Goal: Information Seeking & Learning: Learn about a topic

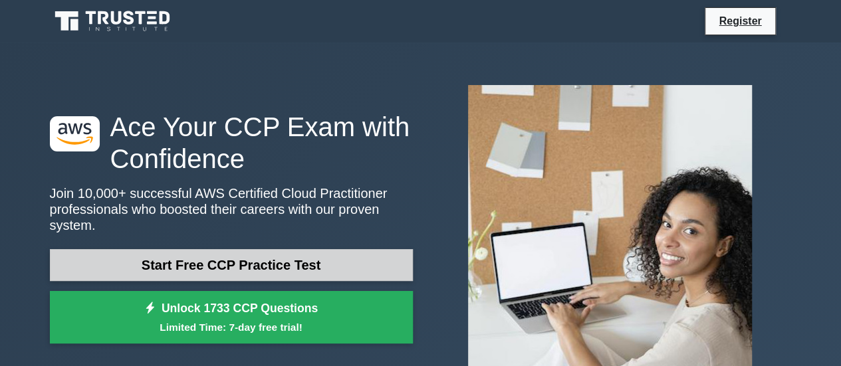
click at [233, 260] on link "Start Free CCP Practice Test" at bounding box center [231, 265] width 363 height 32
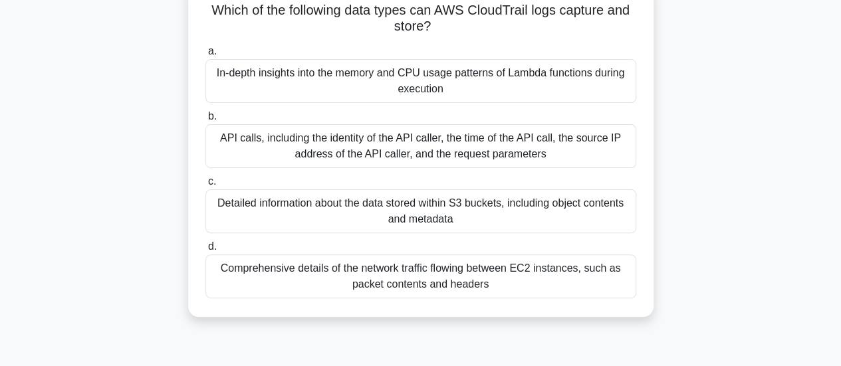
scroll to position [98, 0]
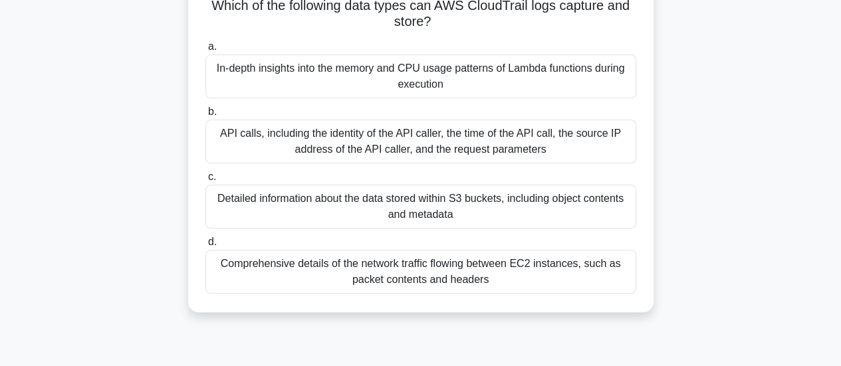
click at [403, 143] on div "API calls, including the identity of the API caller, the time of the API call, …" at bounding box center [421, 142] width 431 height 44
click at [206, 116] on input "b. API calls, including the identity of the API caller, the time of the API cal…" at bounding box center [206, 112] width 0 height 9
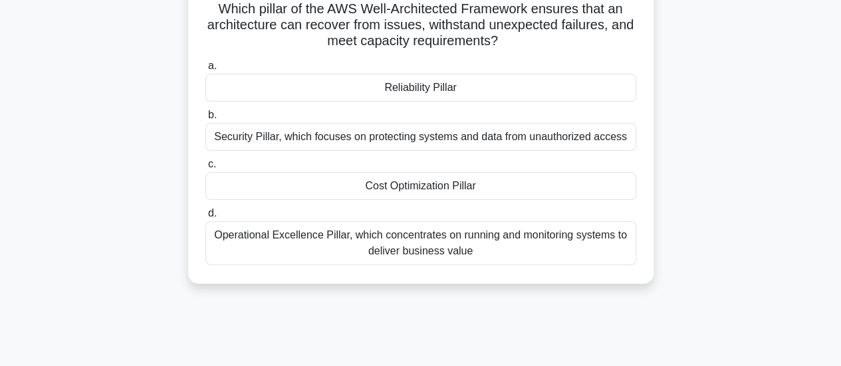
scroll to position [0, 0]
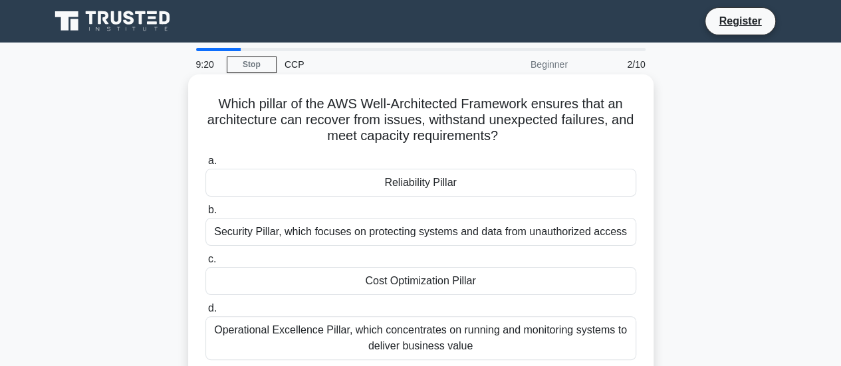
click at [465, 181] on div "Reliability Pillar" at bounding box center [421, 183] width 431 height 28
click at [206, 166] on input "a. Reliability Pillar" at bounding box center [206, 161] width 0 height 9
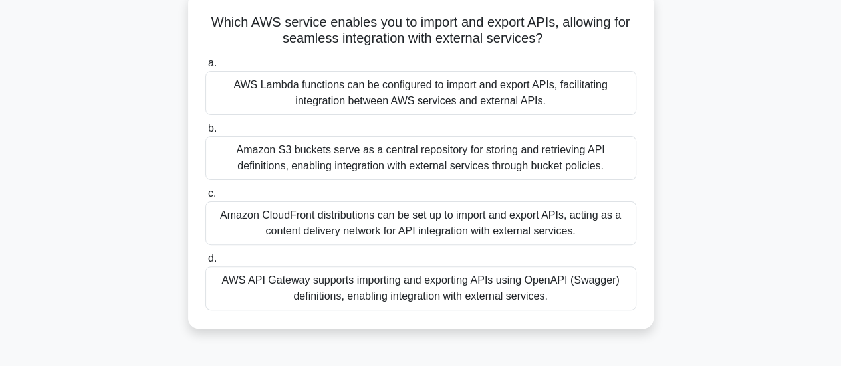
scroll to position [88, 0]
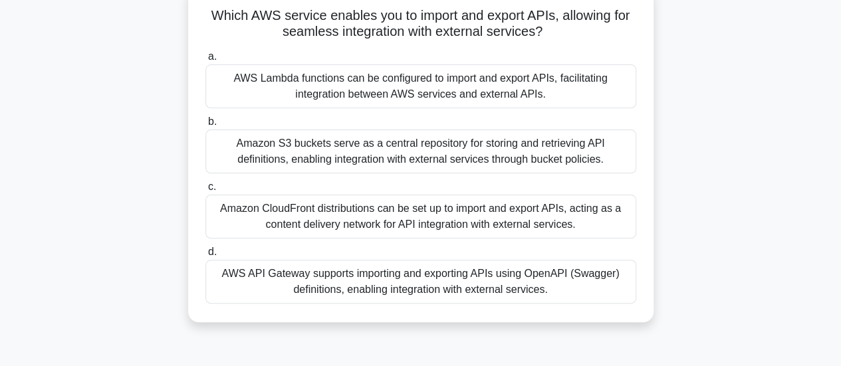
click at [372, 288] on div "AWS API Gateway supports importing and exporting APIs using OpenAPI (Swagger) d…" at bounding box center [421, 282] width 431 height 44
click at [206, 257] on input "d. AWS API Gateway supports importing and exporting APIs using OpenAPI (Swagger…" at bounding box center [206, 252] width 0 height 9
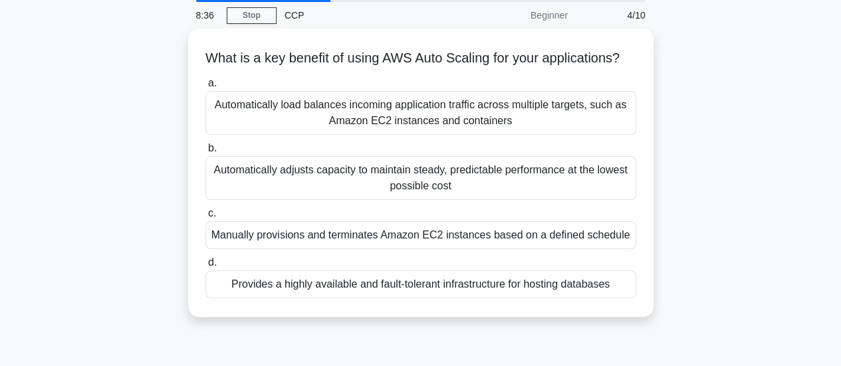
scroll to position [51, 0]
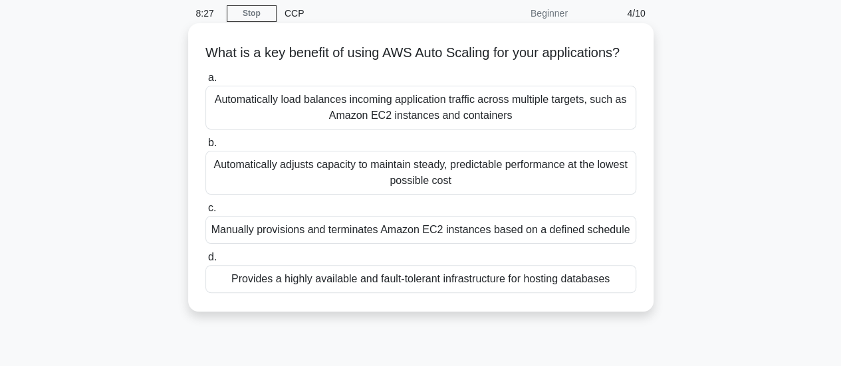
click at [428, 195] on div "Automatically adjusts capacity to maintain steady, predictable performance at t…" at bounding box center [421, 173] width 431 height 44
click at [206, 148] on input "b. Automatically adjusts capacity to maintain steady, predictable performance a…" at bounding box center [206, 143] width 0 height 9
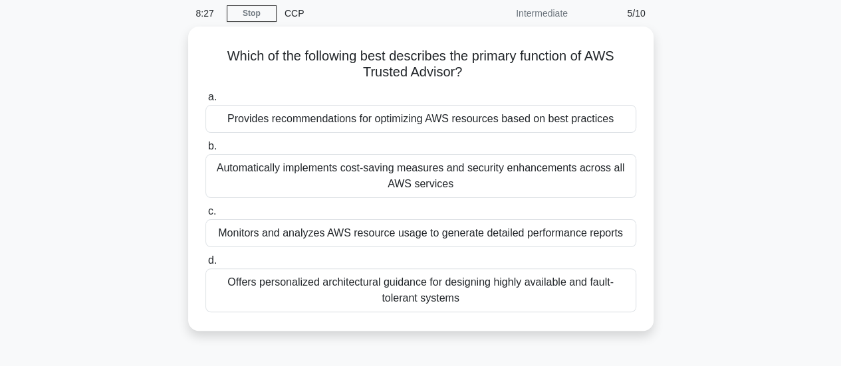
scroll to position [0, 0]
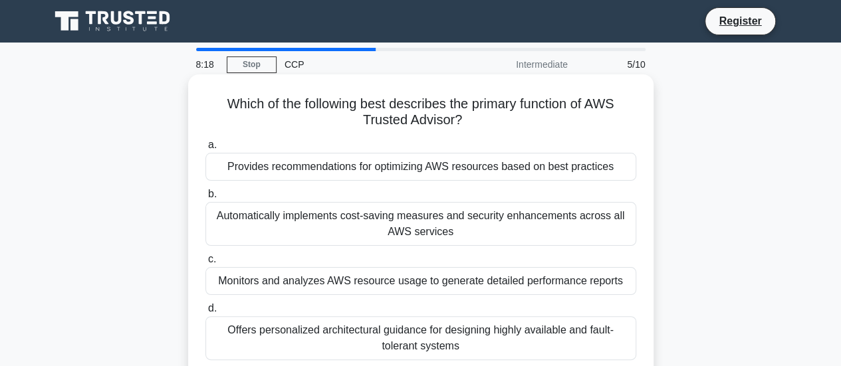
click at [491, 168] on div "Provides recommendations for optimizing AWS resources based on best practices" at bounding box center [421, 167] width 431 height 28
click at [206, 150] on input "a. Provides recommendations for optimizing AWS resources based on best practices" at bounding box center [206, 145] width 0 height 9
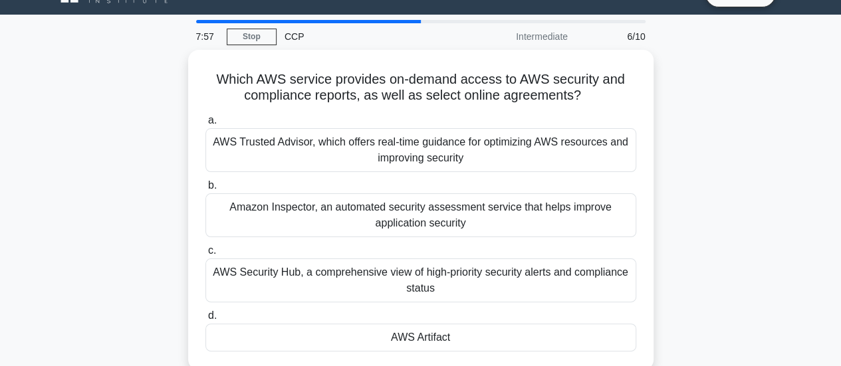
scroll to position [33, 0]
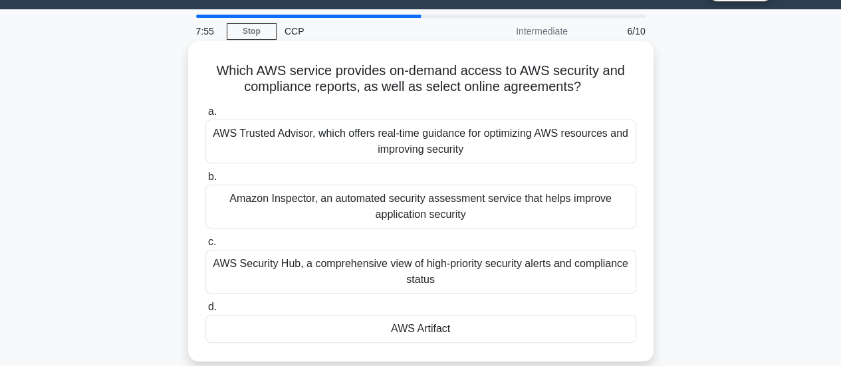
click at [429, 329] on div "AWS Artifact" at bounding box center [421, 329] width 431 height 28
click at [206, 312] on input "d. AWS Artifact" at bounding box center [206, 307] width 0 height 9
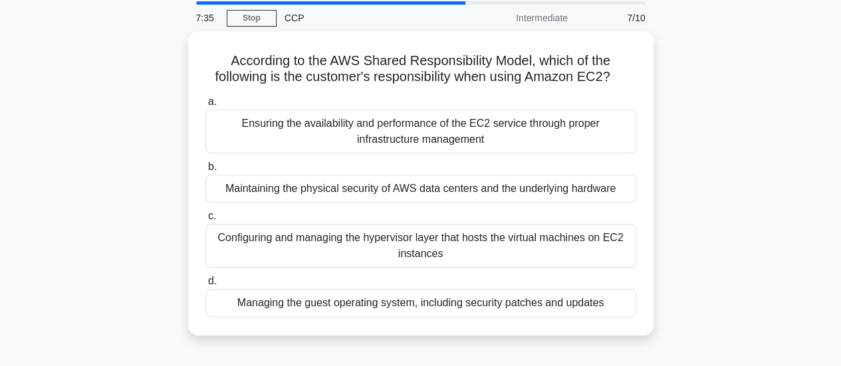
scroll to position [49, 0]
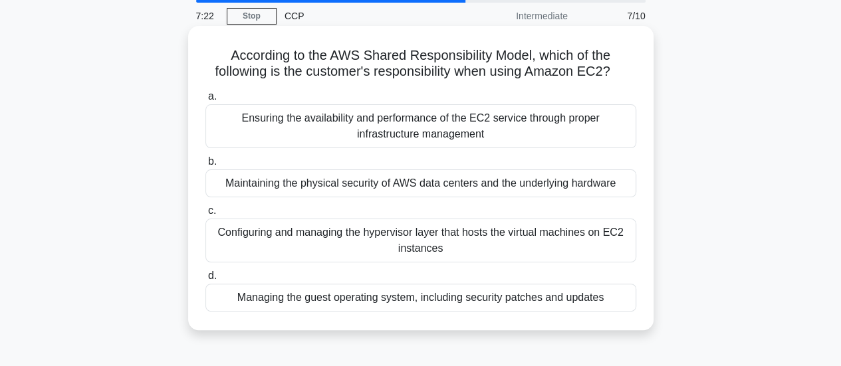
click at [416, 299] on div "Managing the guest operating system, including security patches and updates" at bounding box center [421, 298] width 431 height 28
click at [206, 281] on input "d. Managing the guest operating system, including security patches and updates" at bounding box center [206, 276] width 0 height 9
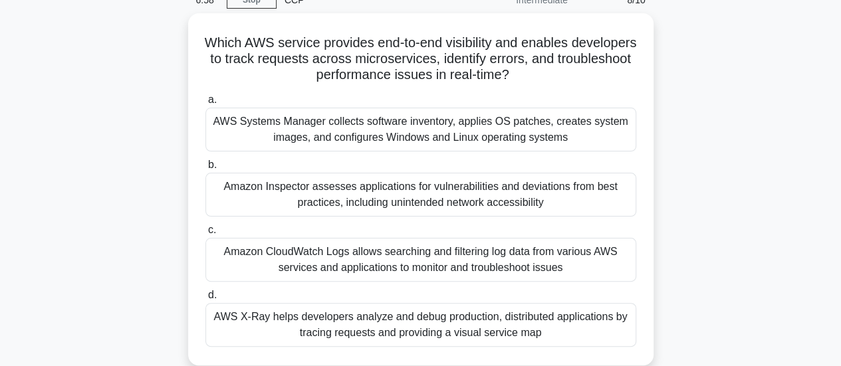
scroll to position [67, 0]
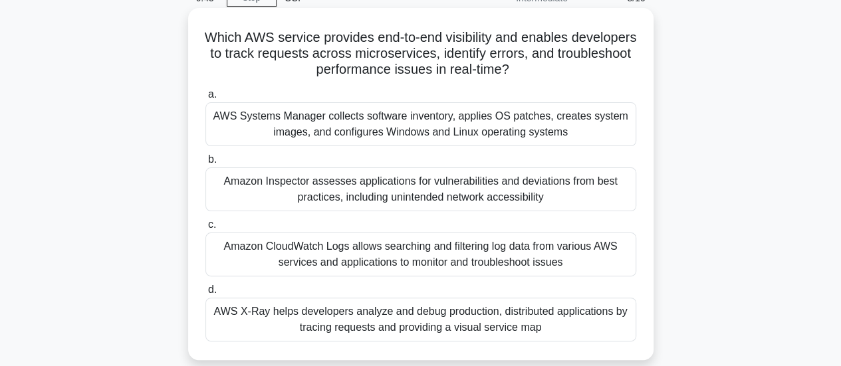
click at [439, 319] on div "AWS X-Ray helps developers analyze and debug production, distributed applicatio…" at bounding box center [421, 320] width 431 height 44
click at [206, 295] on input "d. AWS X-Ray helps developers analyze and debug production, distributed applica…" at bounding box center [206, 290] width 0 height 9
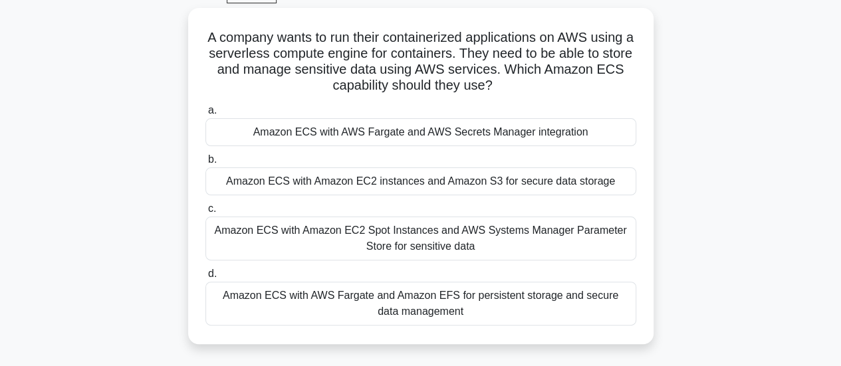
scroll to position [76, 0]
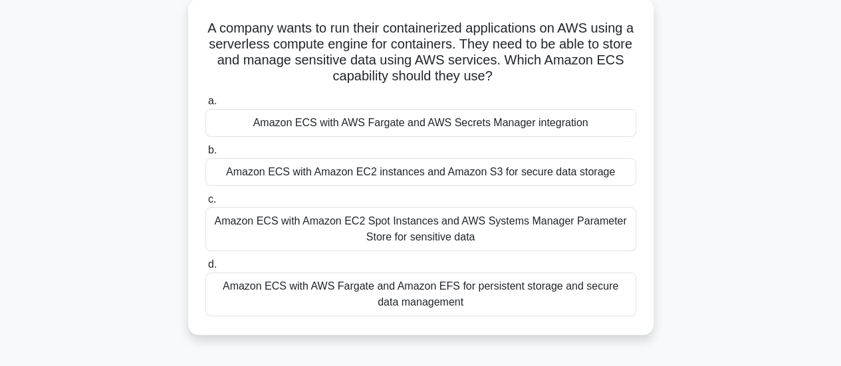
click at [467, 291] on div "Amazon ECS with AWS Fargate and Amazon EFS for persistent storage and secure da…" at bounding box center [421, 295] width 431 height 44
click at [206, 269] on input "d. Amazon ECS with AWS Fargate and Amazon EFS for persistent storage and secure…" at bounding box center [206, 265] width 0 height 9
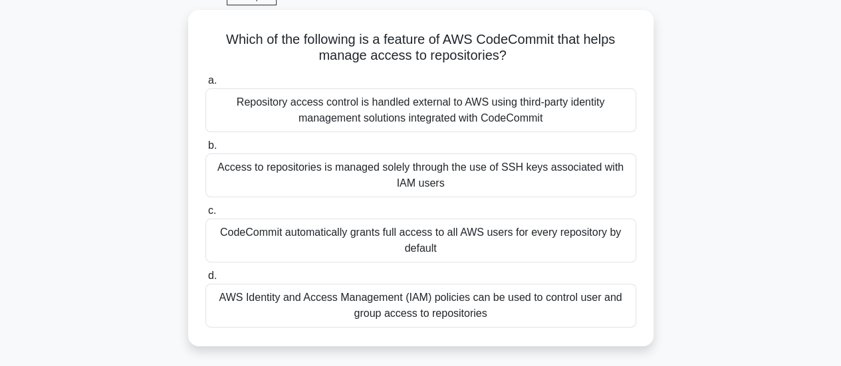
scroll to position [69, 0]
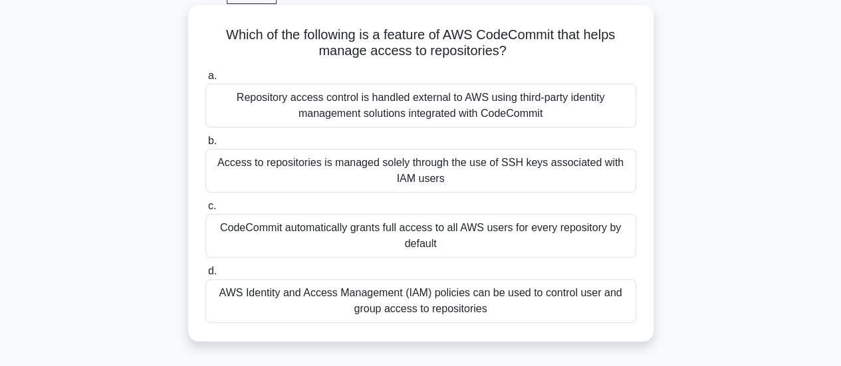
click at [523, 301] on div "AWS Identity and Access Management (IAM) policies can be used to control user a…" at bounding box center [421, 301] width 431 height 44
click at [206, 276] on input "d. AWS Identity and Access Management (IAM) policies can be used to control use…" at bounding box center [206, 271] width 0 height 9
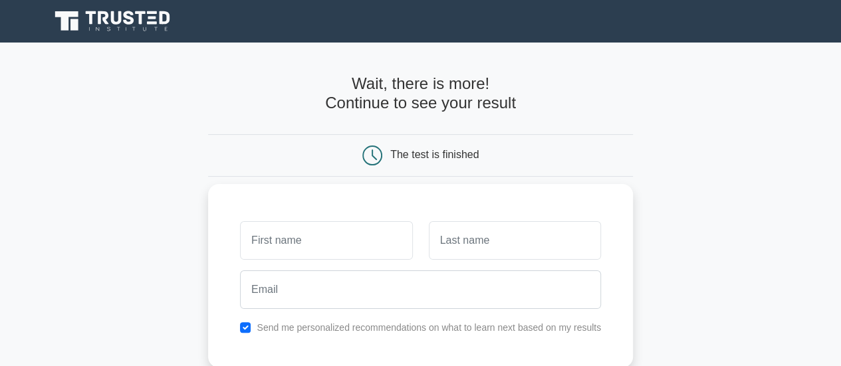
click at [347, 239] on input "text" at bounding box center [326, 240] width 172 height 39
type input "Amit"
click at [456, 247] on input "text" at bounding box center [515, 240] width 172 height 39
type input "Pandey"
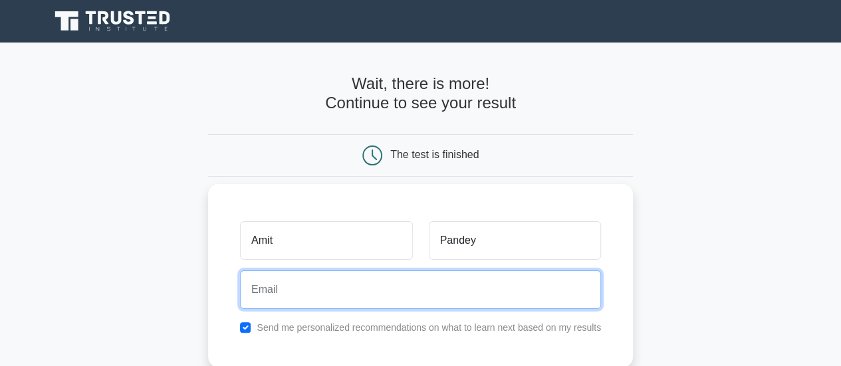
click at [337, 286] on input "email" at bounding box center [420, 290] width 361 height 39
type input "[EMAIL_ADDRESS][DOMAIN_NAME]"
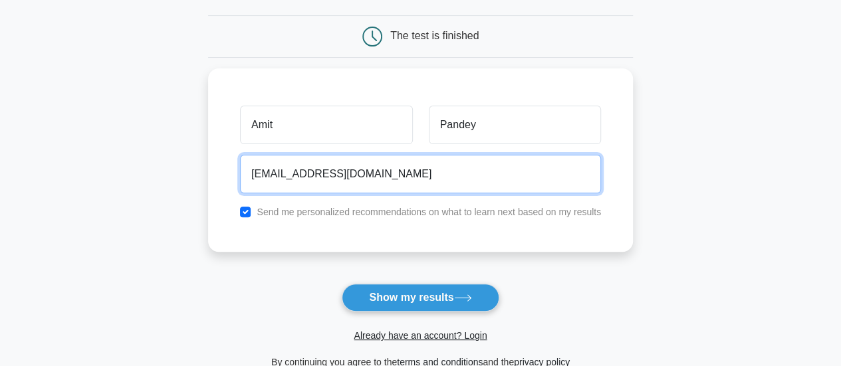
scroll to position [120, 0]
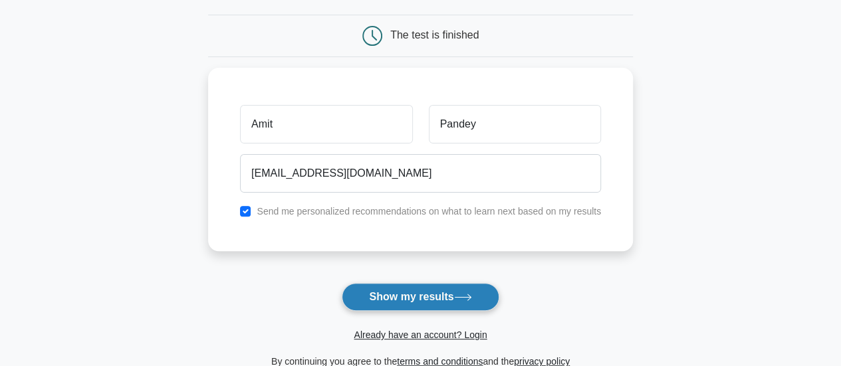
click at [443, 292] on button "Show my results" at bounding box center [420, 297] width 157 height 28
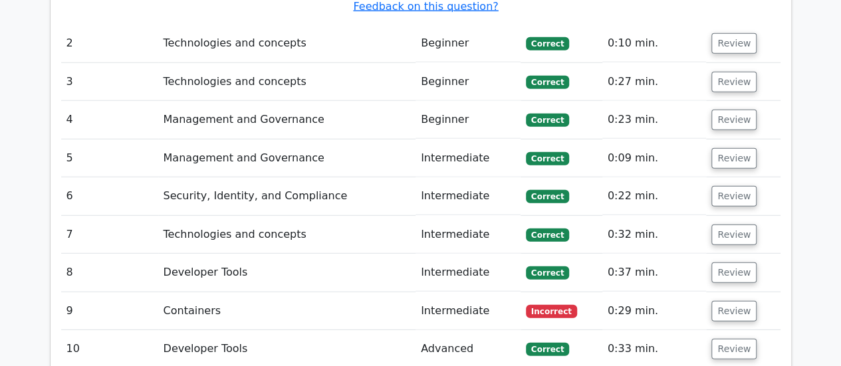
scroll to position [1701, 0]
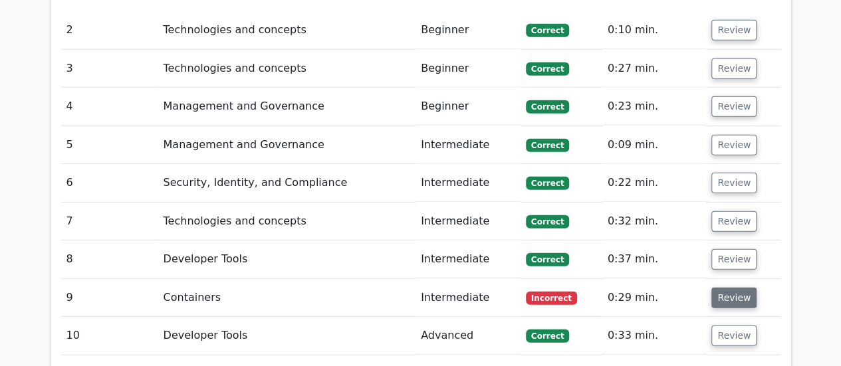
click at [726, 288] on button "Review" at bounding box center [734, 298] width 45 height 21
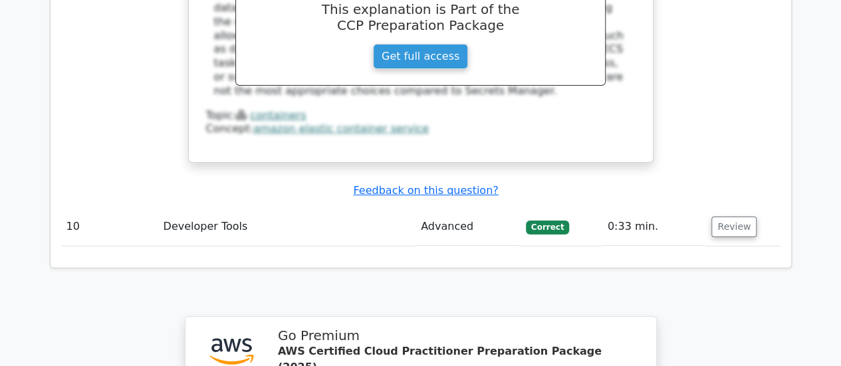
scroll to position [2428, 0]
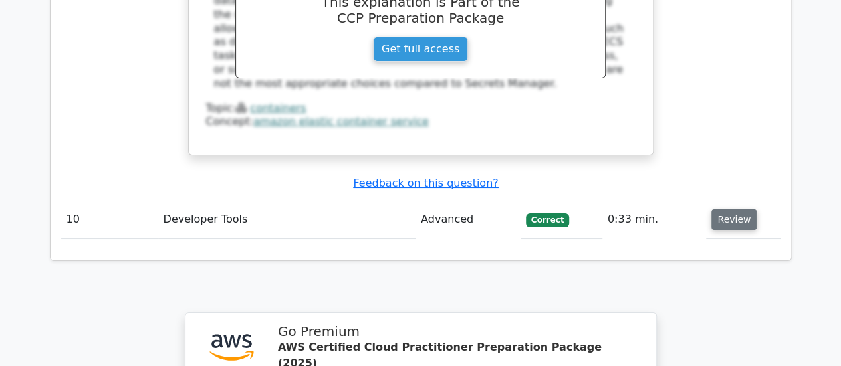
click at [734, 210] on button "Review" at bounding box center [734, 220] width 45 height 21
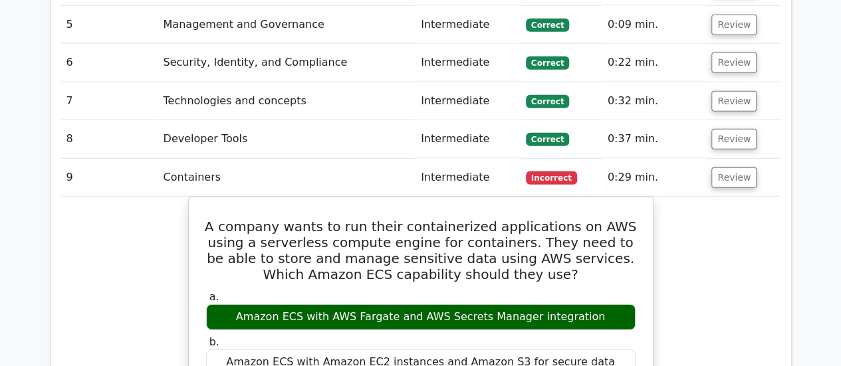
scroll to position [1785, 0]
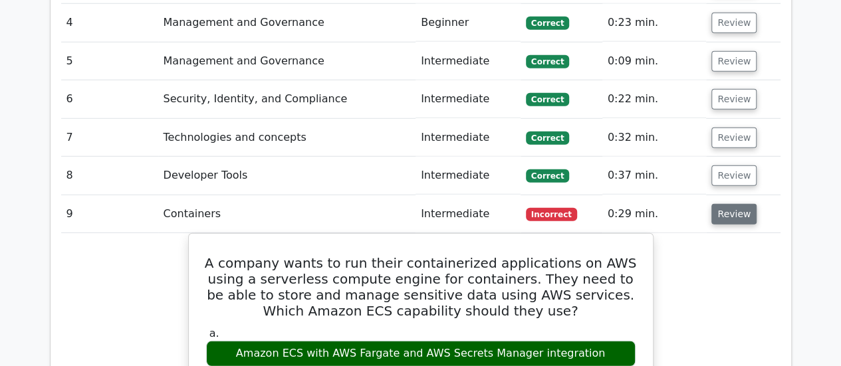
click at [737, 204] on button "Review" at bounding box center [734, 214] width 45 height 21
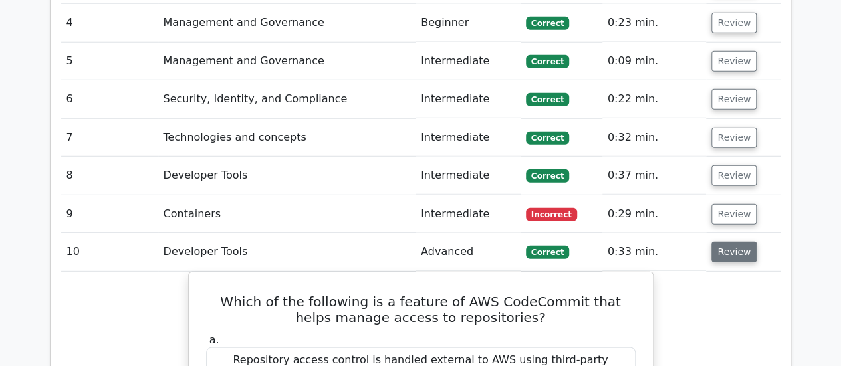
click at [736, 242] on button "Review" at bounding box center [734, 252] width 45 height 21
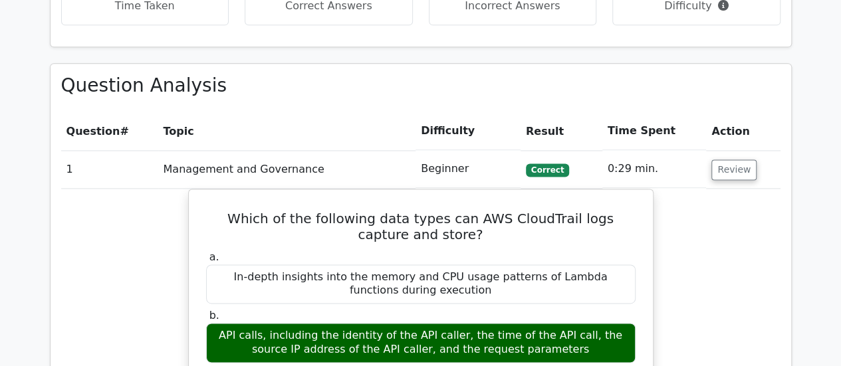
scroll to position [863, 0]
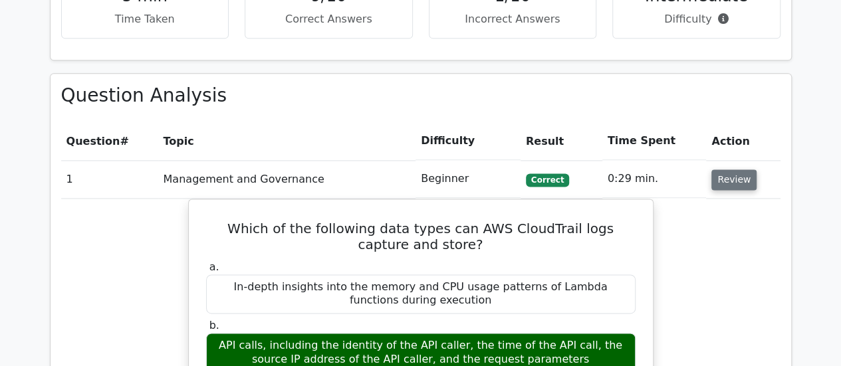
click at [716, 170] on button "Review" at bounding box center [734, 180] width 45 height 21
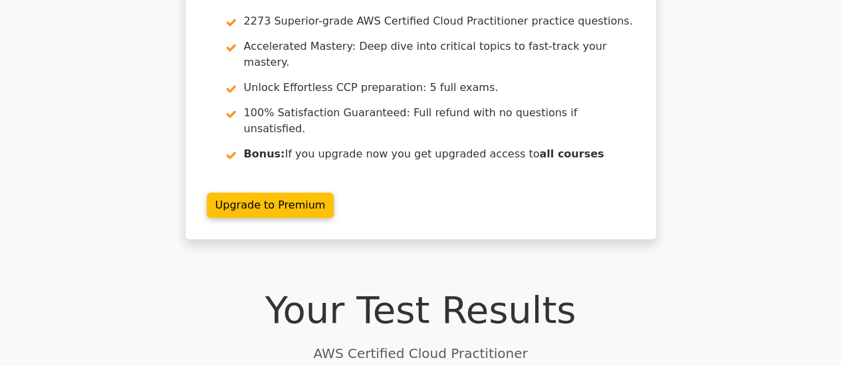
scroll to position [0, 0]
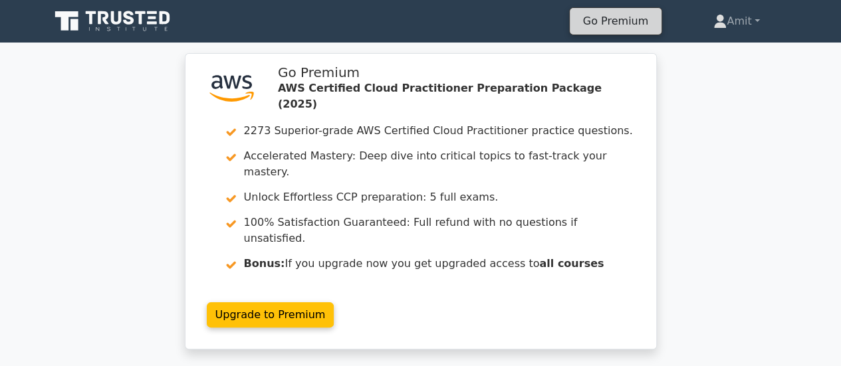
click at [620, 19] on link "Go Premium" at bounding box center [615, 21] width 81 height 18
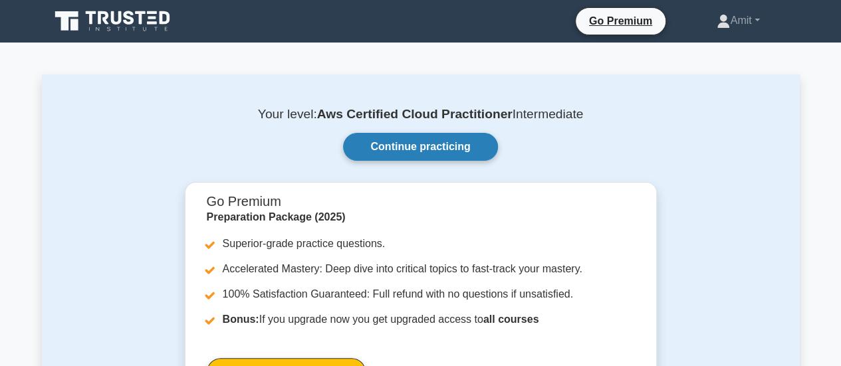
click at [448, 152] on link "Continue practicing" at bounding box center [420, 147] width 154 height 28
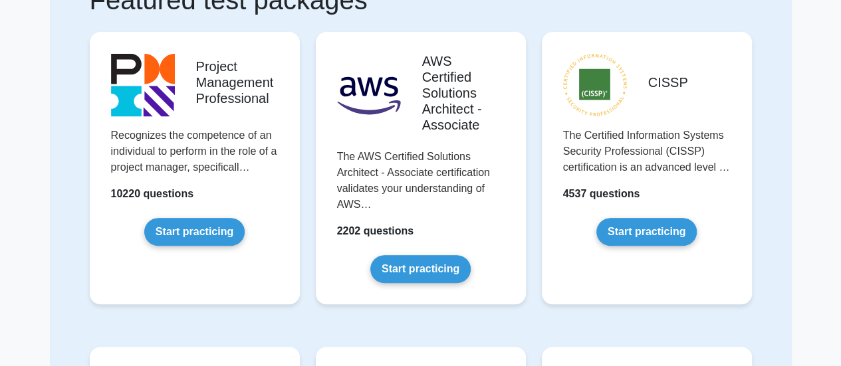
scroll to position [127, 0]
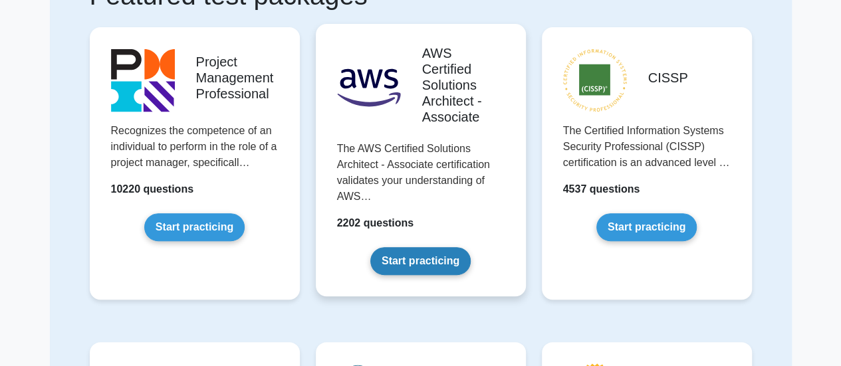
click at [424, 264] on link "Start practicing" at bounding box center [420, 261] width 100 height 28
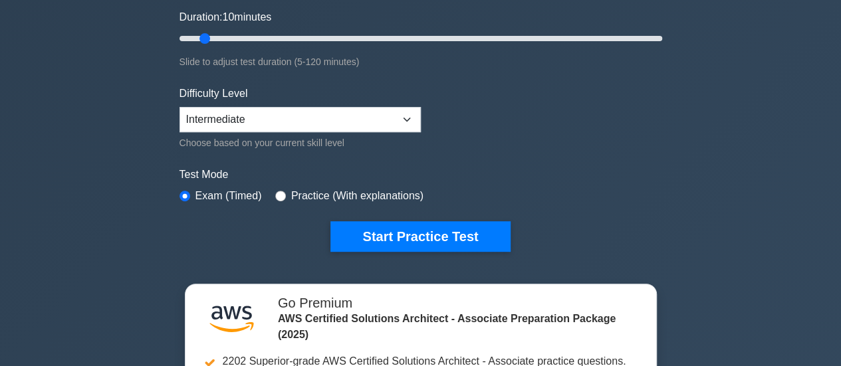
scroll to position [261, 0]
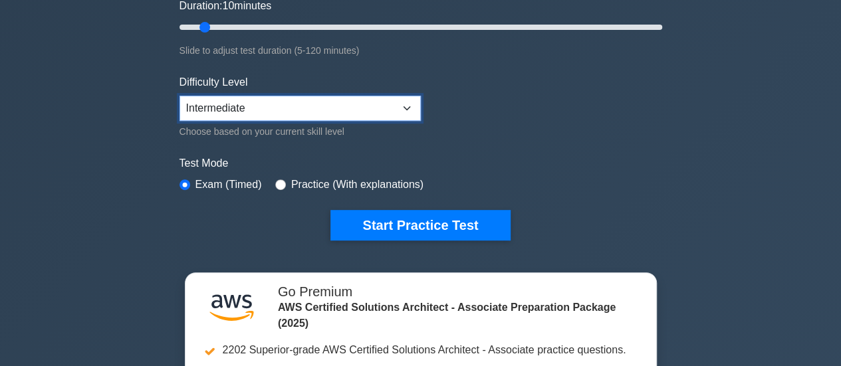
click at [404, 104] on select "Beginner Intermediate Expert" at bounding box center [300, 108] width 241 height 25
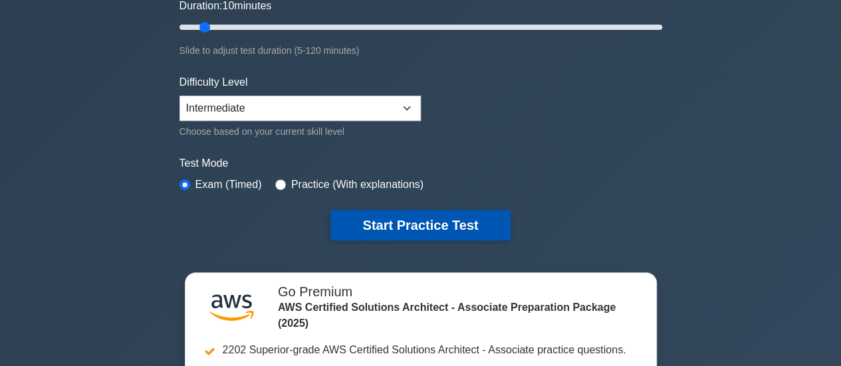
click at [424, 224] on button "Start Practice Test" at bounding box center [421, 225] width 180 height 31
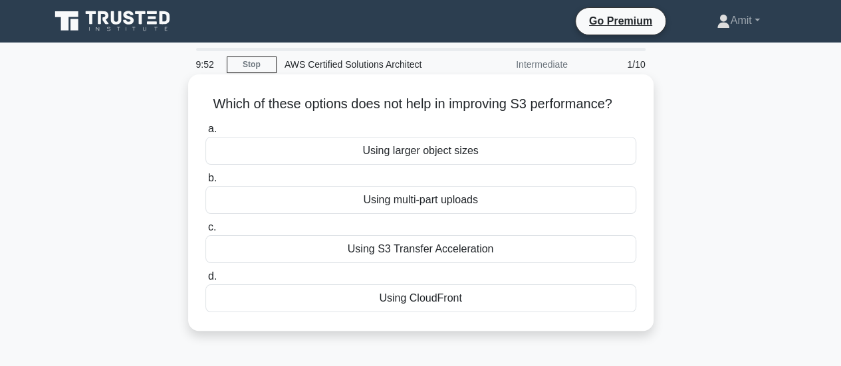
click at [455, 300] on div "Using CloudFront" at bounding box center [421, 299] width 431 height 28
click at [206, 281] on input "d. Using CloudFront" at bounding box center [206, 277] width 0 height 9
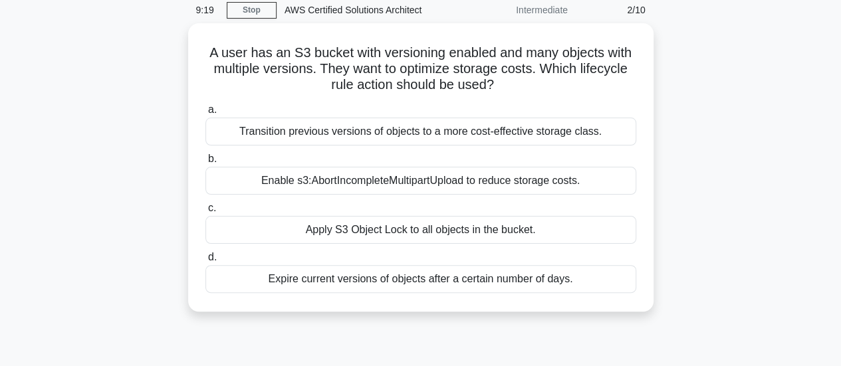
scroll to position [53, 0]
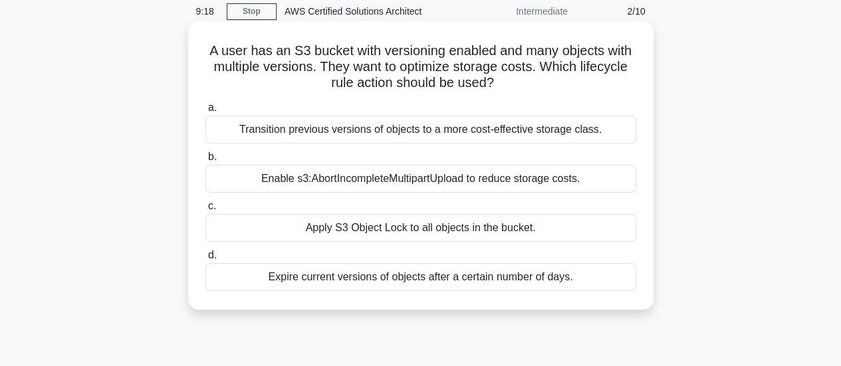
click at [508, 130] on div "Transition previous versions of objects to a more cost-effective storage class." at bounding box center [421, 130] width 431 height 28
click at [206, 112] on input "a. Transition previous versions of objects to a more cost-effective storage cla…" at bounding box center [206, 108] width 0 height 9
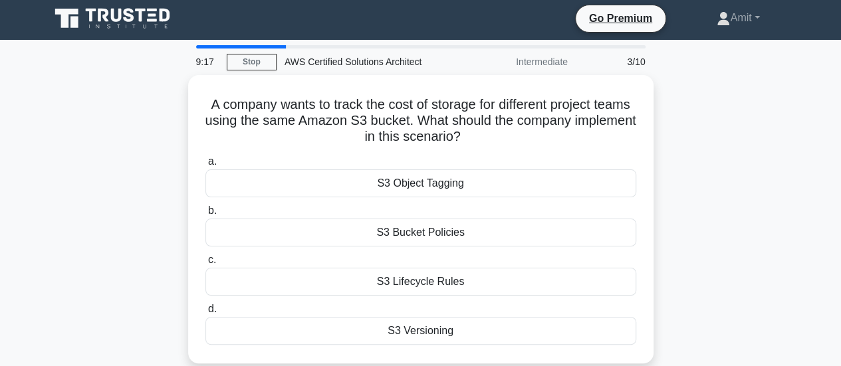
scroll to position [0, 0]
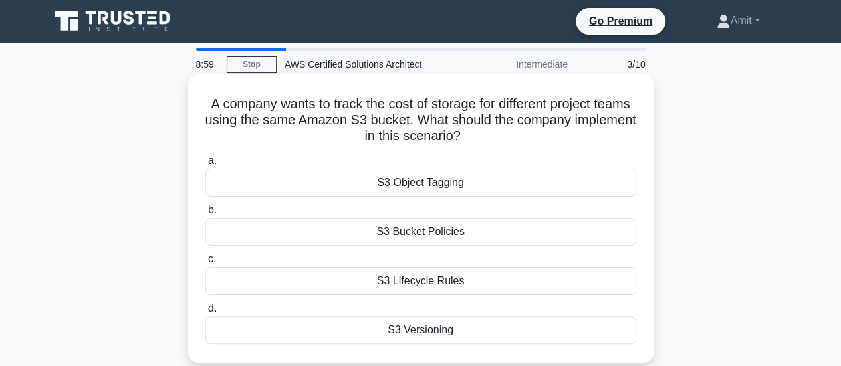
click at [503, 279] on div "S3 Lifecycle Rules" at bounding box center [421, 281] width 431 height 28
click at [206, 264] on input "c. S3 Lifecycle Rules" at bounding box center [206, 259] width 0 height 9
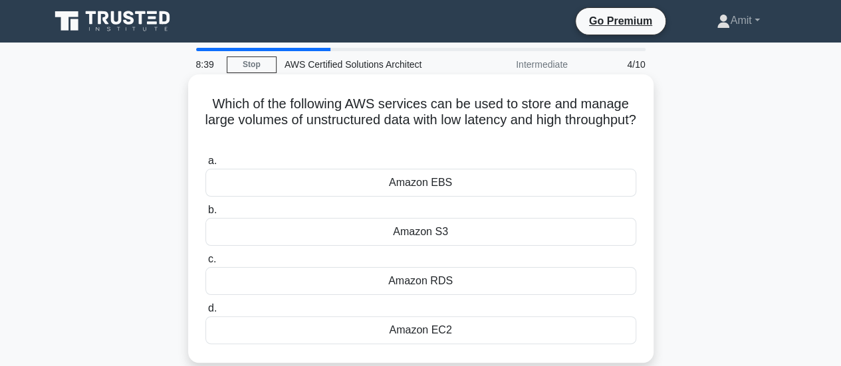
click at [488, 176] on div "Amazon EBS" at bounding box center [421, 183] width 431 height 28
click at [206, 166] on input "a. Amazon EBS" at bounding box center [206, 161] width 0 height 9
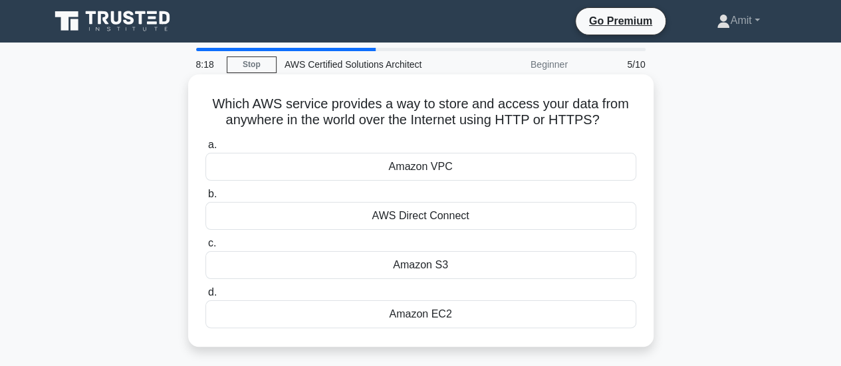
click at [482, 271] on div "Amazon S3" at bounding box center [421, 265] width 431 height 28
click at [206, 248] on input "c. Amazon S3" at bounding box center [206, 243] width 0 height 9
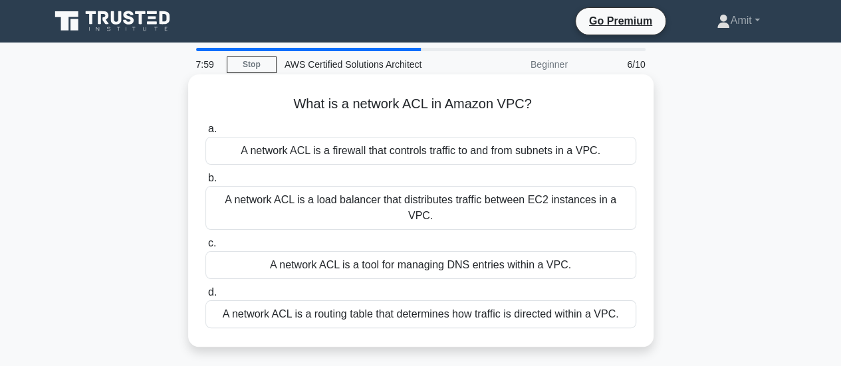
click at [499, 303] on div "A network ACL is a routing table that determines how traffic is directed within…" at bounding box center [421, 315] width 431 height 28
click at [206, 297] on input "d. A network ACL is a routing table that determines how traffic is directed wit…" at bounding box center [206, 293] width 0 height 9
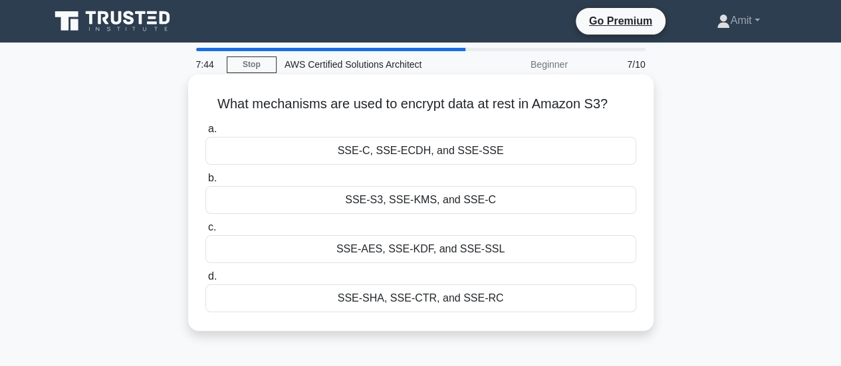
click at [487, 246] on div "SSE-AES, SSE-KDF, and SSE-SSL" at bounding box center [421, 249] width 431 height 28
click at [206, 232] on input "c. SSE-AES, SSE-KDF, and SSE-SSL" at bounding box center [206, 227] width 0 height 9
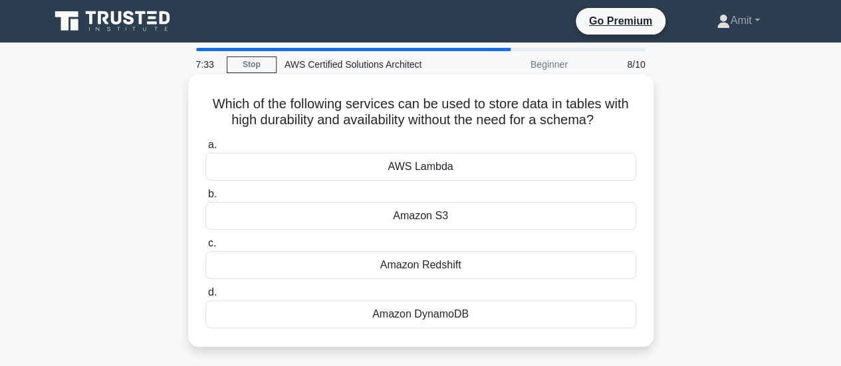
click at [474, 315] on div "Amazon DynamoDB" at bounding box center [421, 315] width 431 height 28
click at [206, 297] on input "d. Amazon DynamoDB" at bounding box center [206, 293] width 0 height 9
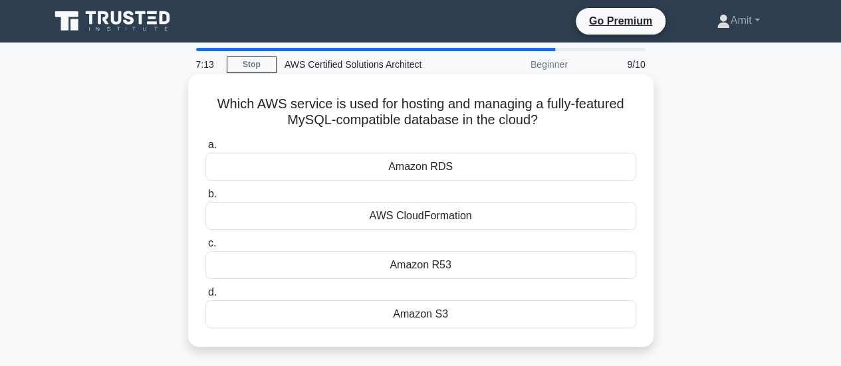
click at [510, 162] on div "Amazon RDS" at bounding box center [421, 167] width 431 height 28
click at [206, 150] on input "a. Amazon RDS" at bounding box center [206, 145] width 0 height 9
click at [510, 166] on div "Amazon RDS" at bounding box center [421, 167] width 431 height 28
click at [206, 150] on input "a. Amazon RDS" at bounding box center [206, 145] width 0 height 9
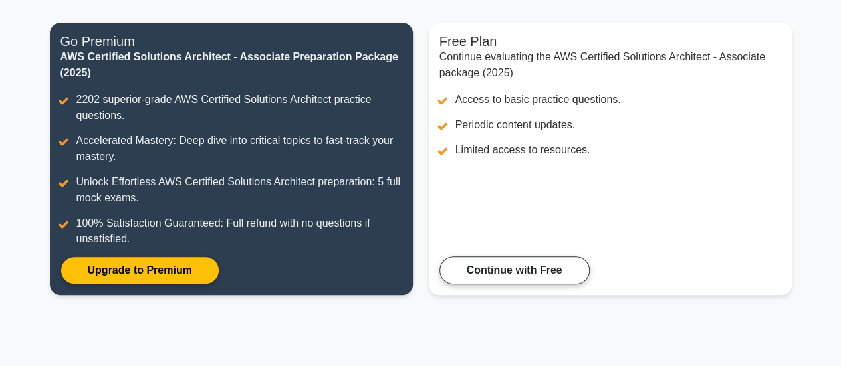
scroll to position [164, 0]
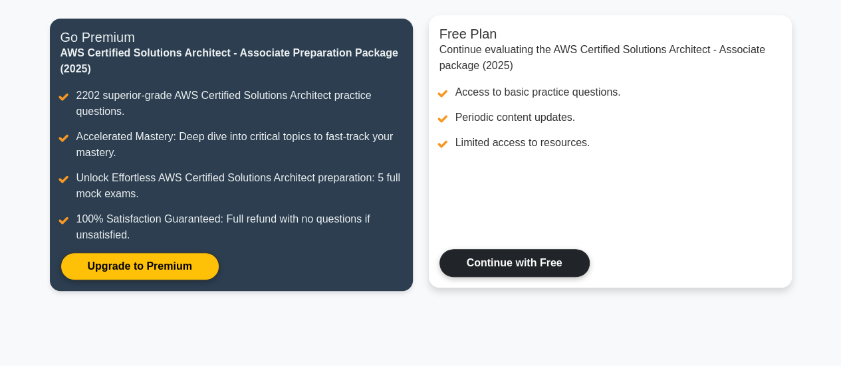
click at [541, 265] on link "Continue with Free" at bounding box center [515, 263] width 150 height 28
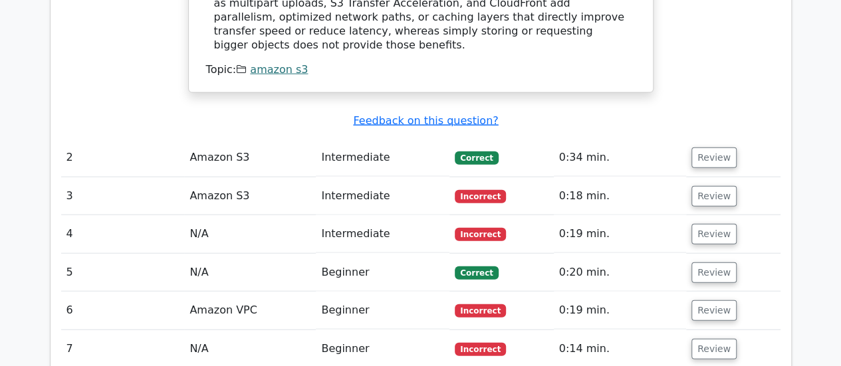
scroll to position [1450, 0]
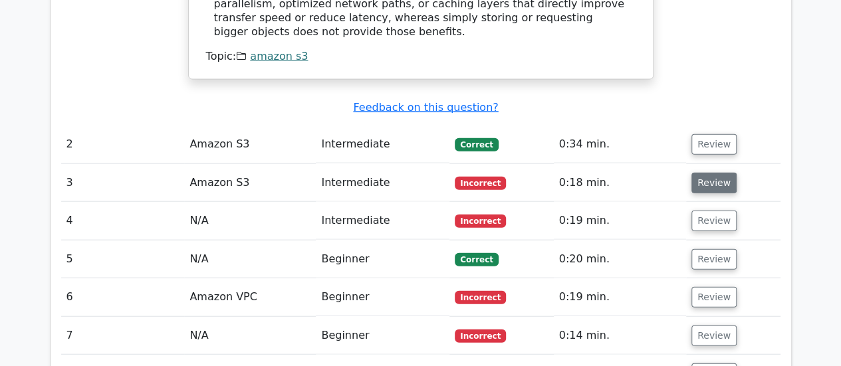
click at [706, 173] on button "Review" at bounding box center [714, 183] width 45 height 21
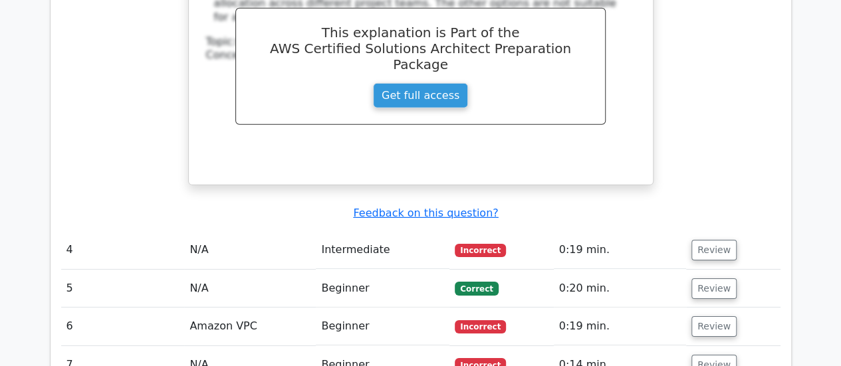
scroll to position [1989, 0]
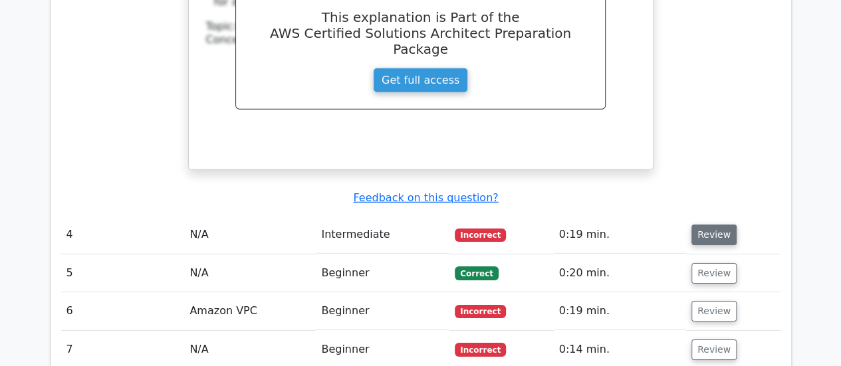
click at [709, 225] on button "Review" at bounding box center [714, 235] width 45 height 21
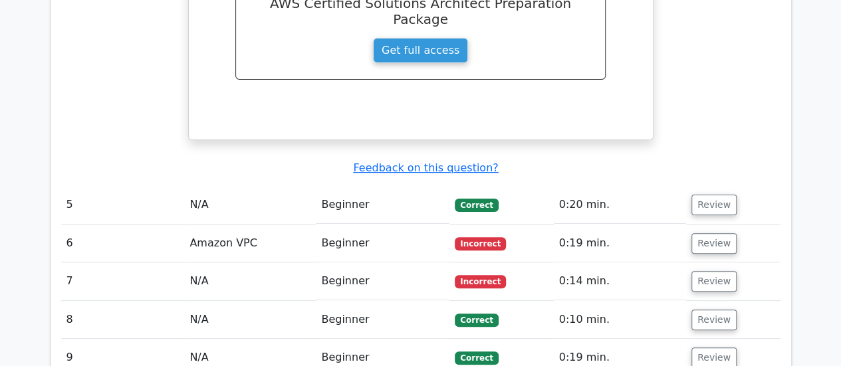
scroll to position [2641, 0]
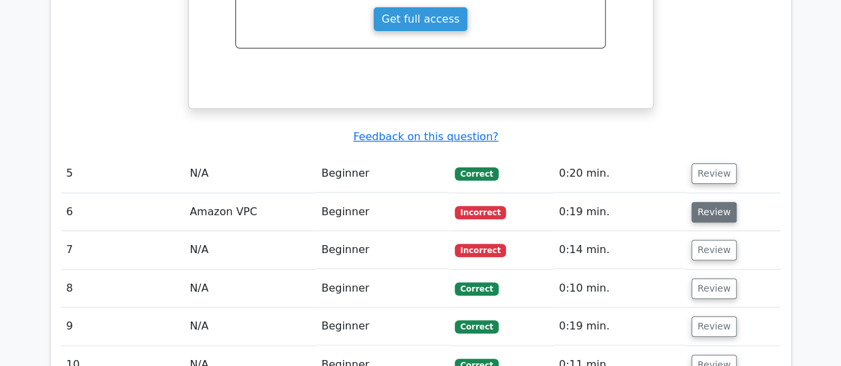
click at [708, 202] on button "Review" at bounding box center [714, 212] width 45 height 21
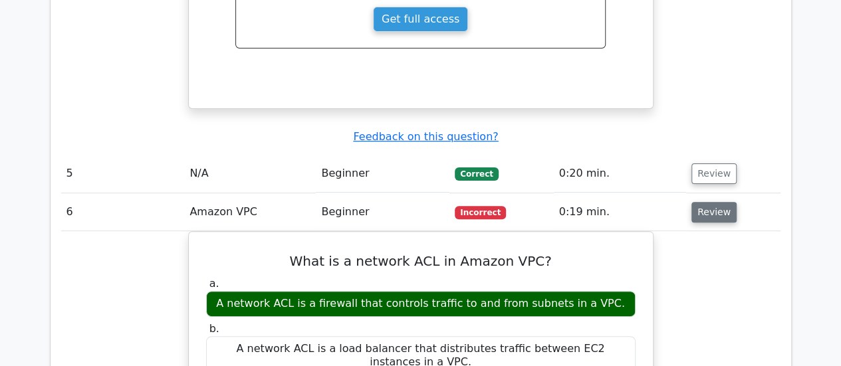
click at [702, 202] on button "Review" at bounding box center [714, 212] width 45 height 21
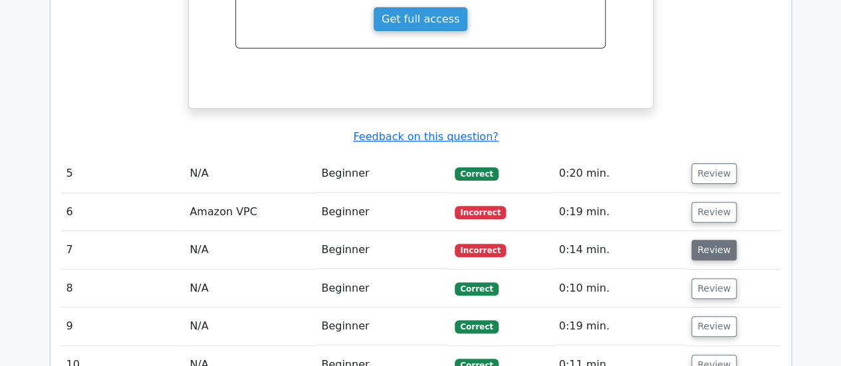
click at [706, 240] on button "Review" at bounding box center [714, 250] width 45 height 21
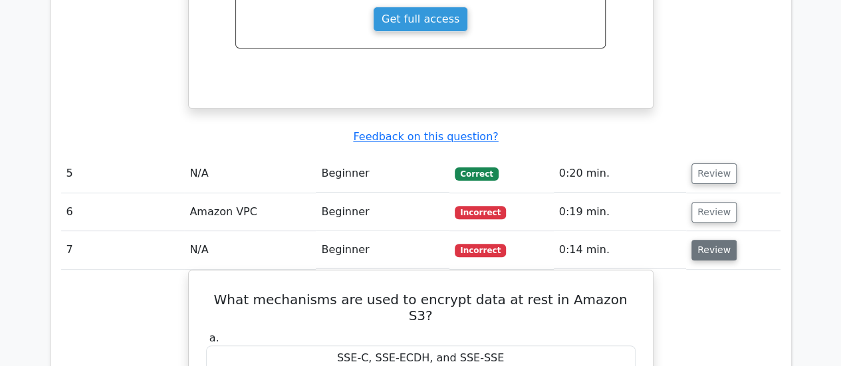
click at [712, 240] on button "Review" at bounding box center [714, 250] width 45 height 21
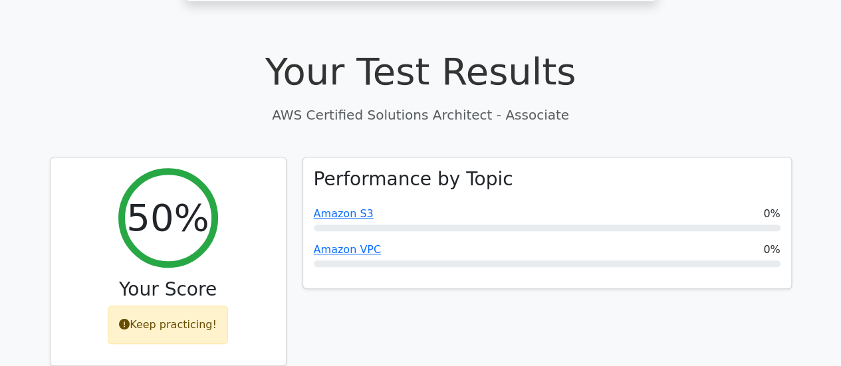
scroll to position [358, 0]
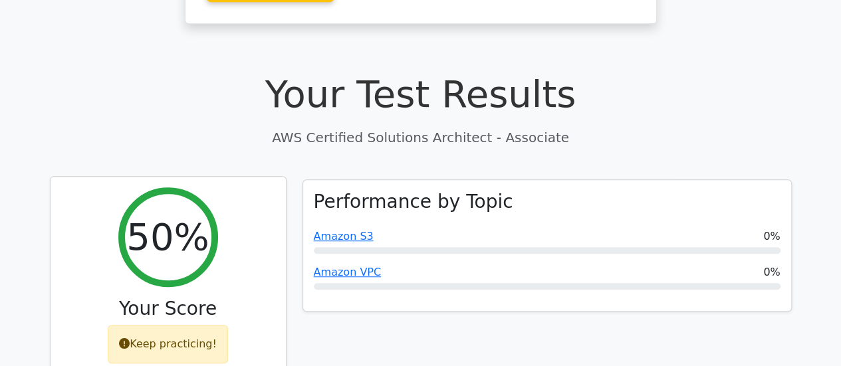
click at [175, 325] on div "Keep practicing!" at bounding box center [168, 344] width 120 height 39
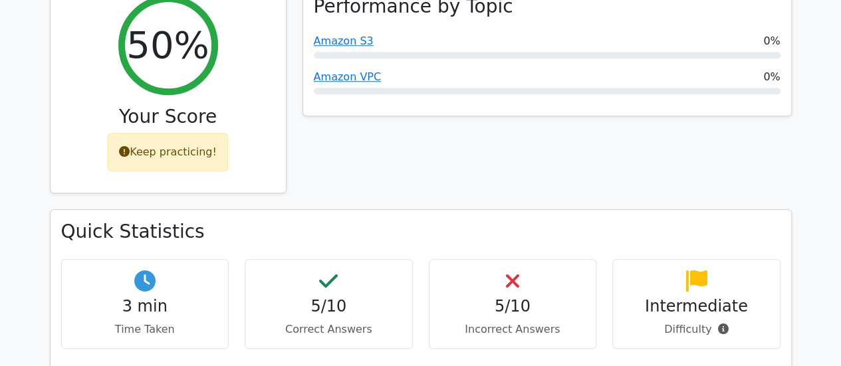
scroll to position [0, 0]
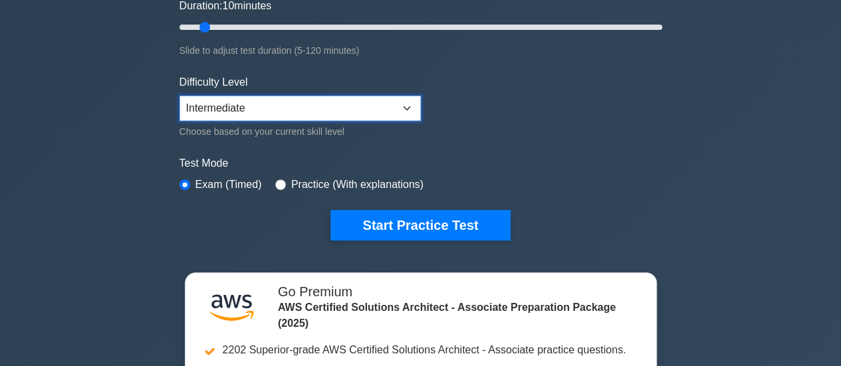
click at [376, 103] on select "Beginner Intermediate Expert" at bounding box center [300, 108] width 241 height 25
click at [180, 96] on select "Beginner Intermediate Expert" at bounding box center [300, 108] width 241 height 25
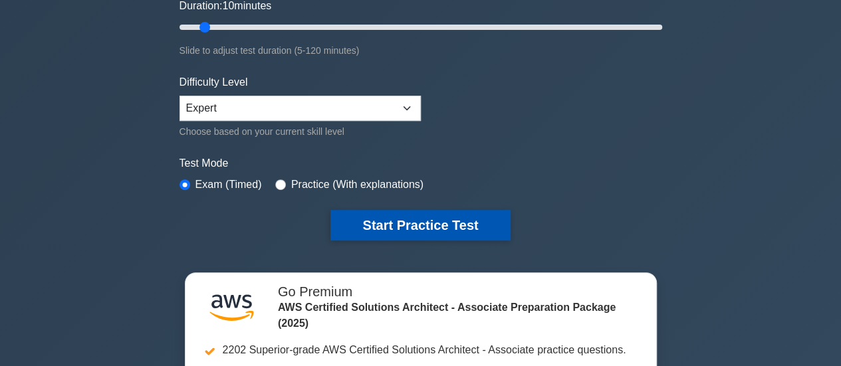
click at [430, 216] on button "Start Practice Test" at bounding box center [421, 225] width 180 height 31
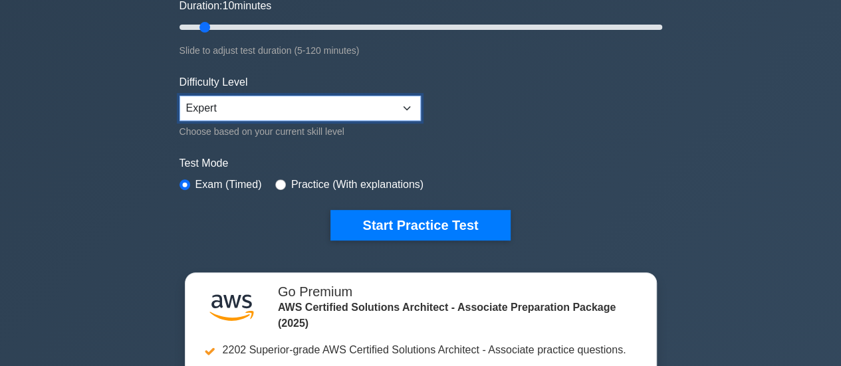
click at [282, 113] on select "Beginner Intermediate Expert" at bounding box center [300, 108] width 241 height 25
click at [180, 96] on select "Beginner Intermediate Expert" at bounding box center [300, 108] width 241 height 25
click at [265, 114] on select "Beginner Intermediate Expert" at bounding box center [300, 108] width 241 height 25
click at [180, 96] on select "Beginner Intermediate Expert" at bounding box center [300, 108] width 241 height 25
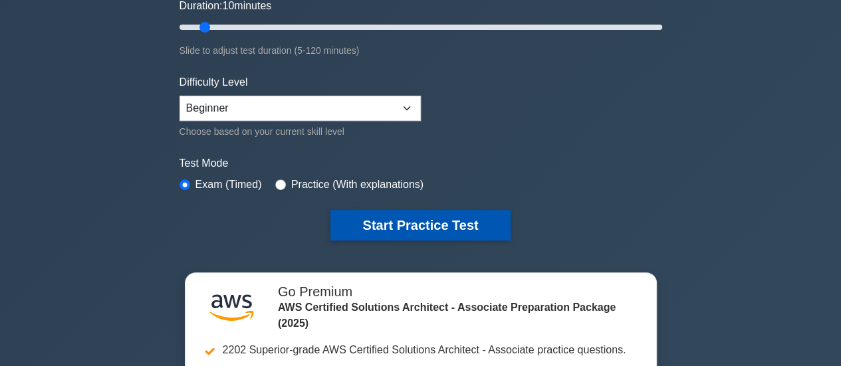
click at [363, 221] on button "Start Practice Test" at bounding box center [421, 225] width 180 height 31
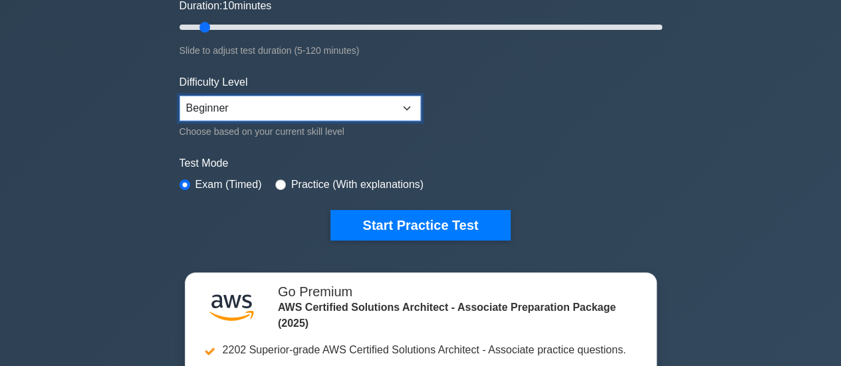
click at [245, 103] on select "Beginner Intermediate Expert" at bounding box center [300, 108] width 241 height 25
click at [180, 96] on select "Beginner Intermediate Expert" at bounding box center [300, 108] width 241 height 25
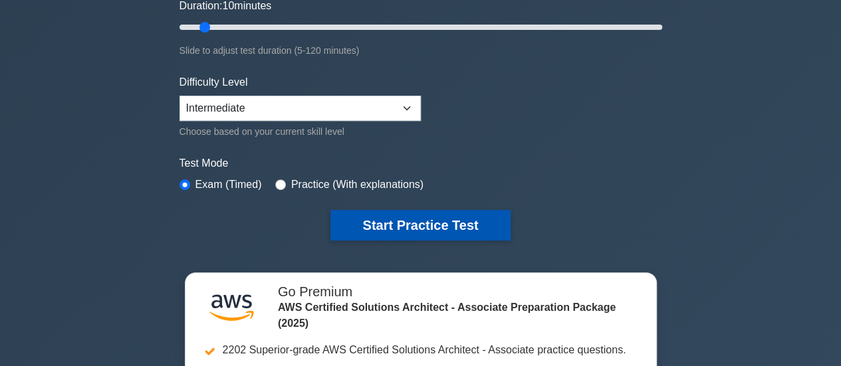
click at [402, 224] on button "Start Practice Test" at bounding box center [421, 225] width 180 height 31
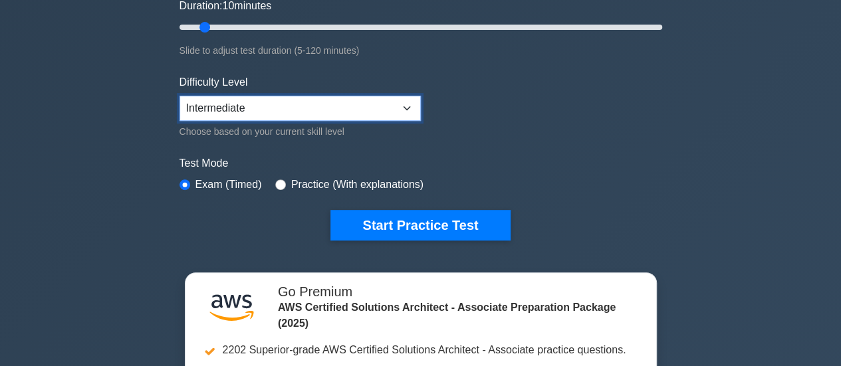
click at [233, 104] on select "Beginner Intermediate Expert" at bounding box center [300, 108] width 241 height 25
select select "expert"
click at [180, 96] on select "Beginner Intermediate Expert" at bounding box center [300, 108] width 241 height 25
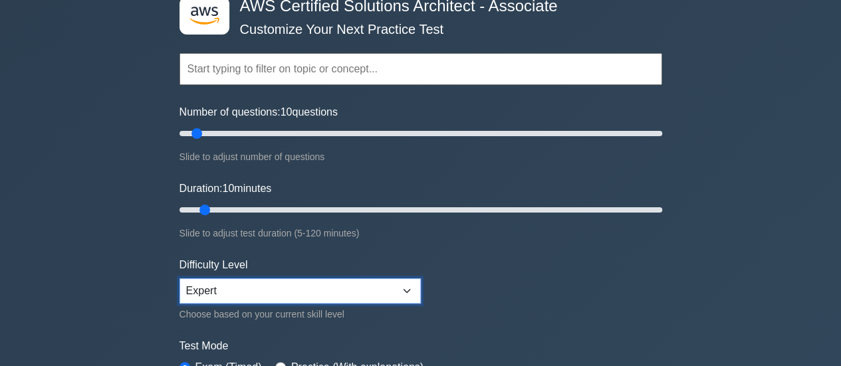
scroll to position [61, 0]
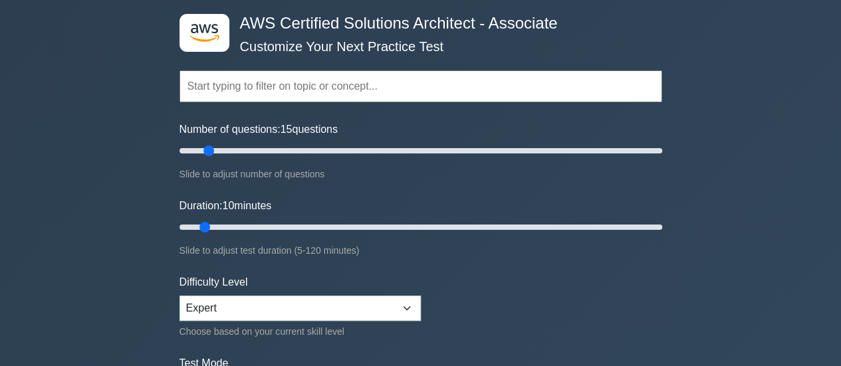
type input "10"
drag, startPoint x: 196, startPoint y: 150, endPoint x: 200, endPoint y: 167, distance: 17.0
click at [200, 159] on input "Number of questions: 10 questions" at bounding box center [421, 151] width 483 height 16
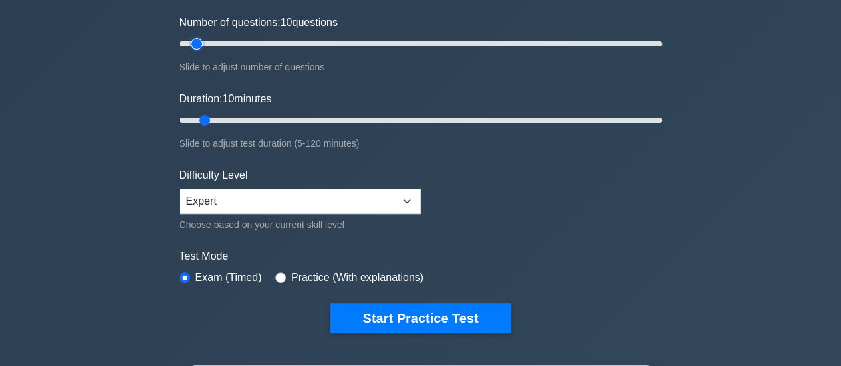
scroll to position [174, 0]
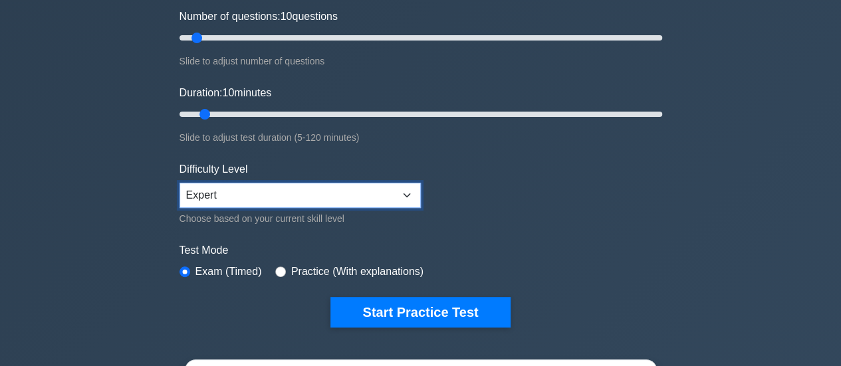
click at [299, 188] on select "Beginner Intermediate Expert" at bounding box center [300, 195] width 241 height 25
select select "intermediate"
click at [180, 183] on select "Beginner Intermediate Expert" at bounding box center [300, 195] width 241 height 25
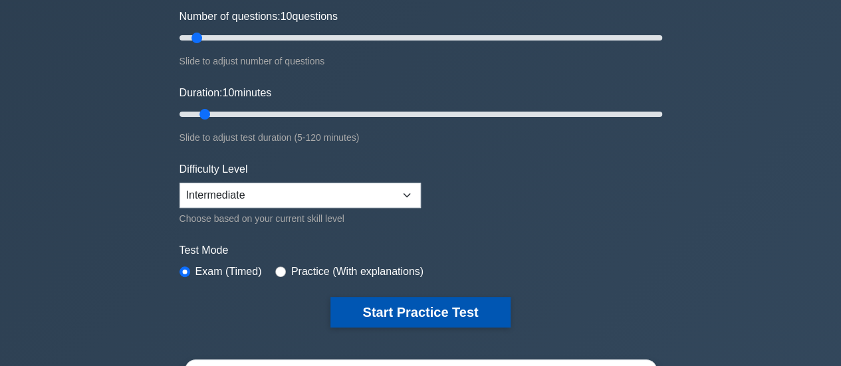
click at [392, 313] on button "Start Practice Test" at bounding box center [421, 312] width 180 height 31
click at [384, 310] on button "Start Practice Test" at bounding box center [421, 312] width 180 height 31
click at [394, 308] on button "Start Practice Test" at bounding box center [421, 312] width 180 height 31
click at [423, 313] on button "Start Practice Test" at bounding box center [421, 312] width 180 height 31
click at [366, 305] on button "Start Practice Test" at bounding box center [421, 312] width 180 height 31
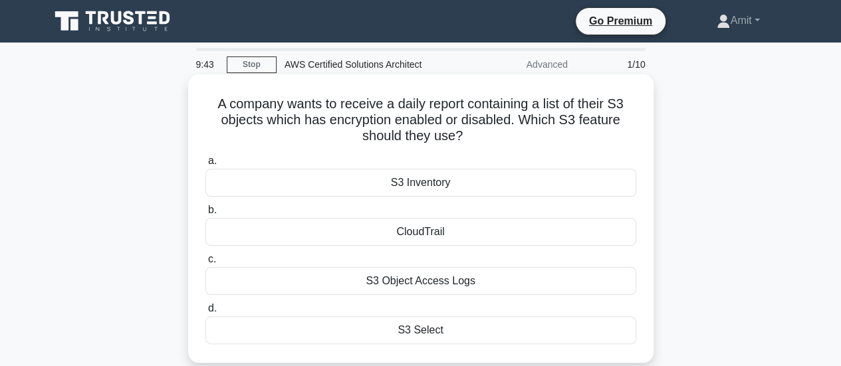
click at [463, 286] on div "S3 Object Access Logs" at bounding box center [421, 281] width 431 height 28
click at [206, 264] on input "c. S3 Object Access Logs" at bounding box center [206, 259] width 0 height 9
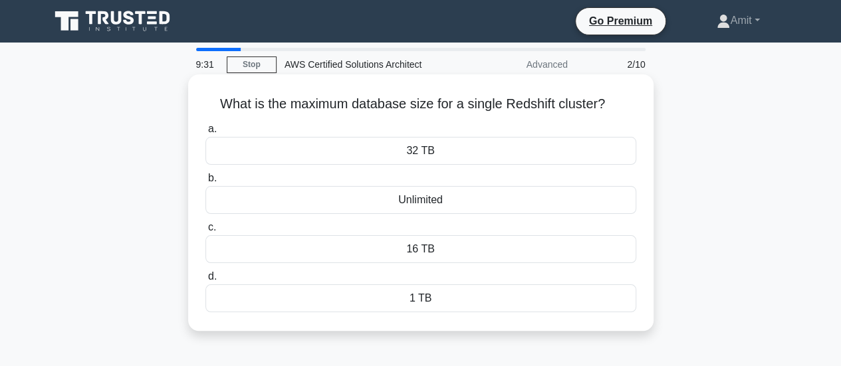
click at [473, 158] on div "32 TB" at bounding box center [421, 151] width 431 height 28
click at [206, 134] on input "a. 32 TB" at bounding box center [206, 129] width 0 height 9
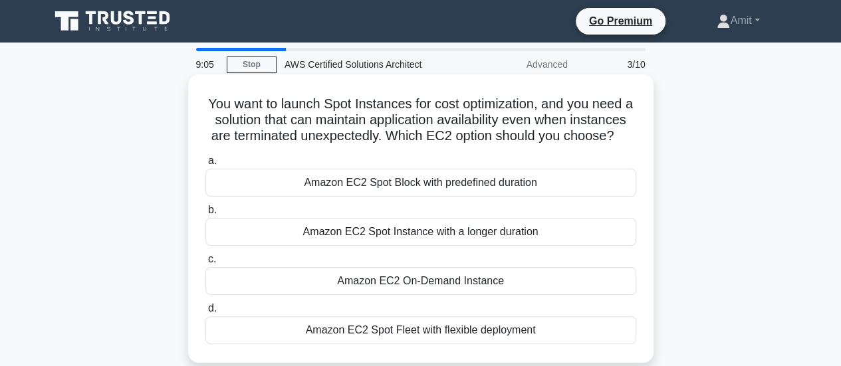
click at [513, 345] on div "Amazon EC2 Spot Fleet with flexible deployment" at bounding box center [421, 331] width 431 height 28
click at [206, 313] on input "d. Amazon EC2 Spot Fleet with flexible deployment" at bounding box center [206, 309] width 0 height 9
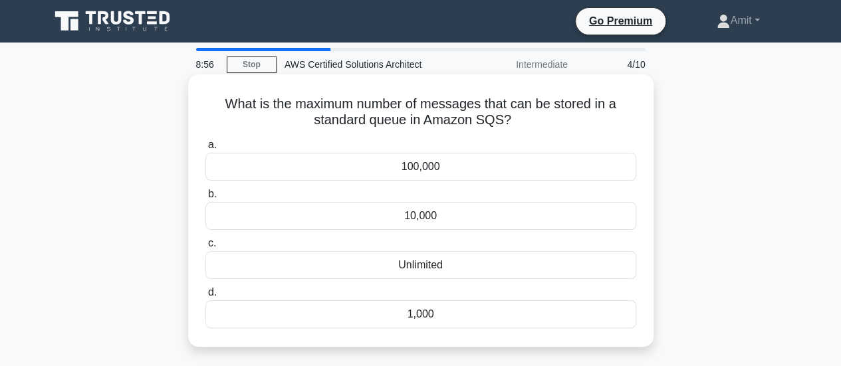
click at [464, 224] on div "10,000" at bounding box center [421, 216] width 431 height 28
click at [206, 199] on input "b. 10,000" at bounding box center [206, 194] width 0 height 9
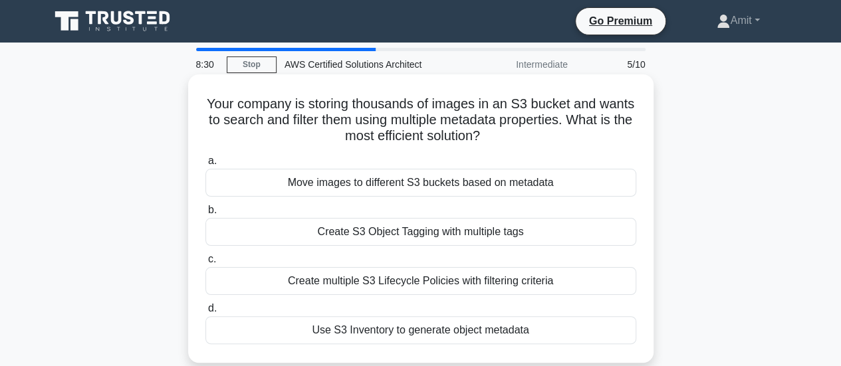
click at [526, 329] on div "Use S3 Inventory to generate object metadata" at bounding box center [421, 331] width 431 height 28
click at [206, 313] on input "d. Use S3 Inventory to generate object metadata" at bounding box center [206, 309] width 0 height 9
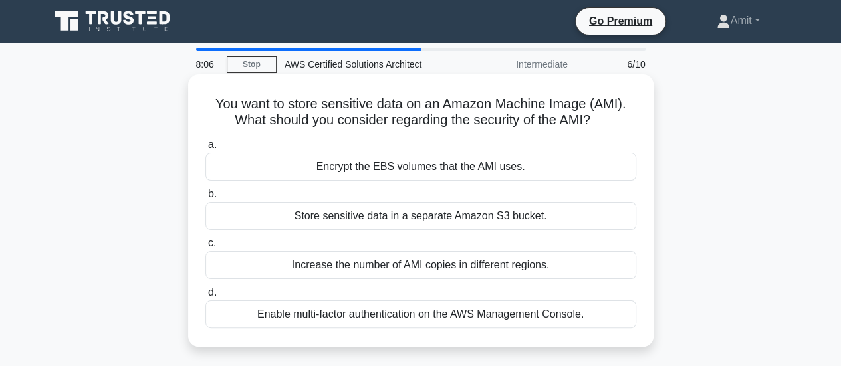
click at [527, 172] on div "Encrypt the EBS volumes that the AMI uses." at bounding box center [421, 167] width 431 height 28
click at [206, 150] on input "a. Encrypt the EBS volumes that the AMI uses." at bounding box center [206, 145] width 0 height 9
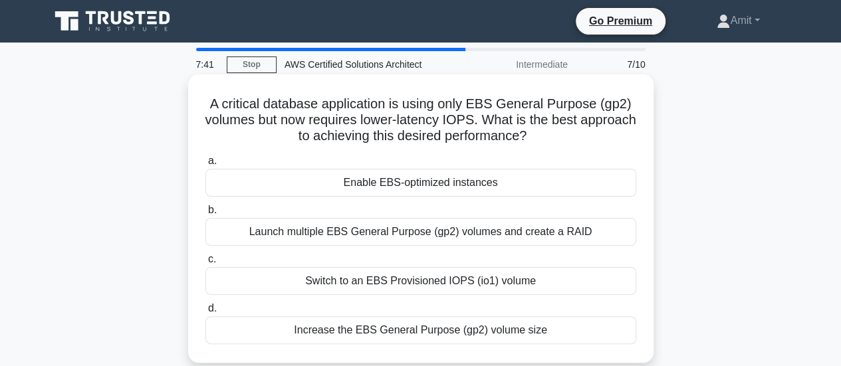
click at [544, 233] on div "Launch multiple EBS General Purpose (gp2) volumes and create a RAID" at bounding box center [421, 232] width 431 height 28
click at [206, 215] on input "b. Launch multiple EBS General Purpose (gp2) volumes and create a RAID" at bounding box center [206, 210] width 0 height 9
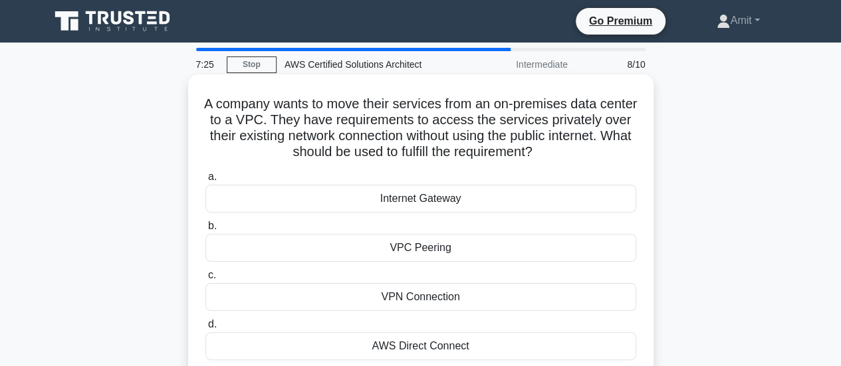
click at [504, 340] on div "AWS Direct Connect" at bounding box center [421, 347] width 431 height 28
click at [206, 329] on input "d. AWS Direct Connect" at bounding box center [206, 325] width 0 height 9
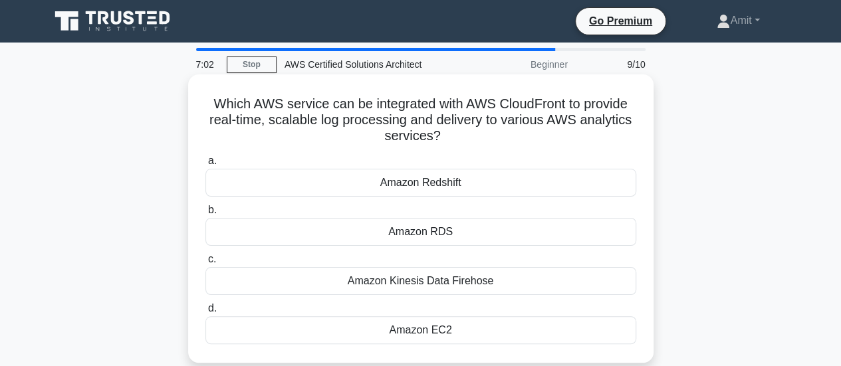
click at [521, 280] on div "Amazon Kinesis Data Firehose" at bounding box center [421, 281] width 431 height 28
click at [206, 264] on input "c. Amazon Kinesis Data Firehose" at bounding box center [206, 259] width 0 height 9
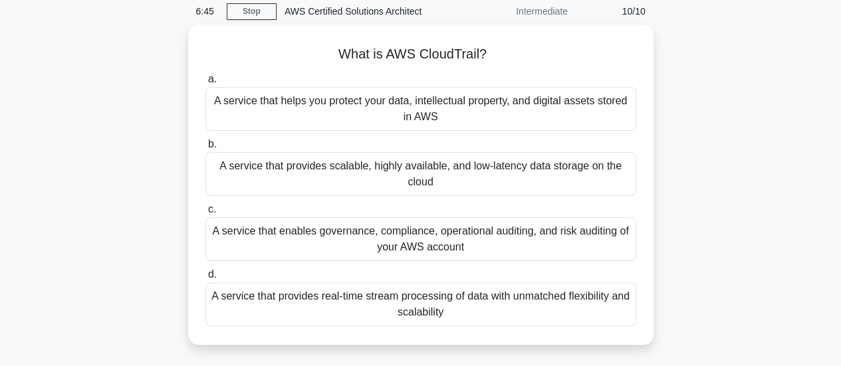
scroll to position [56, 0]
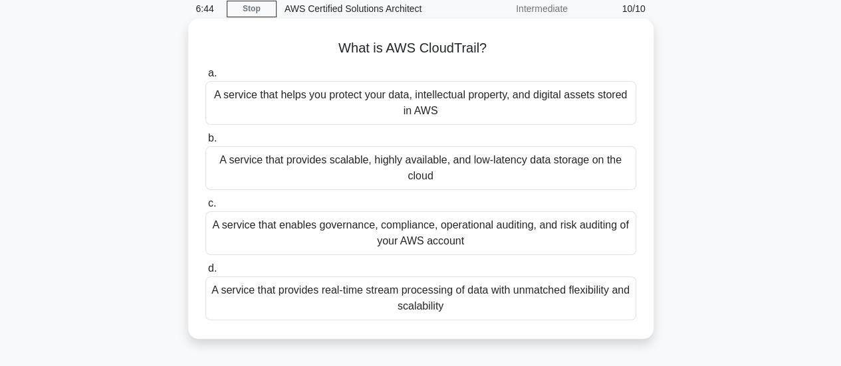
click at [500, 228] on div "A service that enables governance, compliance, operational auditing, and risk a…" at bounding box center [421, 234] width 431 height 44
click at [206, 208] on input "c. A service that enables governance, compliance, operational auditing, and ris…" at bounding box center [206, 204] width 0 height 9
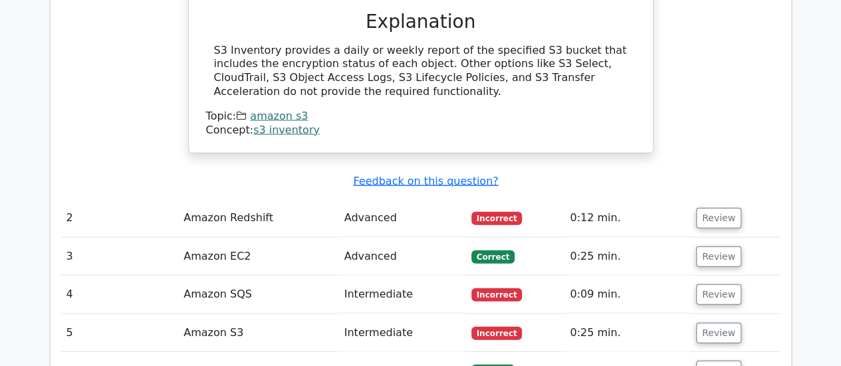
scroll to position [1439, 0]
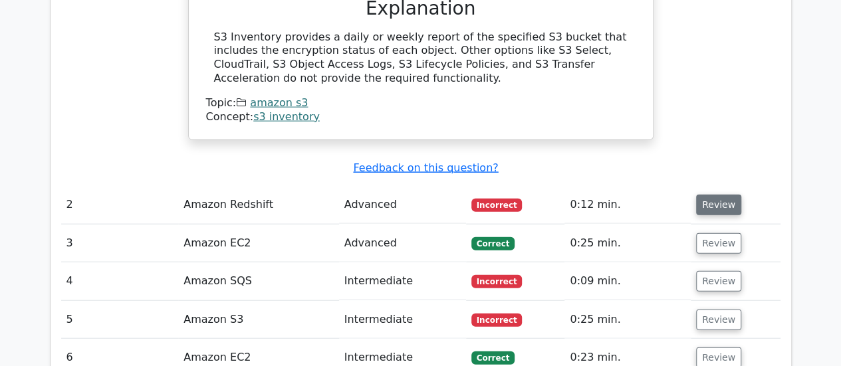
click at [718, 195] on button "Review" at bounding box center [718, 205] width 45 height 21
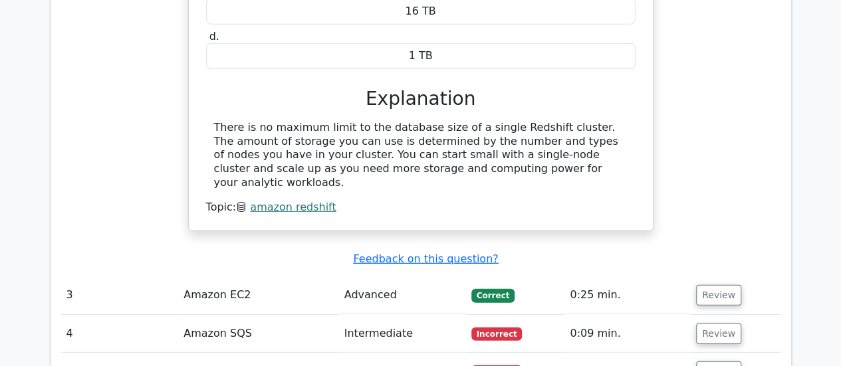
scroll to position [1845, 0]
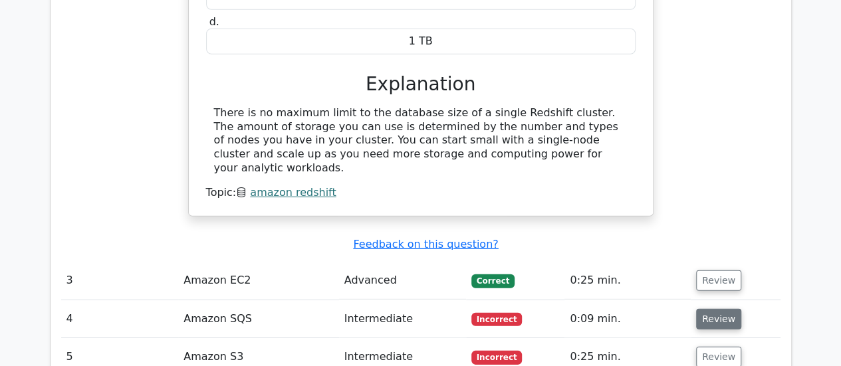
click at [717, 309] on button "Review" at bounding box center [718, 319] width 45 height 21
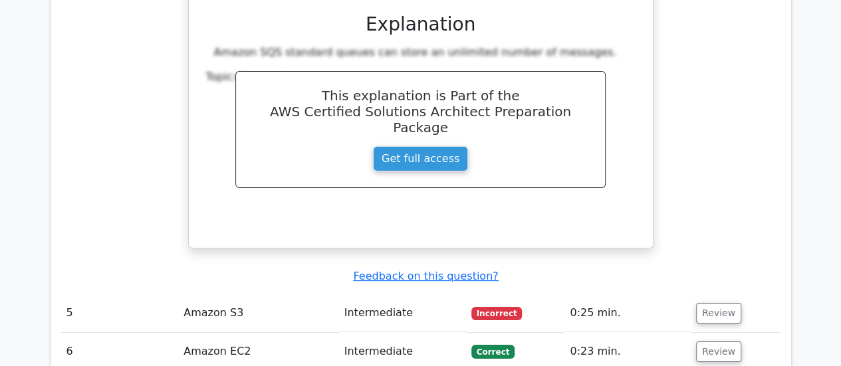
scroll to position [2438, 0]
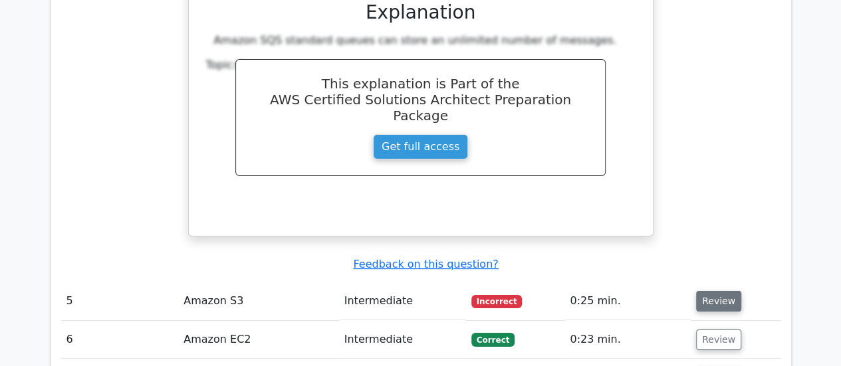
click at [708, 291] on button "Review" at bounding box center [718, 301] width 45 height 21
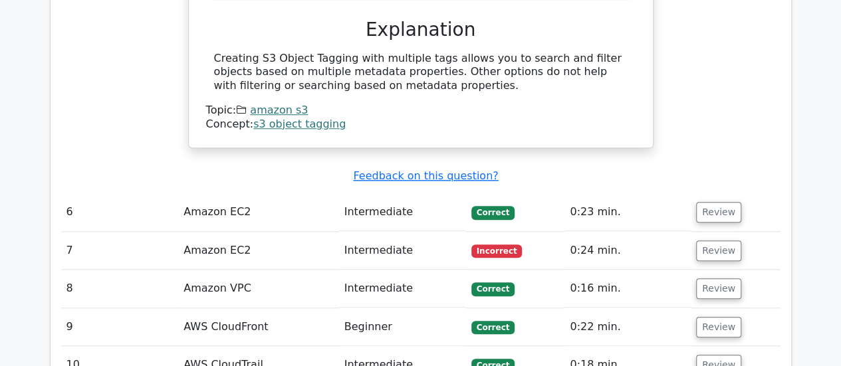
scroll to position [3024, 0]
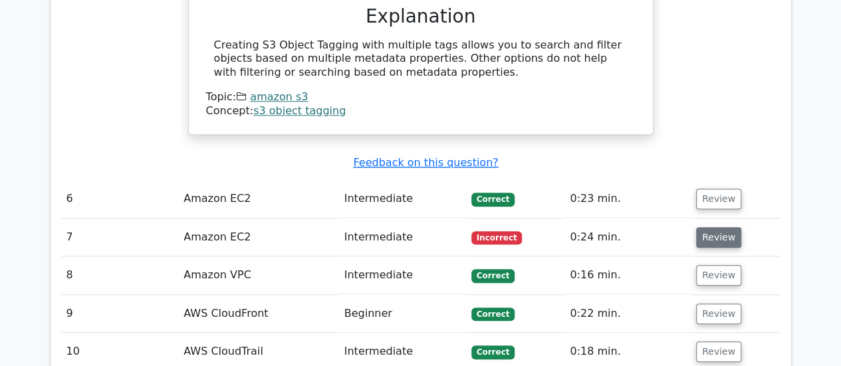
click at [703, 227] on button "Review" at bounding box center [718, 237] width 45 height 21
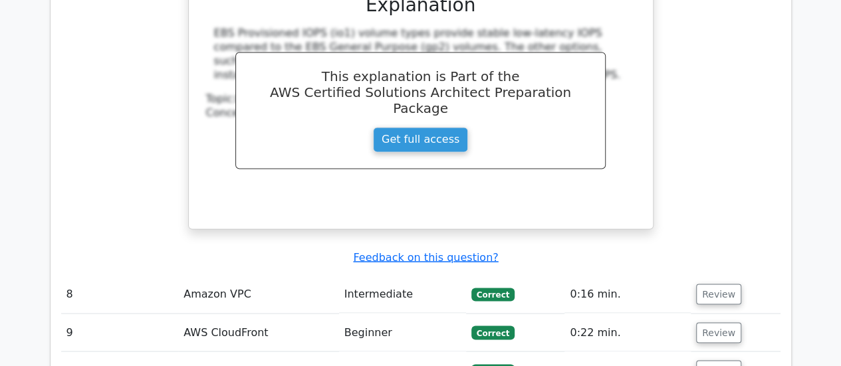
scroll to position [3601, 0]
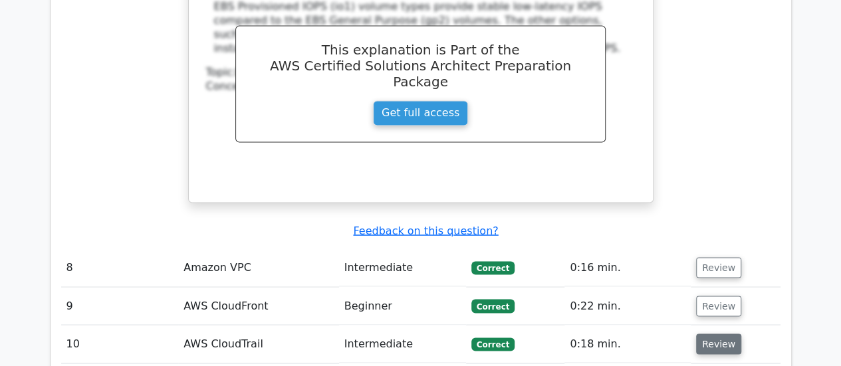
click at [720, 334] on button "Review" at bounding box center [718, 344] width 45 height 21
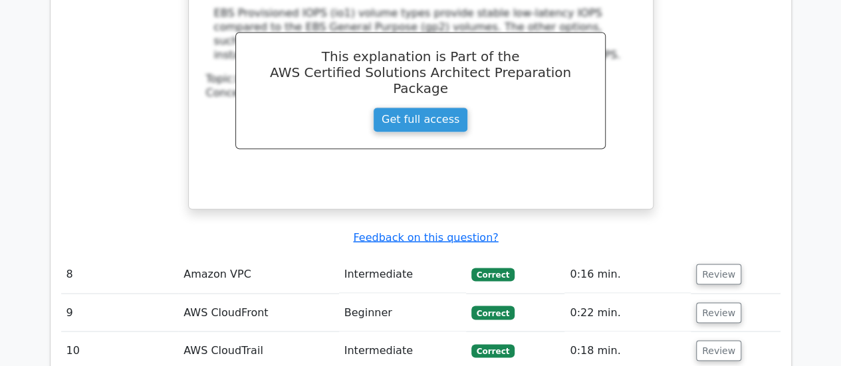
scroll to position [3591, 0]
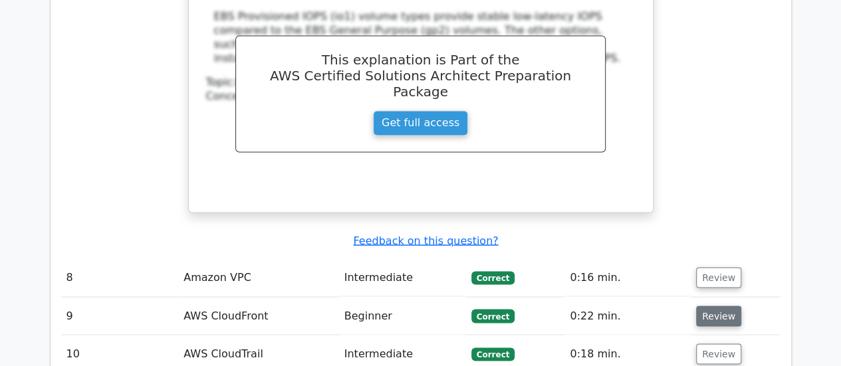
click at [731, 306] on button "Review" at bounding box center [718, 316] width 45 height 21
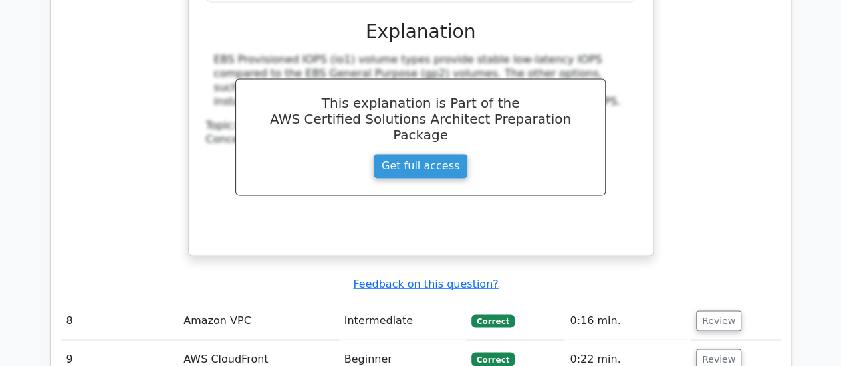
scroll to position [3544, 0]
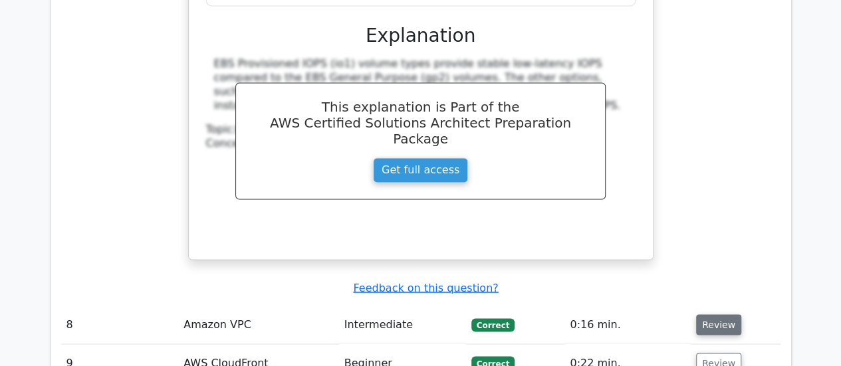
click at [716, 315] on button "Review" at bounding box center [718, 325] width 45 height 21
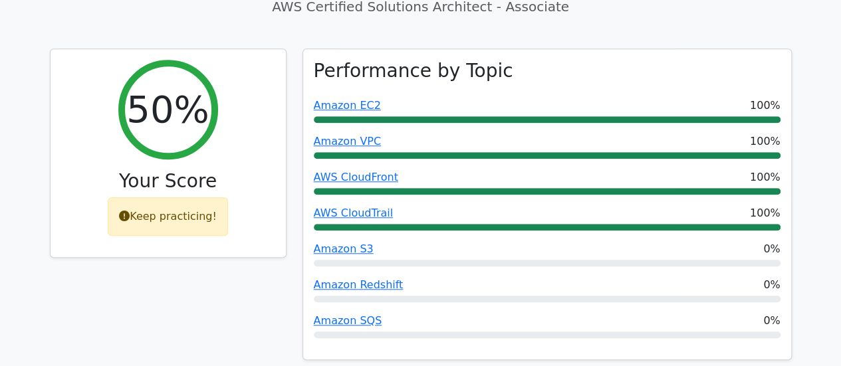
scroll to position [426, 0]
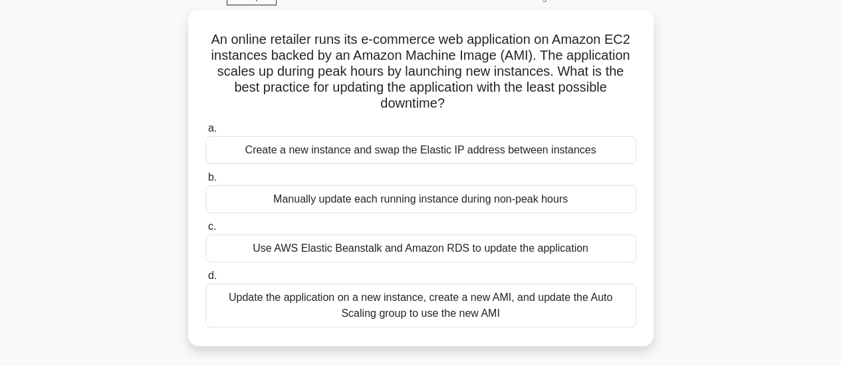
scroll to position [71, 0]
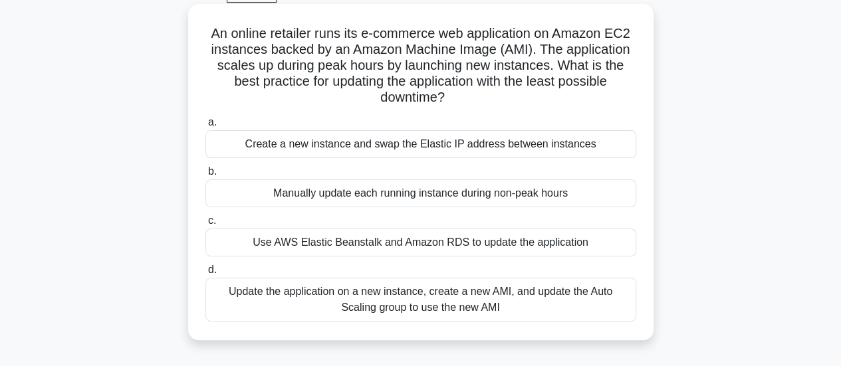
click at [448, 243] on div "Use AWS Elastic Beanstalk and Amazon RDS to update the application" at bounding box center [421, 243] width 431 height 28
click at [206, 225] on input "c. Use AWS Elastic Beanstalk and Amazon RDS to update the application" at bounding box center [206, 221] width 0 height 9
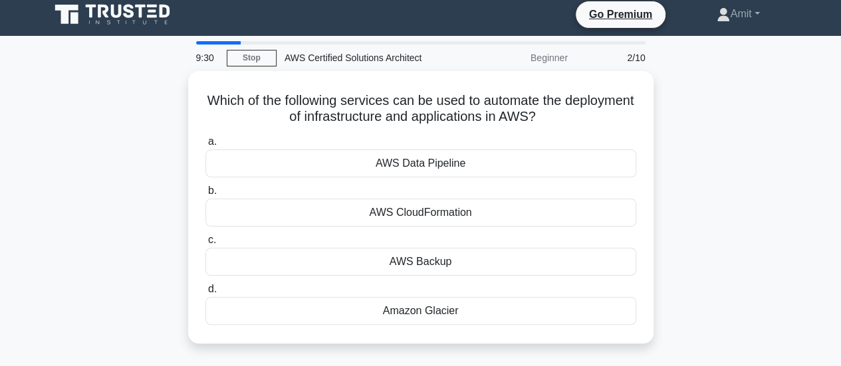
scroll to position [0, 0]
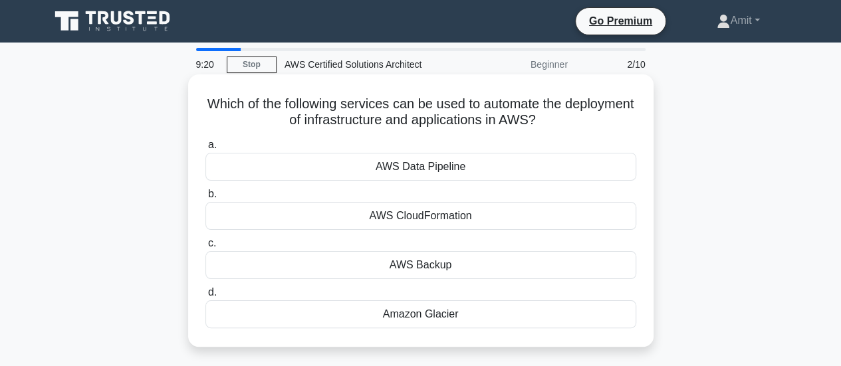
click at [528, 212] on div "AWS CloudFormation" at bounding box center [421, 216] width 431 height 28
click at [206, 199] on input "b. AWS CloudFormation" at bounding box center [206, 194] width 0 height 9
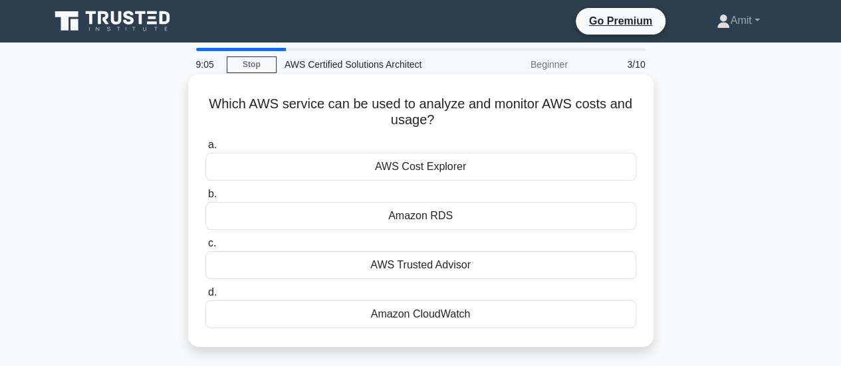
click at [490, 170] on div "AWS Cost Explorer" at bounding box center [421, 167] width 431 height 28
click at [206, 150] on input "a. AWS Cost Explorer" at bounding box center [206, 145] width 0 height 9
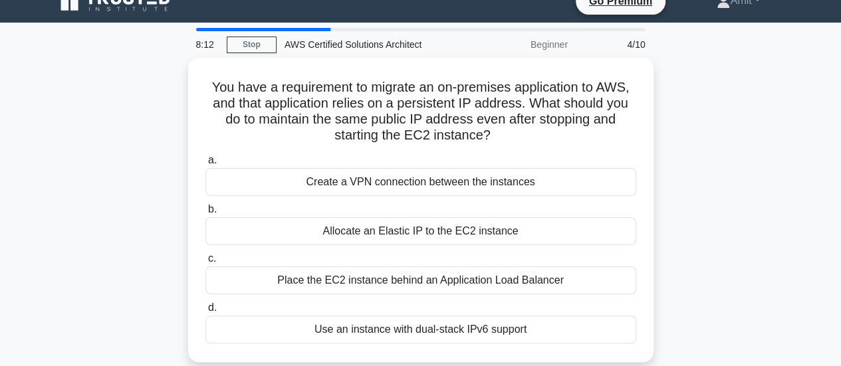
scroll to position [21, 0]
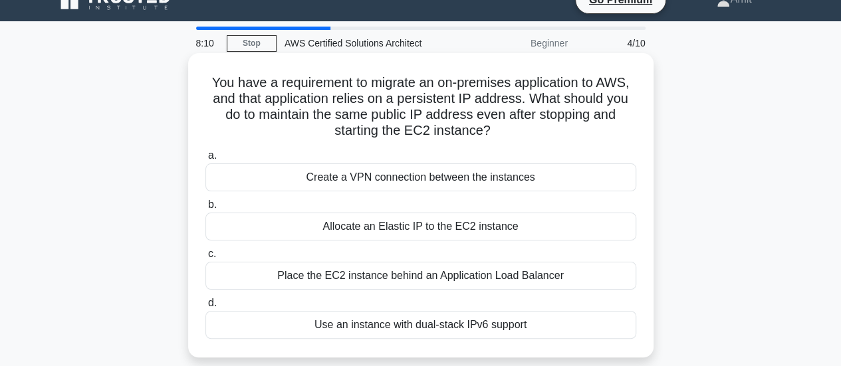
click at [526, 275] on div "Place the EC2 instance behind an Application Load Balancer" at bounding box center [421, 276] width 431 height 28
click at [206, 259] on input "c. Place the EC2 instance behind an Application Load Balancer" at bounding box center [206, 254] width 0 height 9
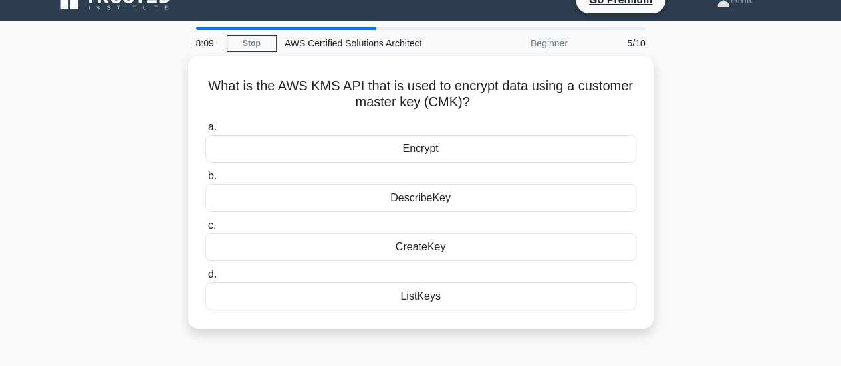
scroll to position [0, 0]
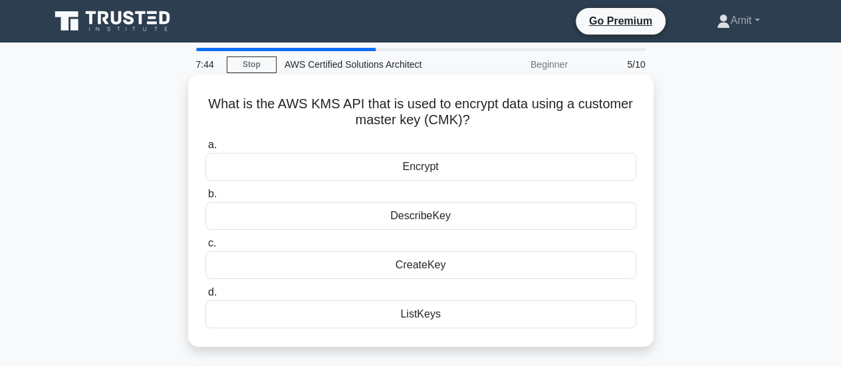
click at [507, 219] on div "DescribeKey" at bounding box center [421, 216] width 431 height 28
click at [206, 199] on input "b. DescribeKey" at bounding box center [206, 194] width 0 height 9
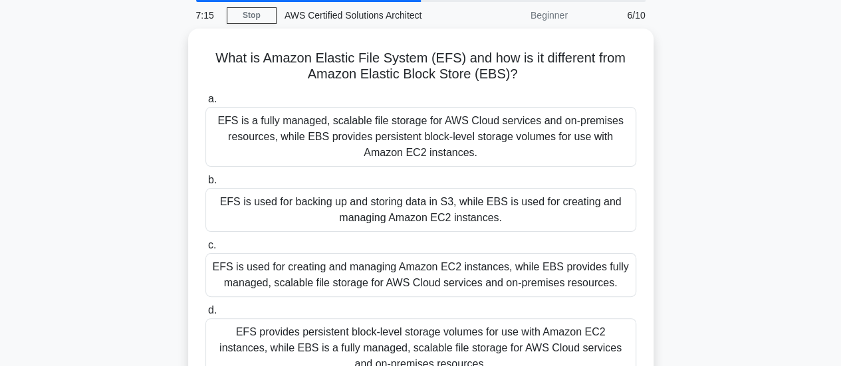
scroll to position [47, 0]
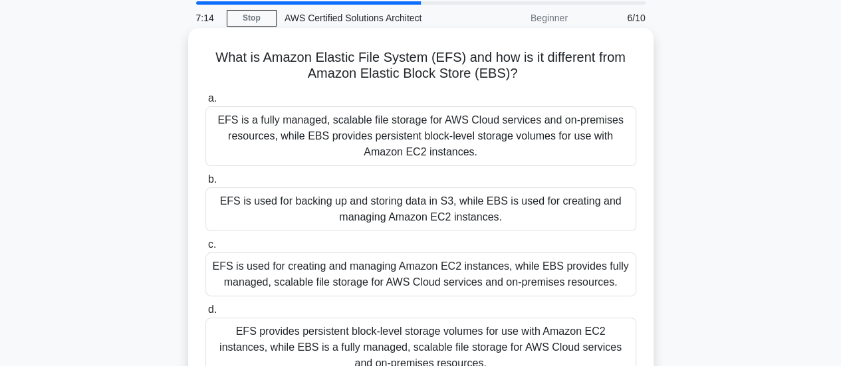
click at [484, 142] on div "EFS is a fully managed, scalable file storage for AWS Cloud services and on-pre…" at bounding box center [421, 136] width 431 height 60
click at [206, 103] on input "a. EFS is a fully managed, scalable file storage for AWS Cloud services and on-…" at bounding box center [206, 98] width 0 height 9
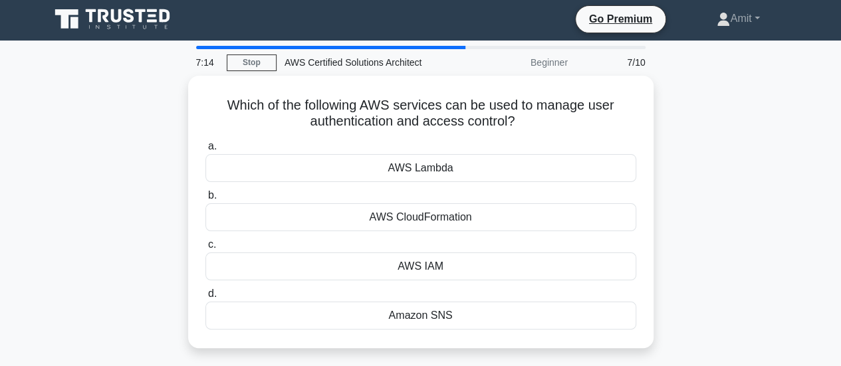
scroll to position [0, 0]
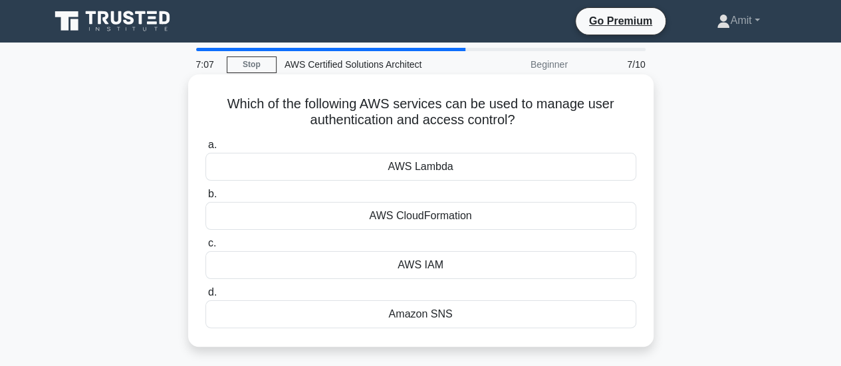
click at [462, 261] on div "AWS IAM" at bounding box center [421, 265] width 431 height 28
click at [206, 248] on input "c. AWS IAM" at bounding box center [206, 243] width 0 height 9
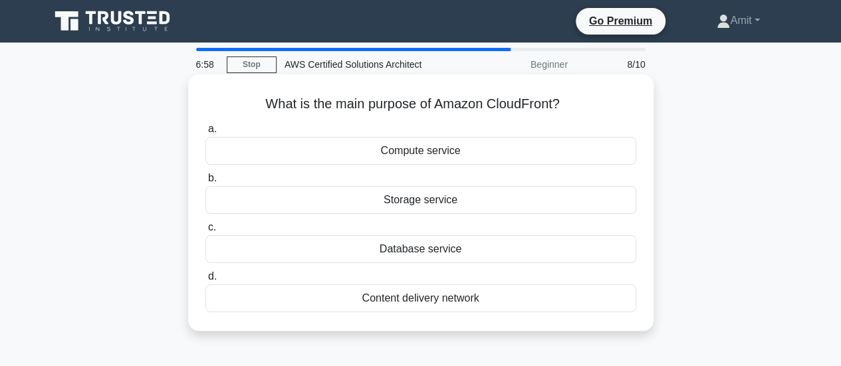
click at [491, 293] on div "Content delivery network" at bounding box center [421, 299] width 431 height 28
click at [206, 281] on input "d. Content delivery network" at bounding box center [206, 277] width 0 height 9
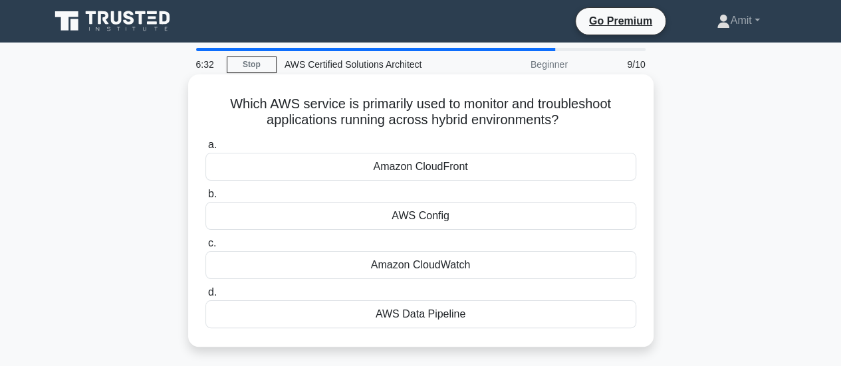
click at [536, 263] on div "Amazon CloudWatch" at bounding box center [421, 265] width 431 height 28
click at [206, 248] on input "c. Amazon CloudWatch" at bounding box center [206, 243] width 0 height 9
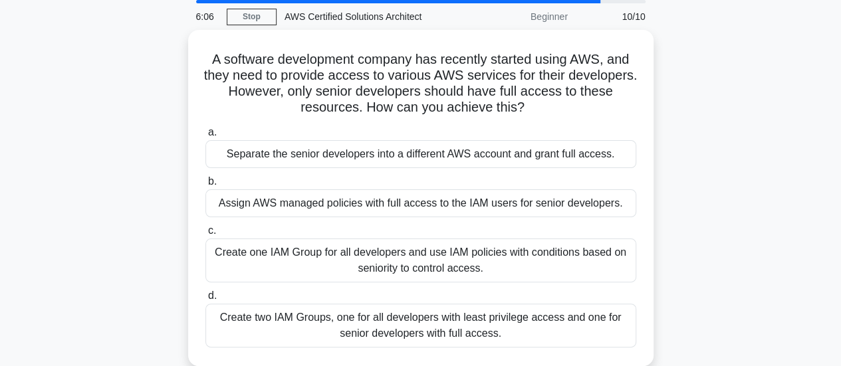
scroll to position [51, 0]
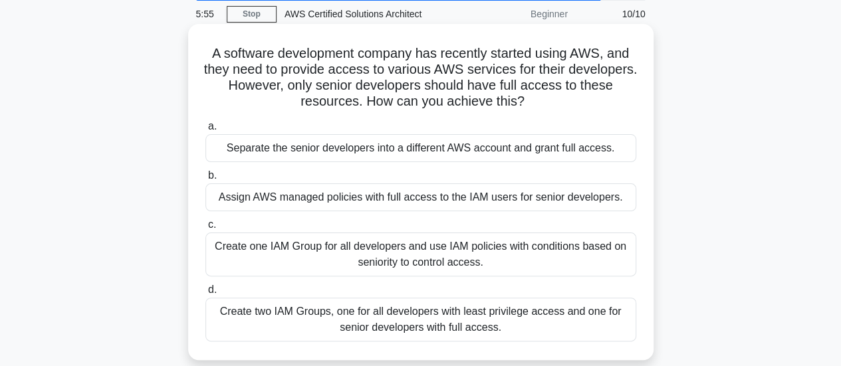
click at [520, 319] on div "Create two IAM Groups, one for all developers with least privilege access and o…" at bounding box center [421, 320] width 431 height 44
click at [206, 295] on input "d. Create two IAM Groups, one for all developers with least privilege access an…" at bounding box center [206, 290] width 0 height 9
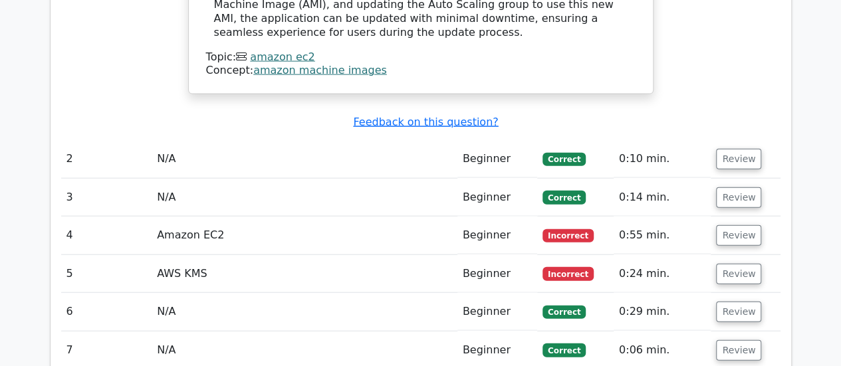
scroll to position [1434, 0]
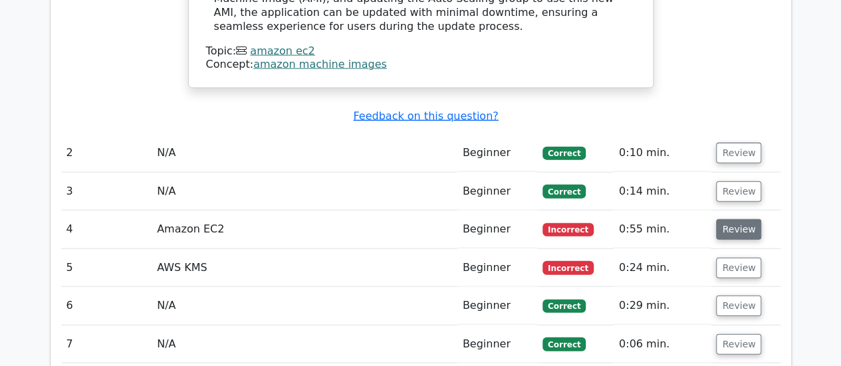
click at [732, 220] on button "Review" at bounding box center [738, 230] width 45 height 21
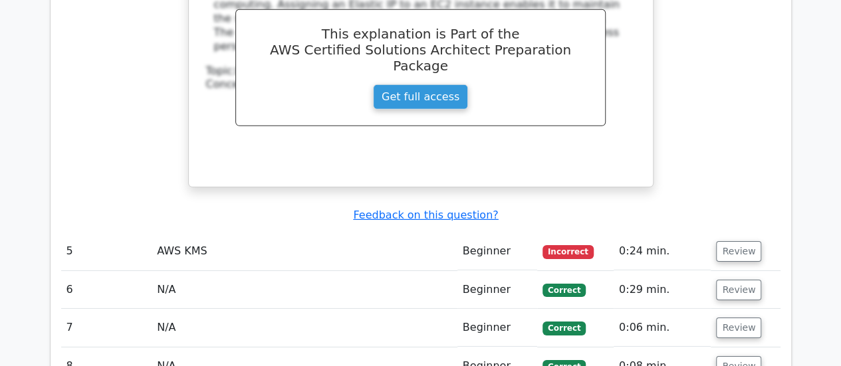
scroll to position [2018, 0]
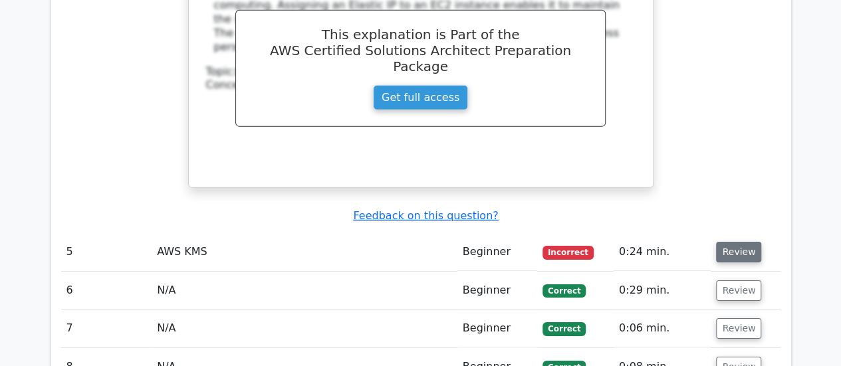
click at [737, 242] on button "Review" at bounding box center [738, 252] width 45 height 21
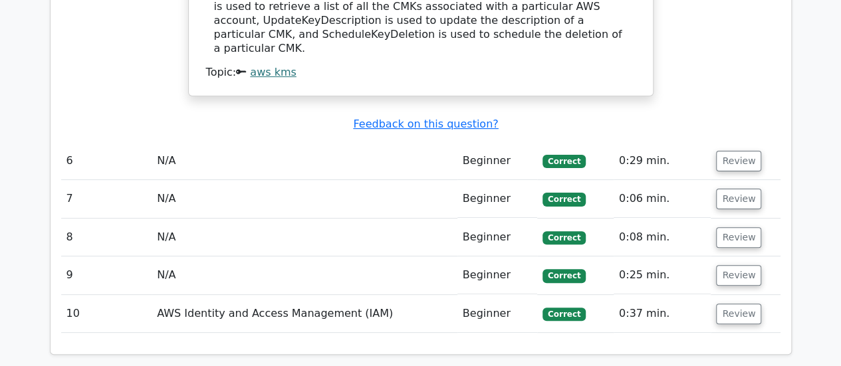
scroll to position [2591, 0]
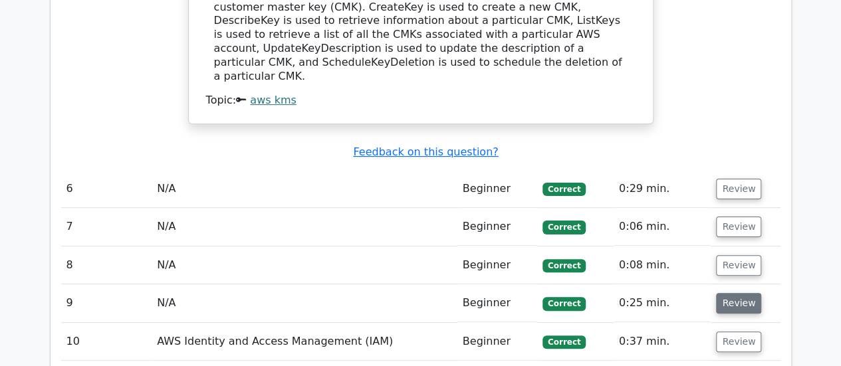
click at [736, 293] on button "Review" at bounding box center [738, 303] width 45 height 21
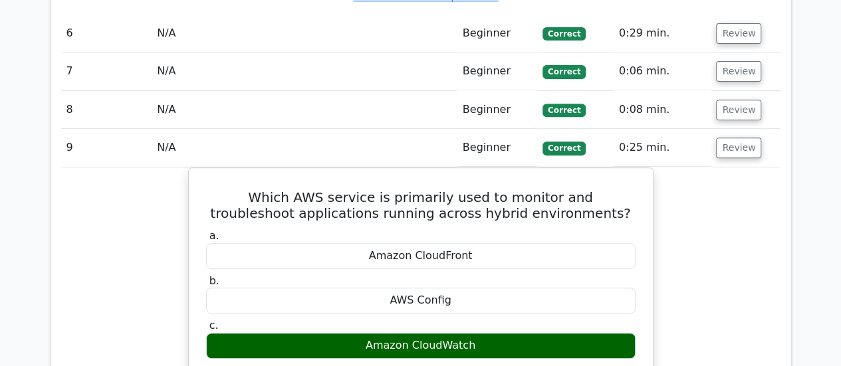
scroll to position [2740, 0]
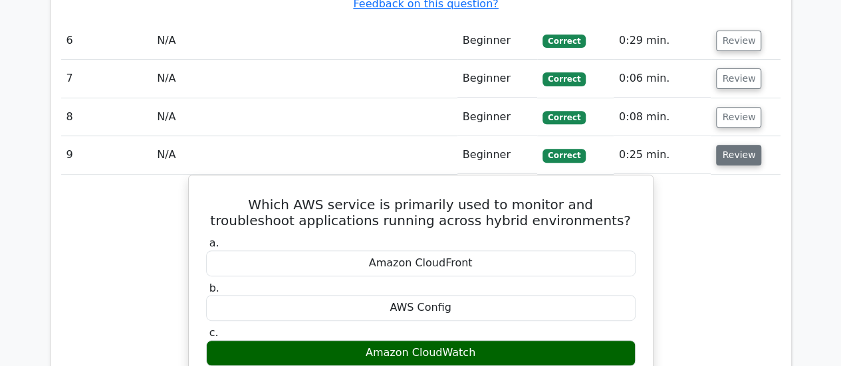
click at [738, 145] on button "Review" at bounding box center [738, 155] width 45 height 21
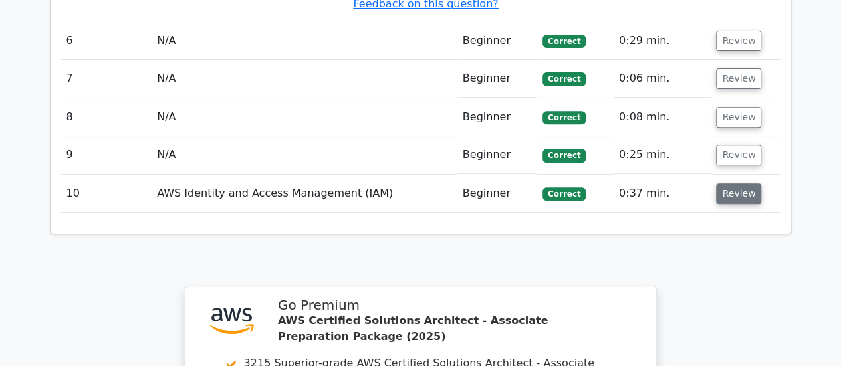
click at [735, 184] on button "Review" at bounding box center [738, 194] width 45 height 21
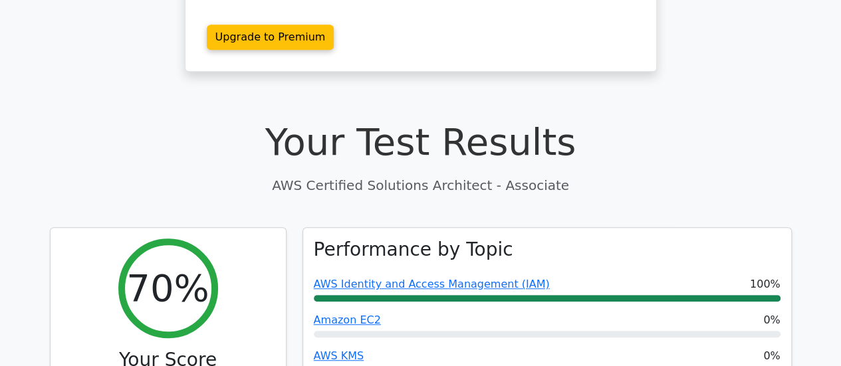
scroll to position [294, 0]
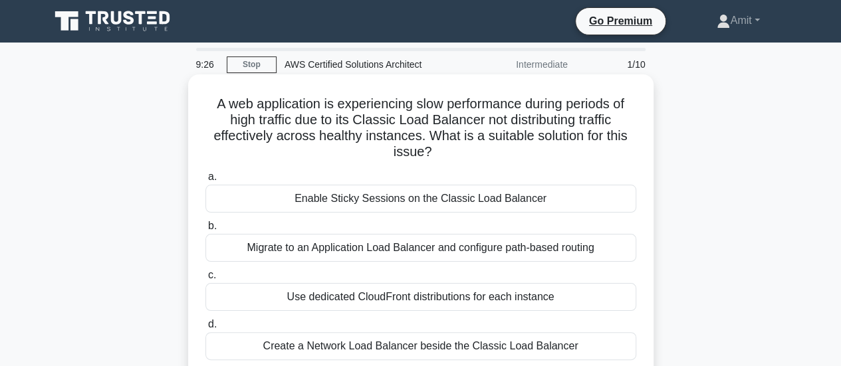
click at [444, 345] on div "Create a Network Load Balancer beside the Classic Load Balancer" at bounding box center [421, 347] width 431 height 28
click at [206, 329] on input "d. Create a Network Load Balancer beside the Classic Load Balancer" at bounding box center [206, 325] width 0 height 9
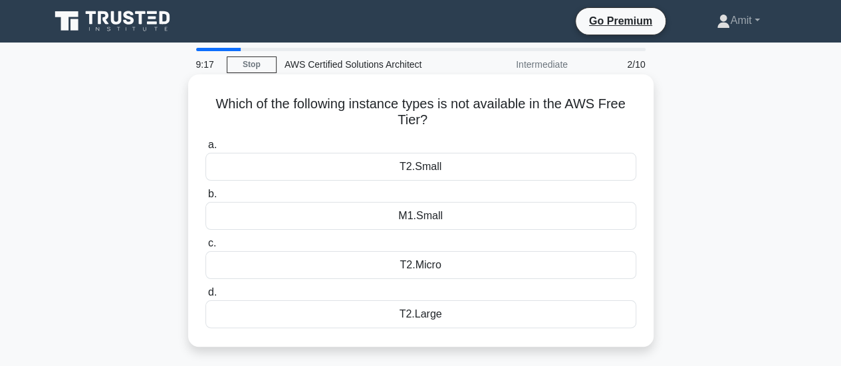
click at [474, 313] on div "T2.Large" at bounding box center [421, 315] width 431 height 28
click at [206, 297] on input "d. T2.Large" at bounding box center [206, 293] width 0 height 9
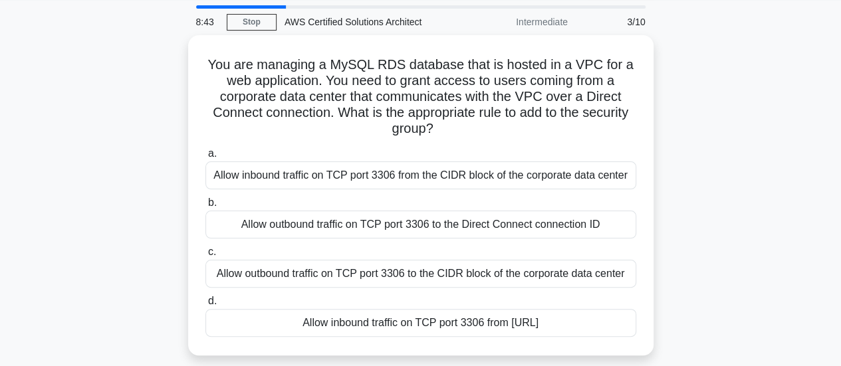
scroll to position [46, 0]
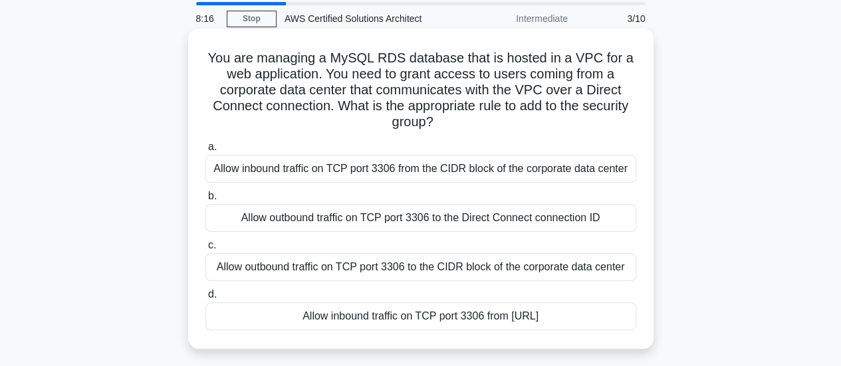
click at [531, 174] on div "Allow inbound traffic on TCP port 3306 from the CIDR block of the corporate dat…" at bounding box center [421, 169] width 431 height 28
click at [206, 152] on input "a. Allow inbound traffic on TCP port 3306 from the CIDR block of the corporate …" at bounding box center [206, 147] width 0 height 9
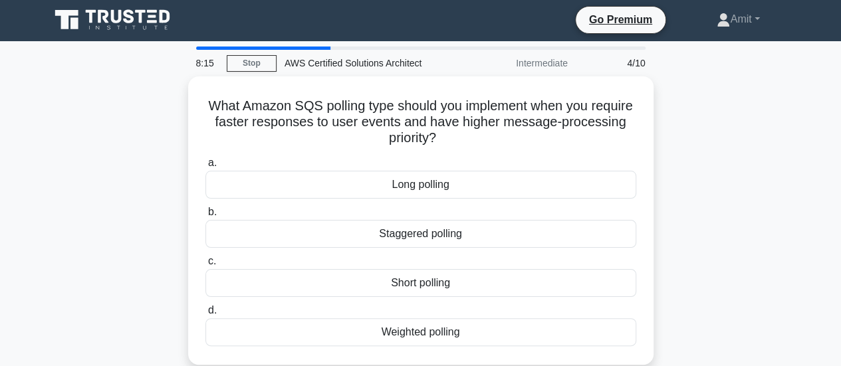
scroll to position [0, 0]
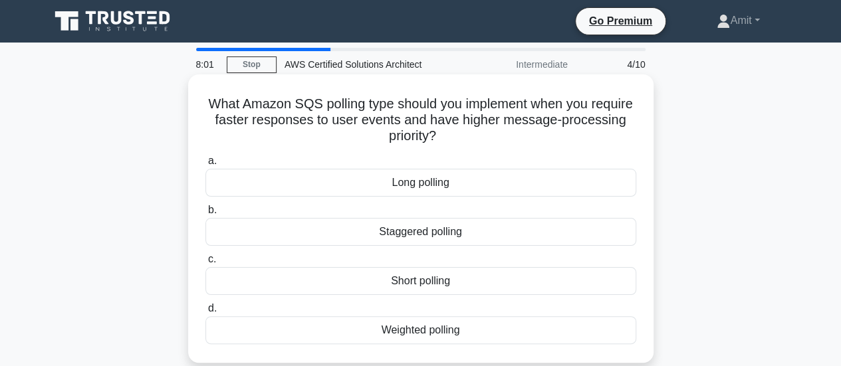
click at [463, 281] on div "Short polling" at bounding box center [421, 281] width 431 height 28
click at [206, 264] on input "c. Short polling" at bounding box center [206, 259] width 0 height 9
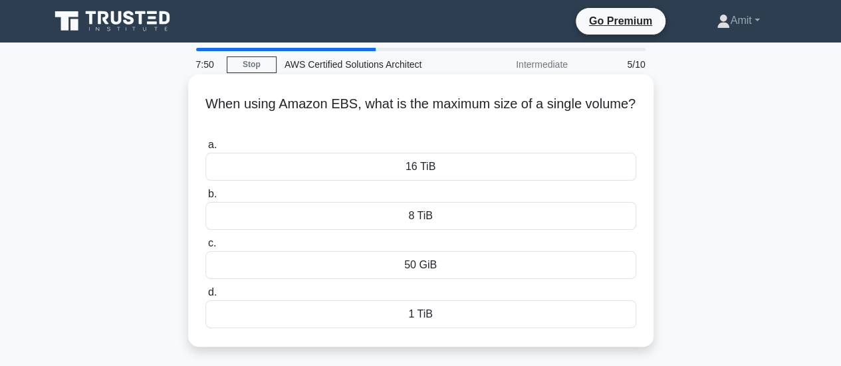
click at [475, 170] on div "16 TiB" at bounding box center [421, 167] width 431 height 28
click at [206, 150] on input "a. 16 TiB" at bounding box center [206, 145] width 0 height 9
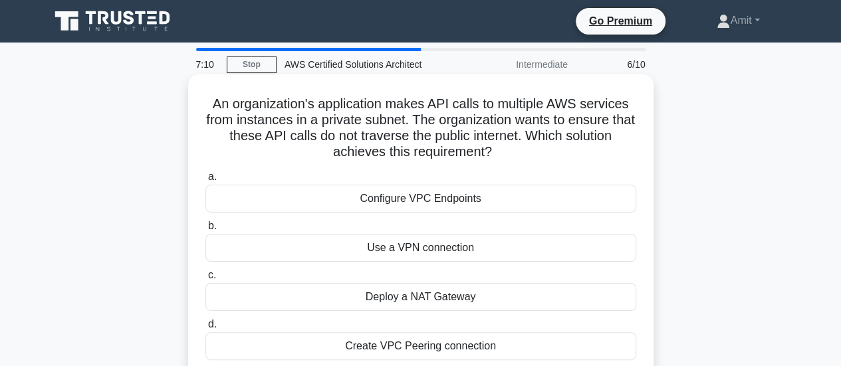
click at [535, 202] on div "Configure VPC Endpoints" at bounding box center [421, 199] width 431 height 28
click at [206, 182] on input "a. Configure VPC Endpoints" at bounding box center [206, 177] width 0 height 9
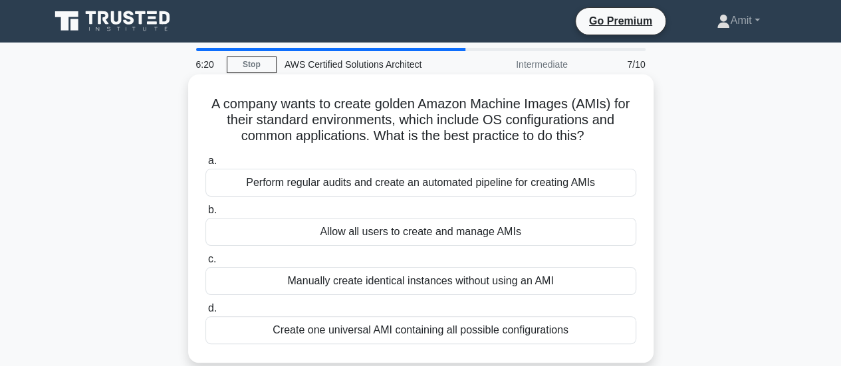
click at [516, 331] on div "Create one universal AMI containing all possible configurations" at bounding box center [421, 331] width 431 height 28
click at [206, 313] on input "d. Create one universal AMI containing all possible configurations" at bounding box center [206, 309] width 0 height 9
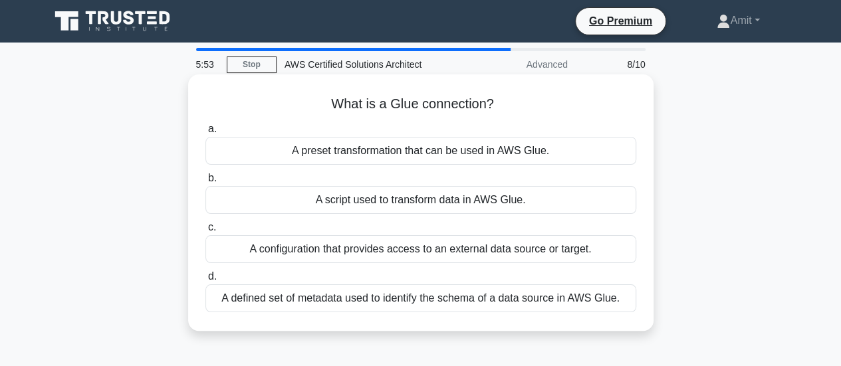
click at [514, 303] on div "A defined set of metadata used to identify the schema of a data source in AWS G…" at bounding box center [421, 299] width 431 height 28
click at [206, 281] on input "d. A defined set of metadata used to identify the schema of a data source in AW…" at bounding box center [206, 277] width 0 height 9
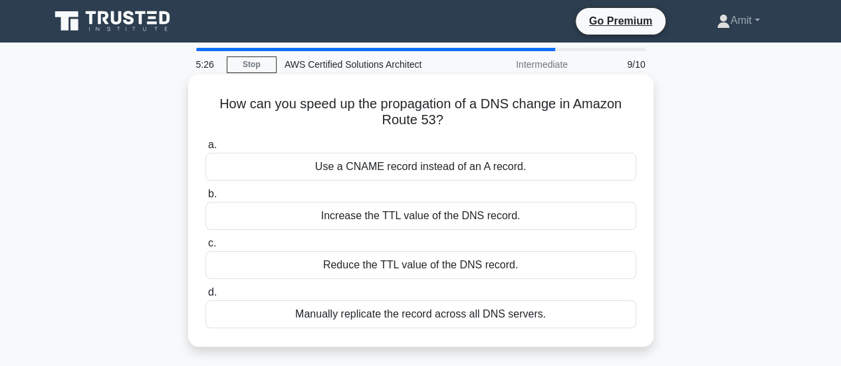
click at [533, 172] on div "Use a CNAME record instead of an A record." at bounding box center [421, 167] width 431 height 28
click at [206, 150] on input "a. Use a CNAME record instead of an A record." at bounding box center [206, 145] width 0 height 9
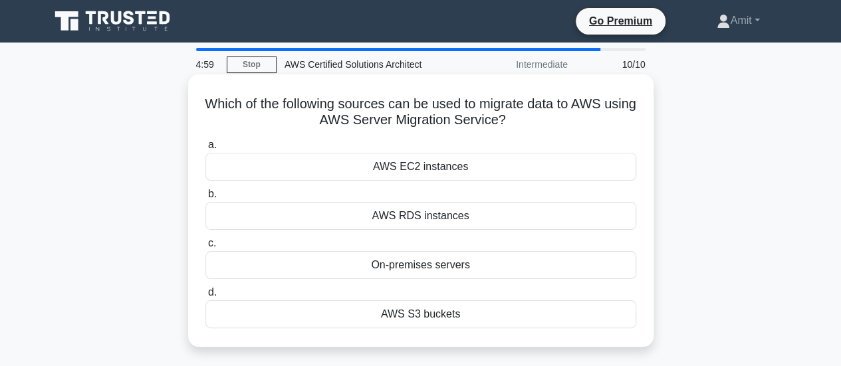
click at [474, 311] on div "AWS S3 buckets" at bounding box center [421, 315] width 431 height 28
click at [206, 297] on input "d. AWS S3 buckets" at bounding box center [206, 293] width 0 height 9
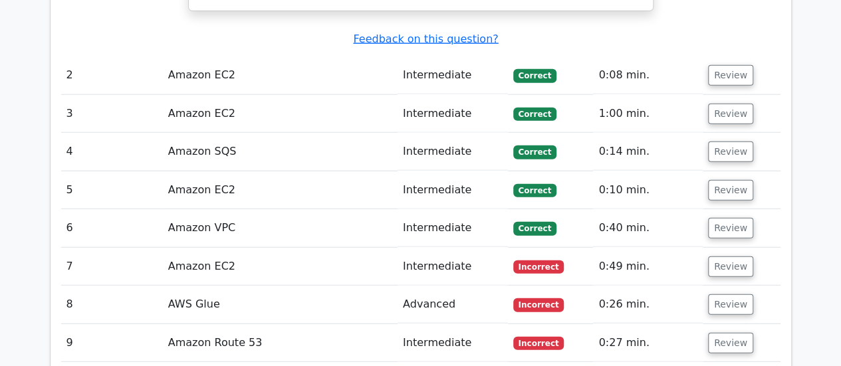
scroll to position [1610, 0]
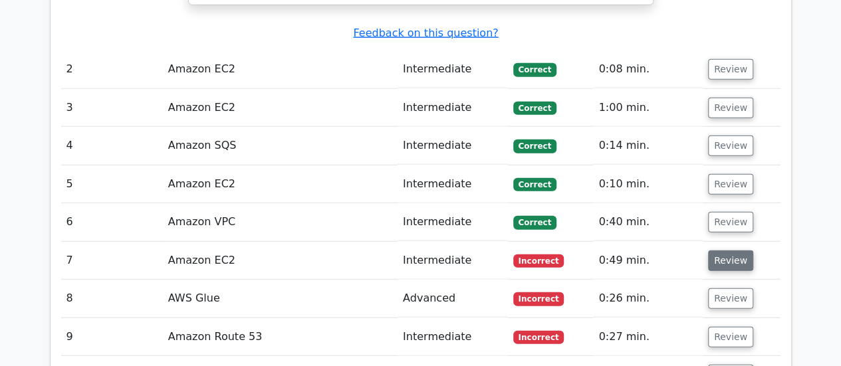
click at [722, 251] on button "Review" at bounding box center [730, 261] width 45 height 21
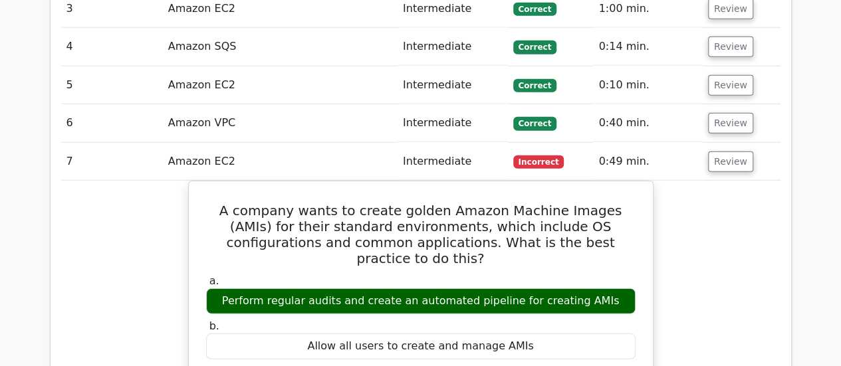
scroll to position [1704, 0]
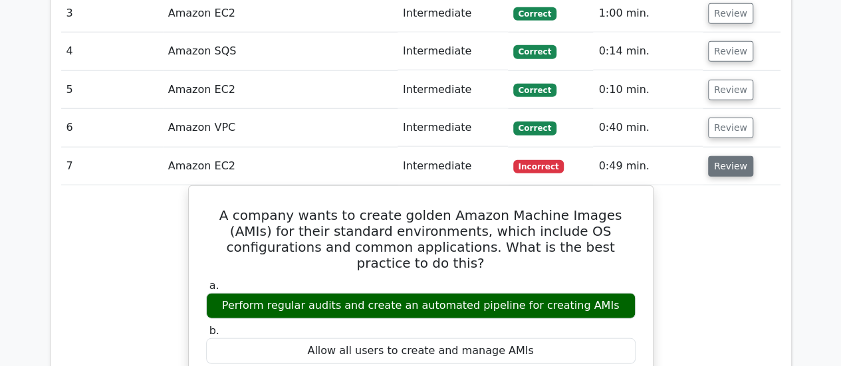
click at [724, 156] on button "Review" at bounding box center [730, 166] width 45 height 21
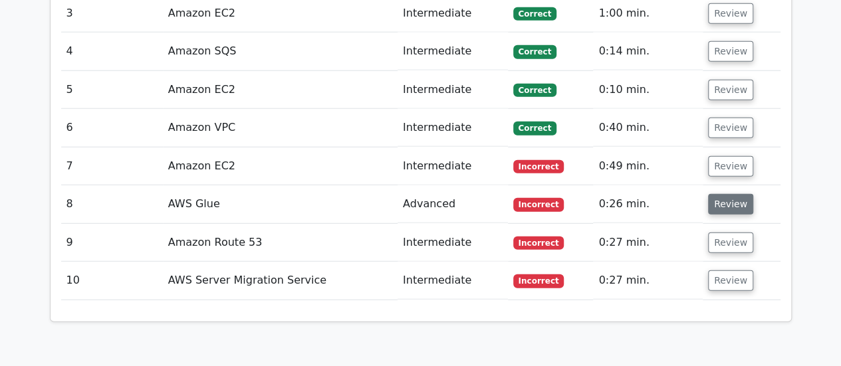
click at [732, 194] on button "Review" at bounding box center [730, 204] width 45 height 21
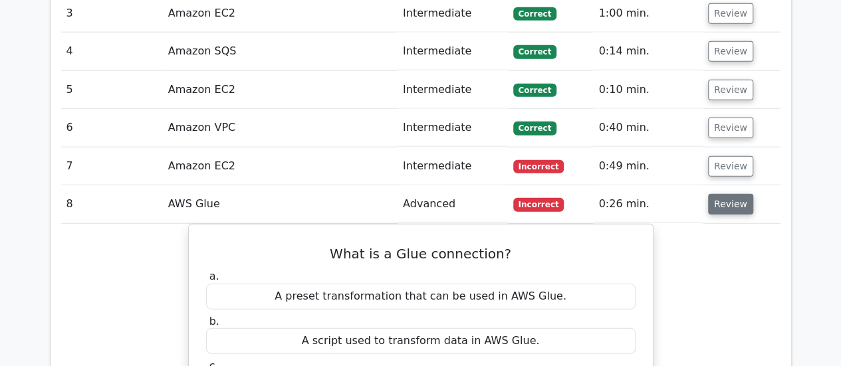
click at [732, 194] on button "Review" at bounding box center [730, 204] width 45 height 21
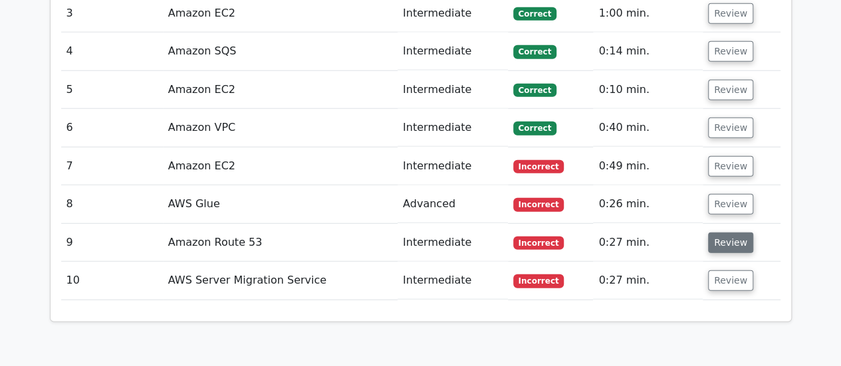
click at [725, 233] on button "Review" at bounding box center [730, 243] width 45 height 21
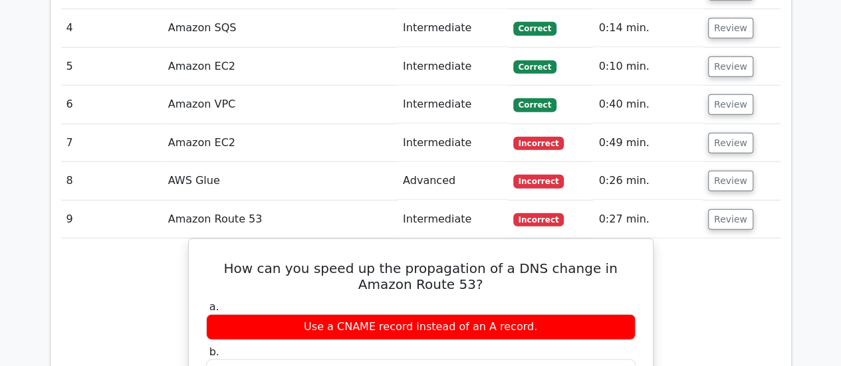
scroll to position [1787, 0]
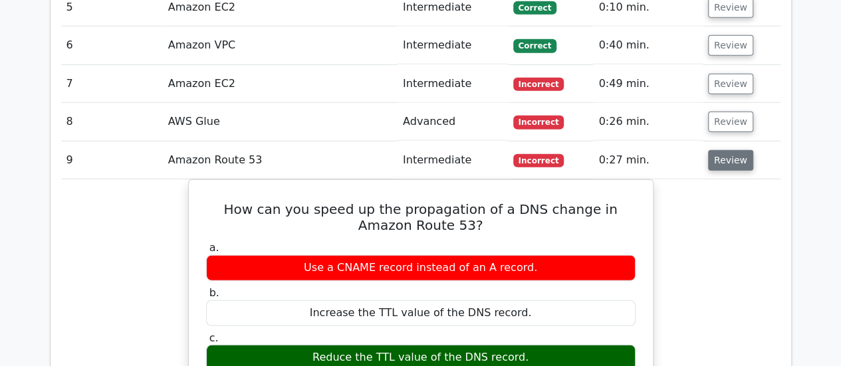
click at [732, 150] on button "Review" at bounding box center [730, 160] width 45 height 21
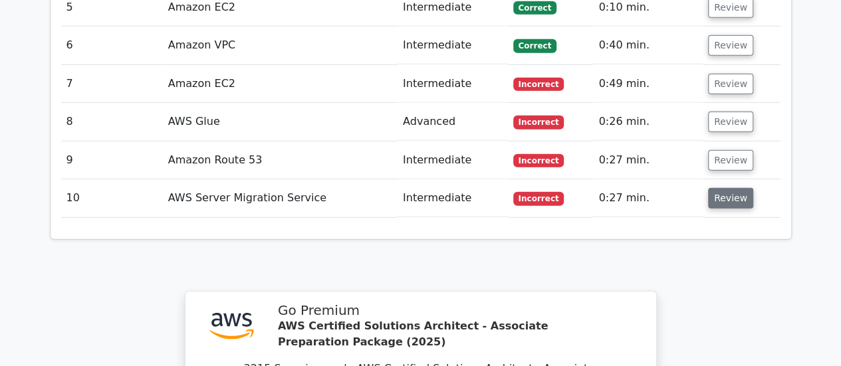
click at [728, 188] on button "Review" at bounding box center [730, 198] width 45 height 21
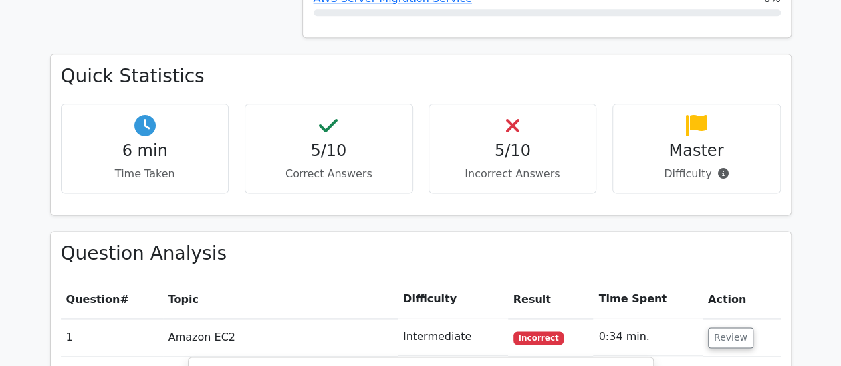
scroll to position [752, 0]
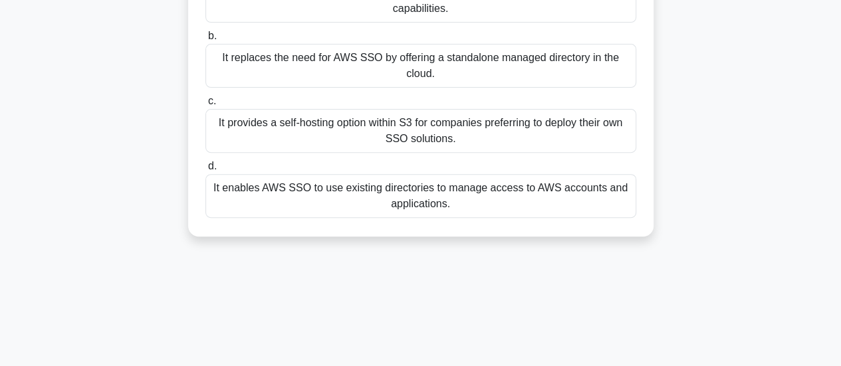
scroll to position [217, 0]
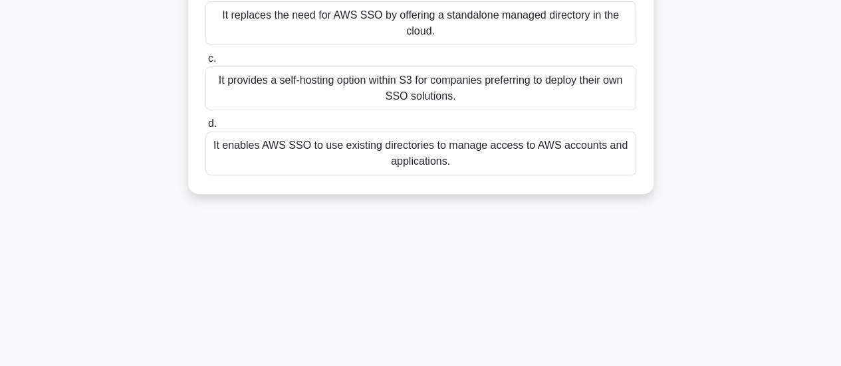
click at [483, 163] on div "It enables AWS SSO to use existing directories to manage access to AWS accounts…" at bounding box center [421, 154] width 431 height 44
click at [206, 128] on input "d. It enables AWS SSO to use existing directories to manage access to AWS accou…" at bounding box center [206, 124] width 0 height 9
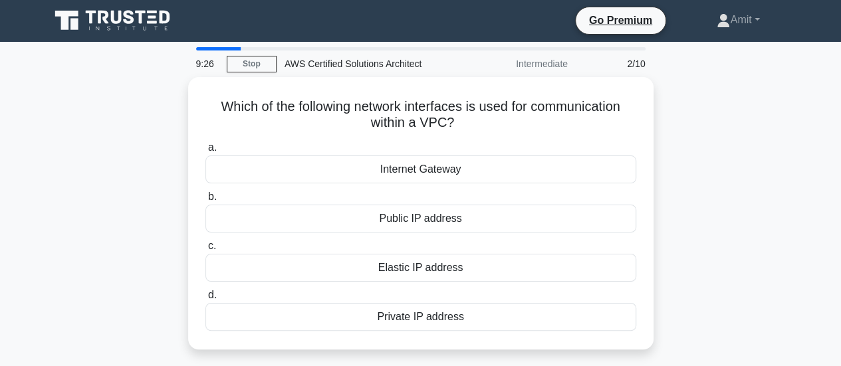
scroll to position [0, 0]
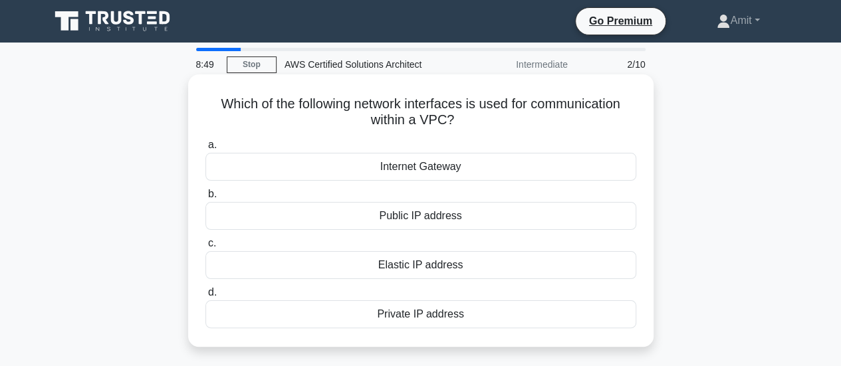
click at [535, 272] on div "Elastic IP address" at bounding box center [421, 265] width 431 height 28
click at [206, 248] on input "c. Elastic IP address" at bounding box center [206, 243] width 0 height 9
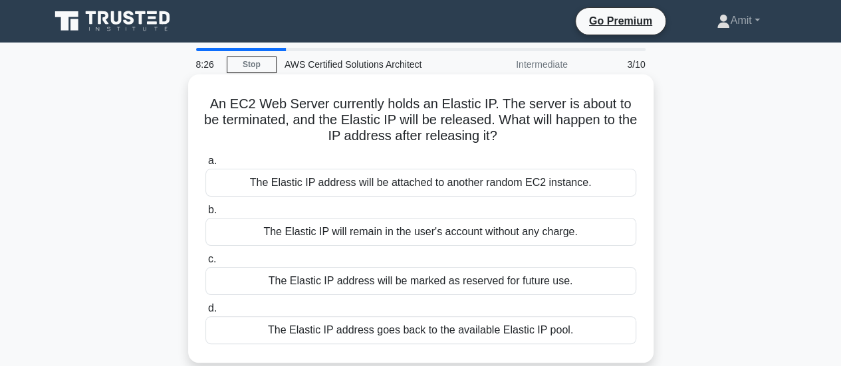
click at [557, 331] on div "The Elastic IP address goes back to the available Elastic IP pool." at bounding box center [421, 331] width 431 height 28
click at [206, 313] on input "d. The Elastic IP address goes back to the available Elastic IP pool." at bounding box center [206, 309] width 0 height 9
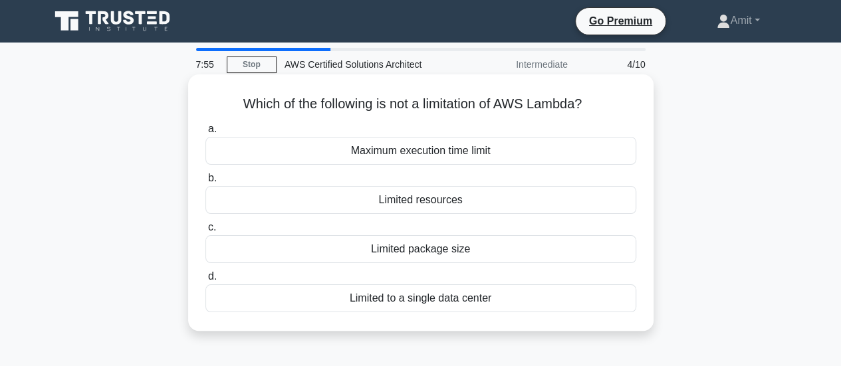
click at [495, 206] on div "Limited resources" at bounding box center [421, 200] width 431 height 28
click at [206, 183] on input "b. Limited resources" at bounding box center [206, 178] width 0 height 9
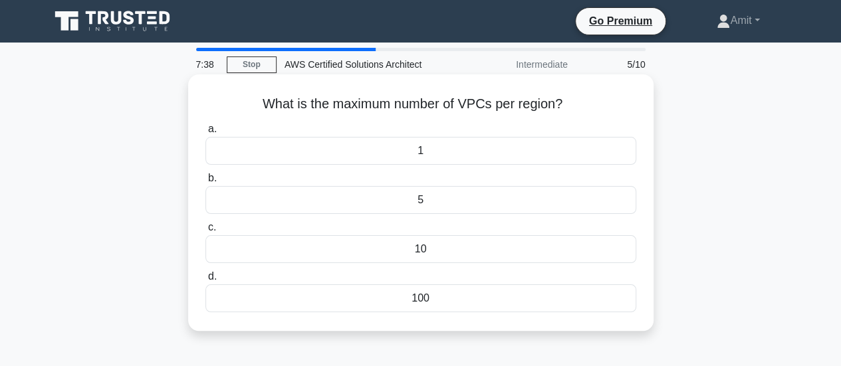
click at [481, 294] on div "100" at bounding box center [421, 299] width 431 height 28
click at [206, 281] on input "d. 100" at bounding box center [206, 277] width 0 height 9
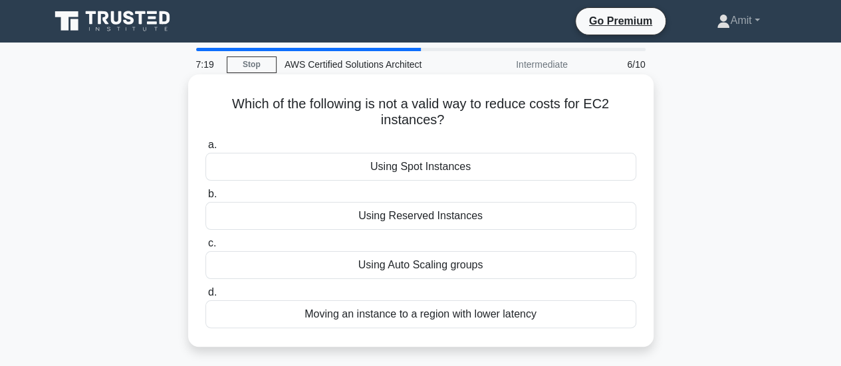
click at [517, 315] on div "Moving an instance to a region with lower latency" at bounding box center [421, 315] width 431 height 28
click at [206, 297] on input "d. Moving an instance to a region with lower latency" at bounding box center [206, 293] width 0 height 9
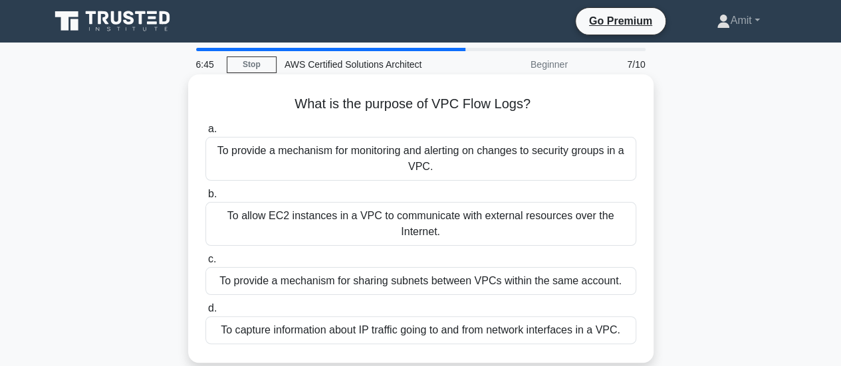
click at [569, 322] on div "To capture information about IP traffic going to and from network interfaces in…" at bounding box center [421, 331] width 431 height 28
click at [206, 313] on input "d. To capture information about IP traffic going to and from network interfaces…" at bounding box center [206, 309] width 0 height 9
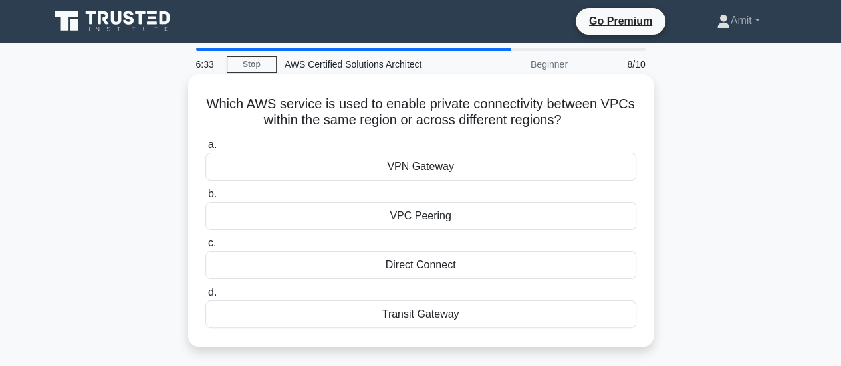
click at [528, 267] on div "Direct Connect" at bounding box center [421, 265] width 431 height 28
click at [206, 248] on input "c. Direct Connect" at bounding box center [206, 243] width 0 height 9
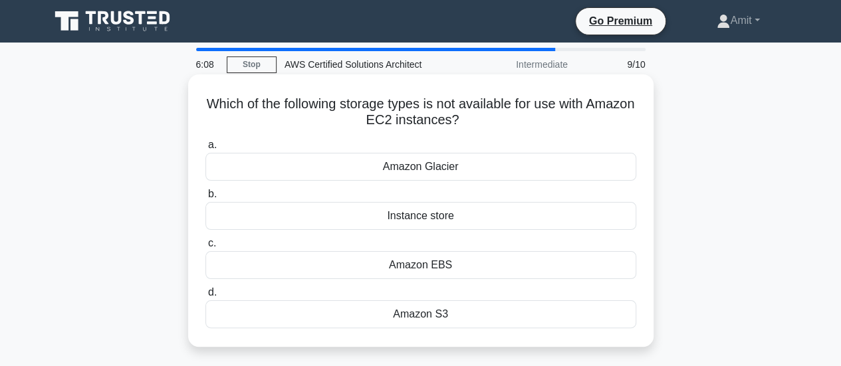
click at [577, 170] on div "Amazon Glacier" at bounding box center [421, 167] width 431 height 28
click at [206, 150] on input "a. Amazon Glacier" at bounding box center [206, 145] width 0 height 9
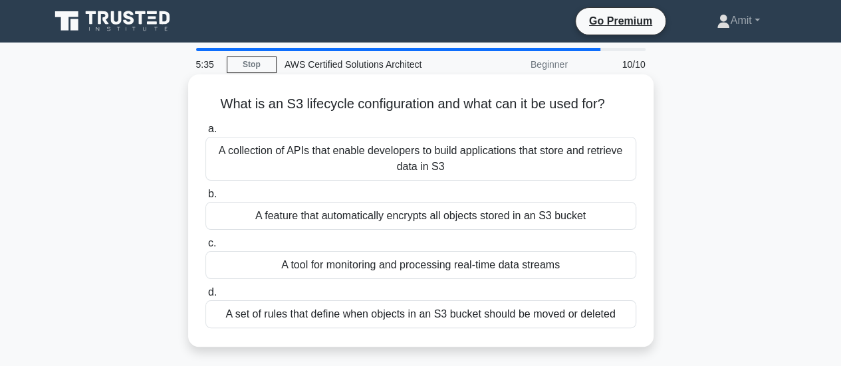
click at [545, 318] on div "A set of rules that define when objects in an S3 bucket should be moved or dele…" at bounding box center [421, 315] width 431 height 28
click at [206, 297] on input "d. A set of rules that define when objects in an S3 bucket should be moved or d…" at bounding box center [206, 293] width 0 height 9
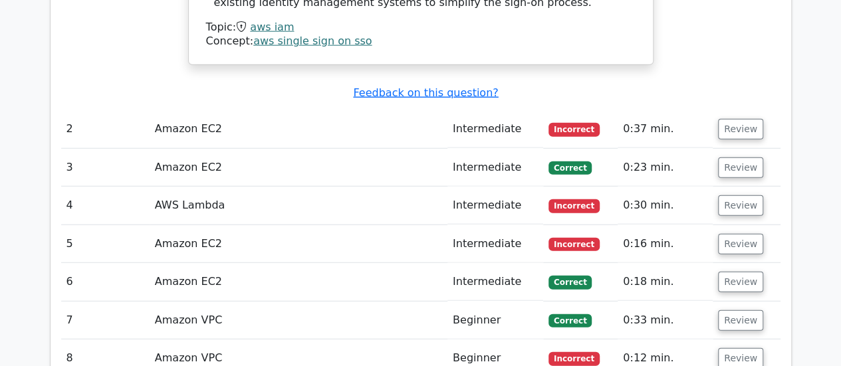
scroll to position [1576, 0]
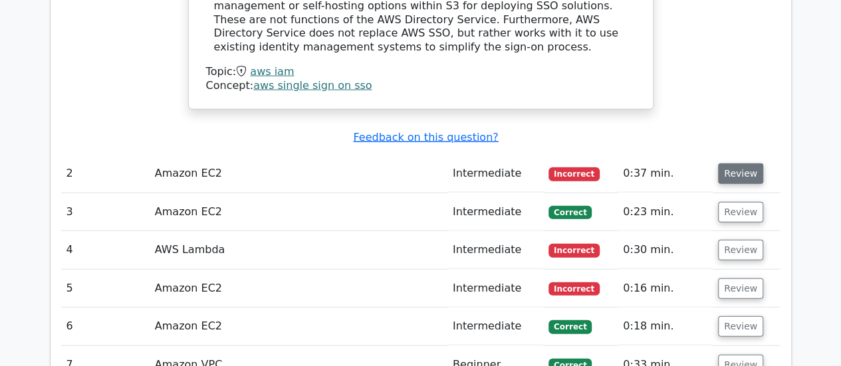
click at [729, 164] on button "Review" at bounding box center [740, 174] width 45 height 21
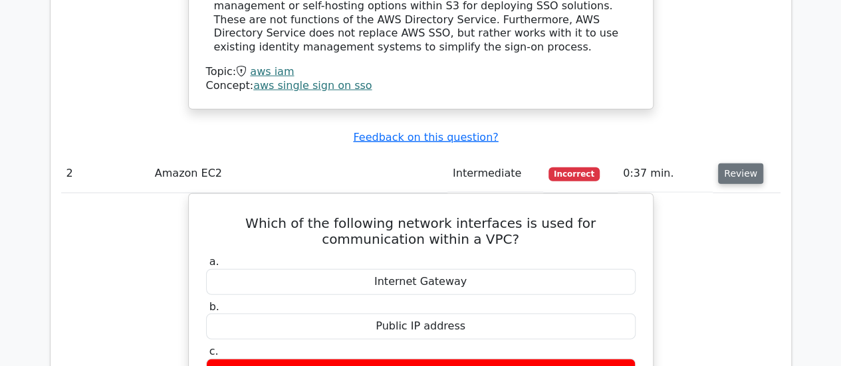
click at [728, 164] on button "Review" at bounding box center [740, 174] width 45 height 21
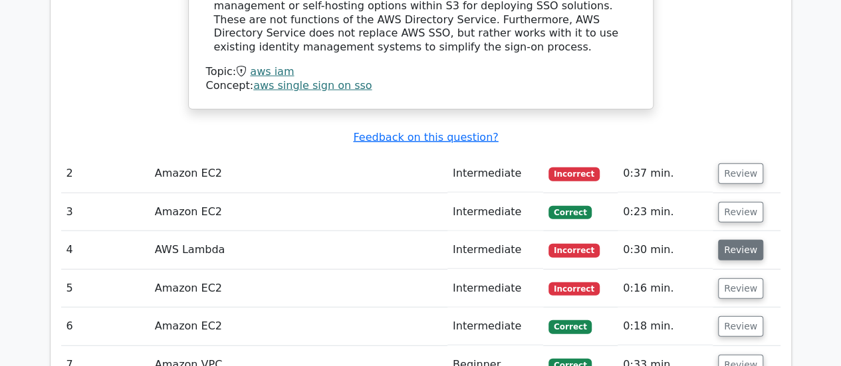
click at [732, 240] on button "Review" at bounding box center [740, 250] width 45 height 21
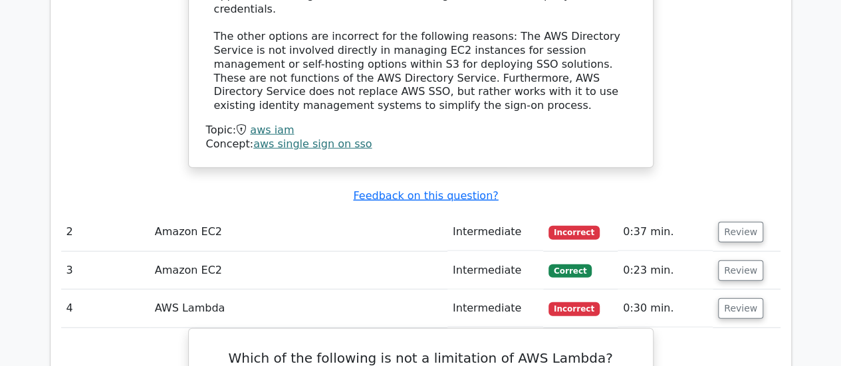
scroll to position [1509, 0]
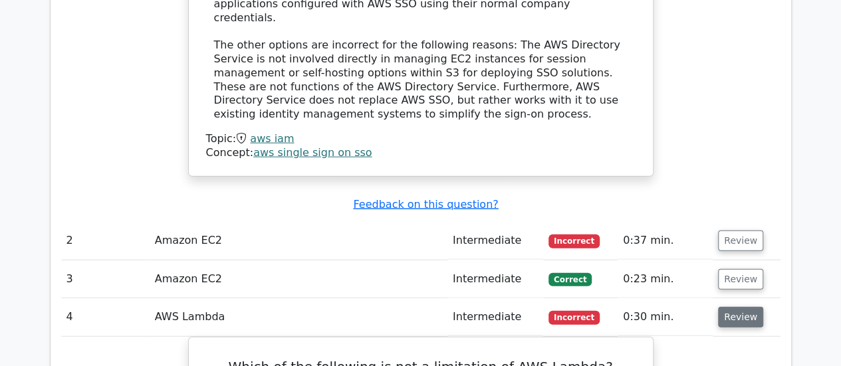
click at [730, 307] on button "Review" at bounding box center [740, 317] width 45 height 21
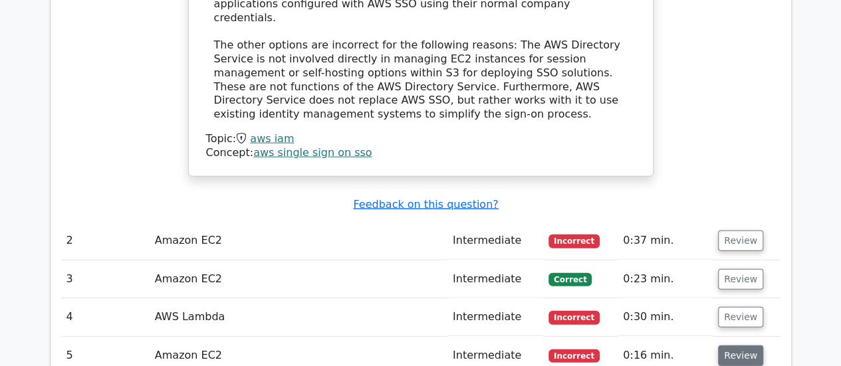
click at [730, 346] on button "Review" at bounding box center [740, 356] width 45 height 21
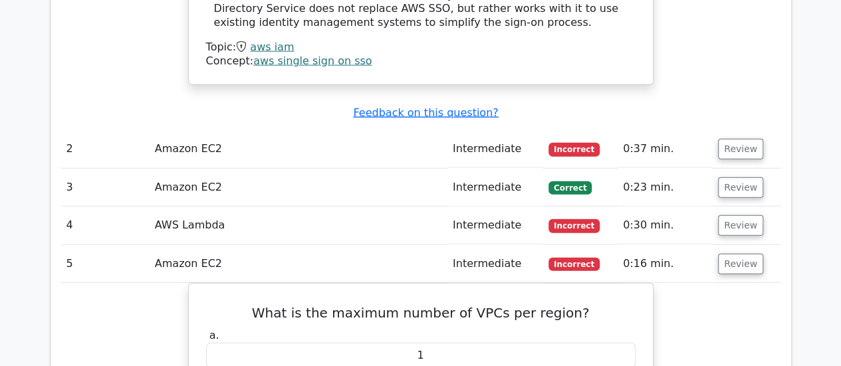
scroll to position [1576, 0]
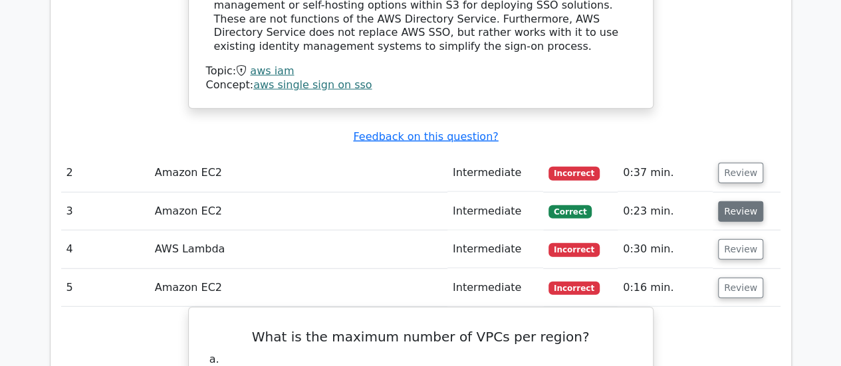
click at [735, 202] on button "Review" at bounding box center [740, 212] width 45 height 21
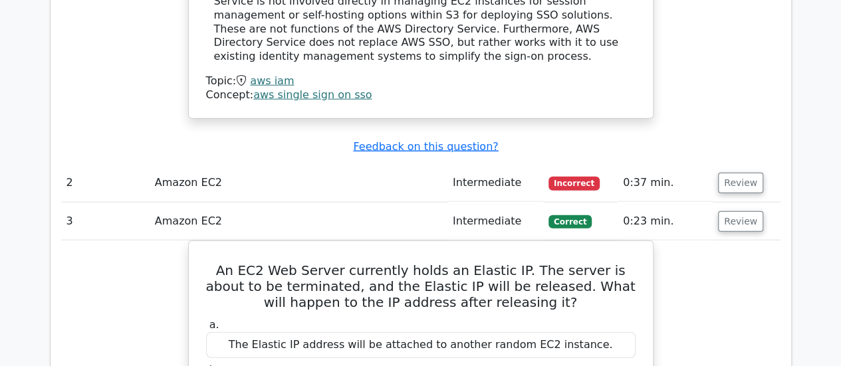
scroll to position [1546, 0]
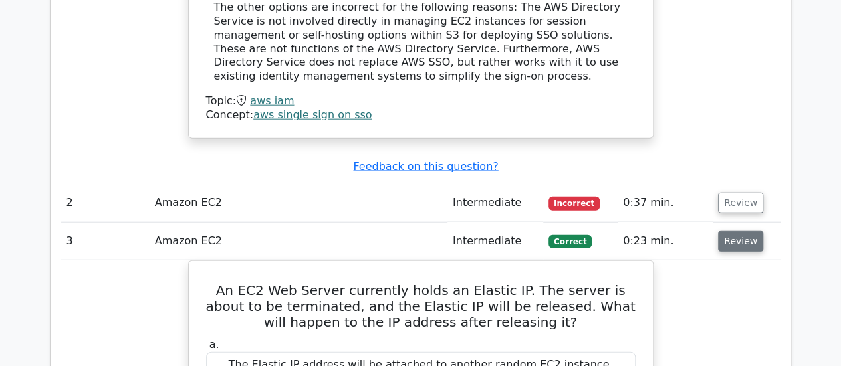
click at [730, 231] on button "Review" at bounding box center [740, 241] width 45 height 21
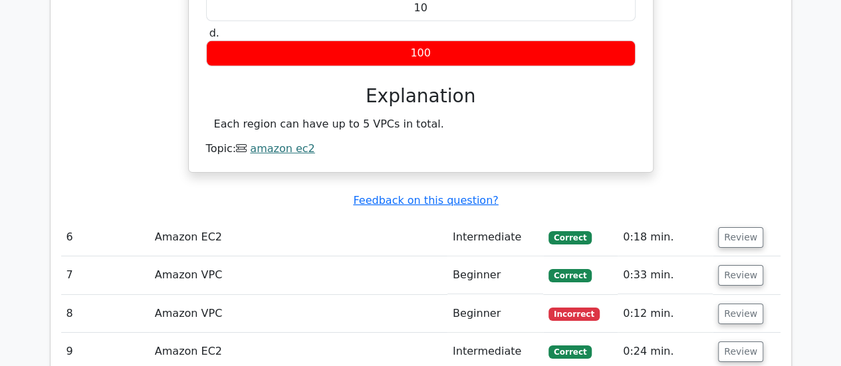
scroll to position [2065, 0]
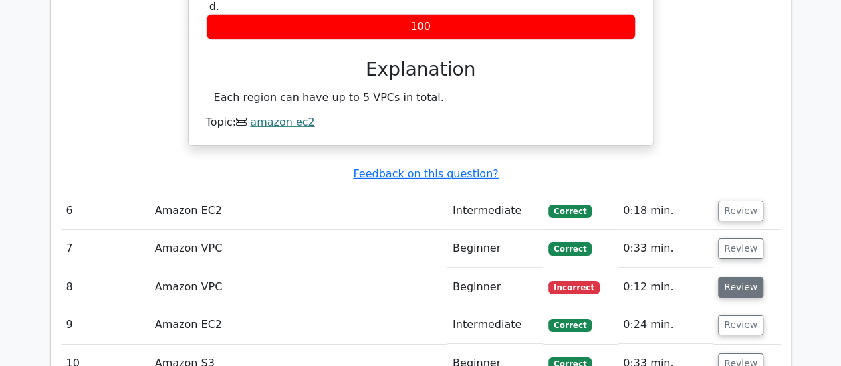
click at [730, 277] on button "Review" at bounding box center [740, 287] width 45 height 21
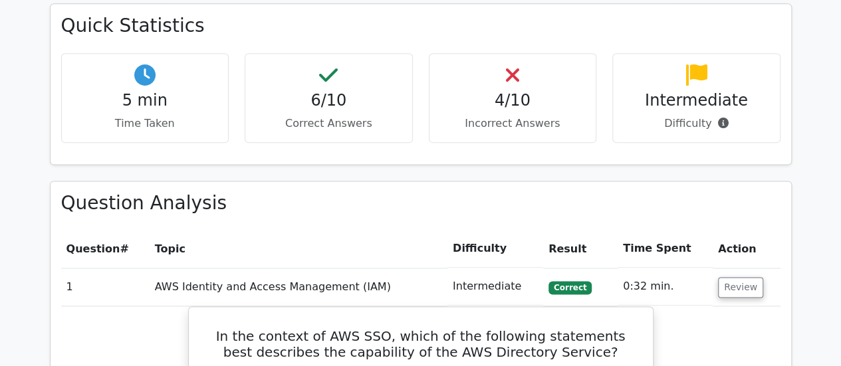
scroll to position [688, 0]
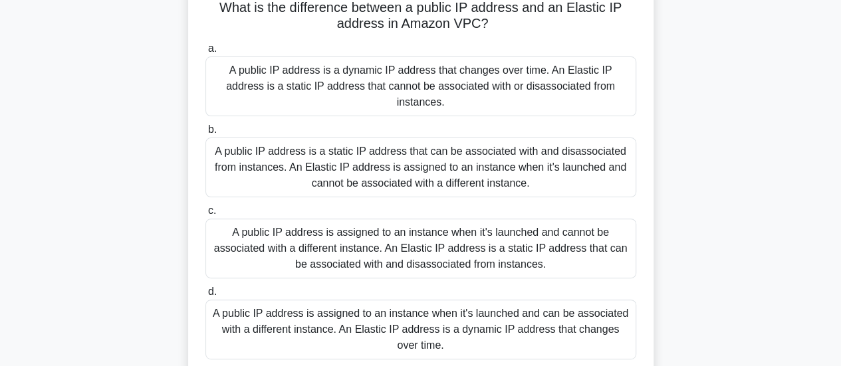
scroll to position [100, 0]
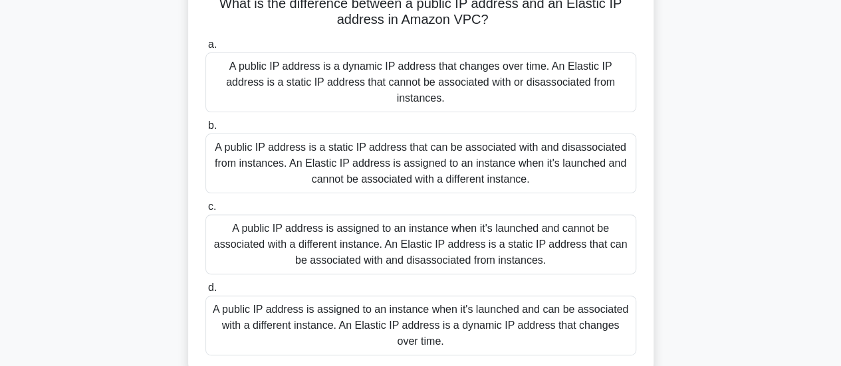
click at [484, 315] on div "A public IP address is assigned to an instance when it's launched and can be as…" at bounding box center [421, 326] width 431 height 60
click at [206, 293] on input "d. A public IP address is assigned to an instance when it's launched and can be…" at bounding box center [206, 288] width 0 height 9
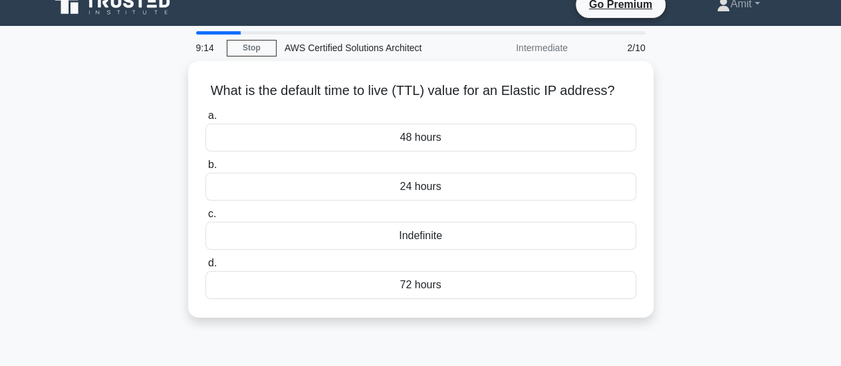
scroll to position [0, 0]
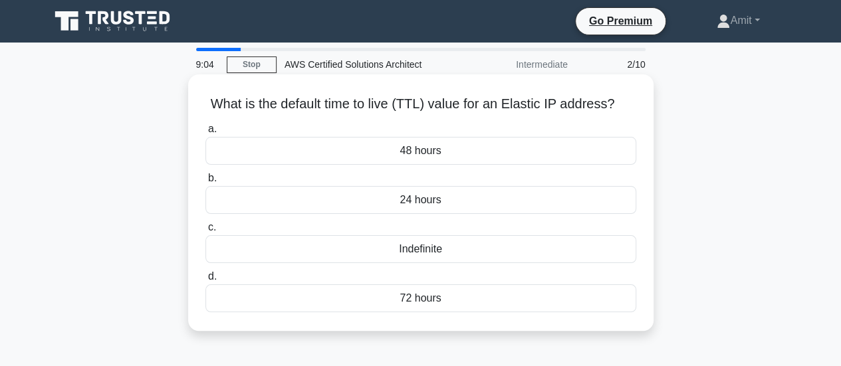
click at [507, 206] on div "24 hours" at bounding box center [421, 200] width 431 height 28
click at [206, 183] on input "b. 24 hours" at bounding box center [206, 178] width 0 height 9
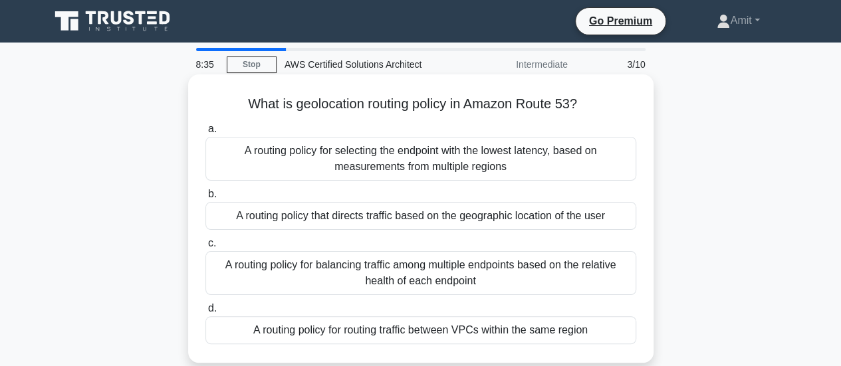
click at [482, 170] on div "A routing policy for selecting the endpoint with the lowest latency, based on m…" at bounding box center [421, 159] width 431 height 44
click at [206, 134] on input "a. A routing policy for selecting the endpoint with the lowest latency, based o…" at bounding box center [206, 129] width 0 height 9
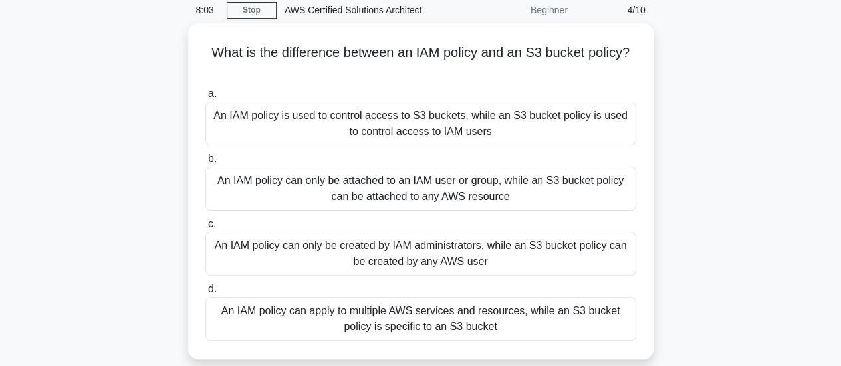
scroll to position [55, 0]
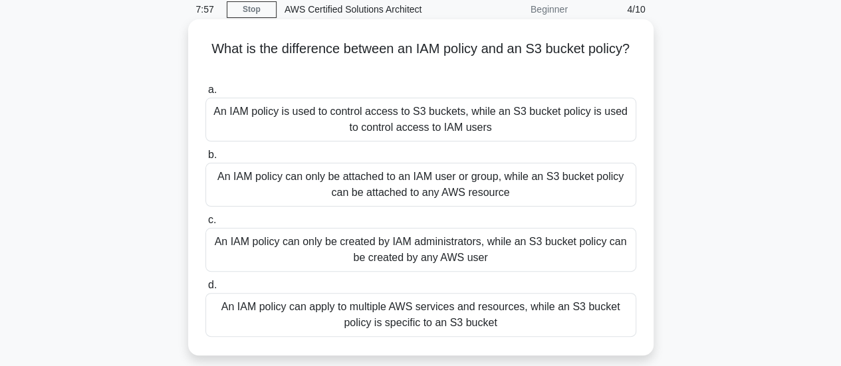
click at [542, 319] on div "An IAM policy can apply to multiple AWS services and resources, while an S3 buc…" at bounding box center [421, 315] width 431 height 44
click at [206, 290] on input "d. An IAM policy can apply to multiple AWS services and resources, while an S3 …" at bounding box center [206, 285] width 0 height 9
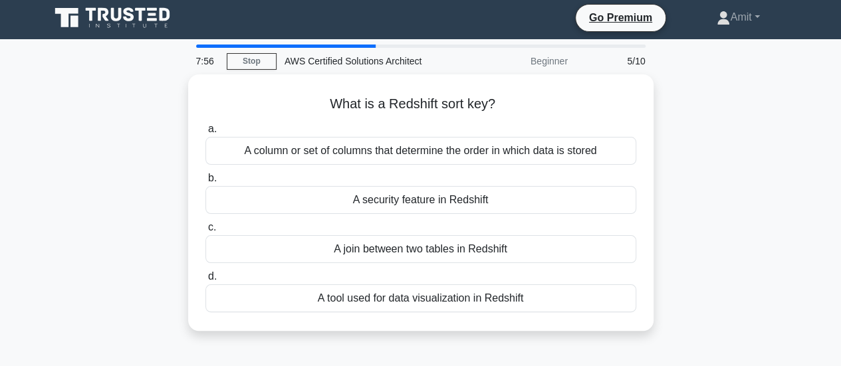
scroll to position [0, 0]
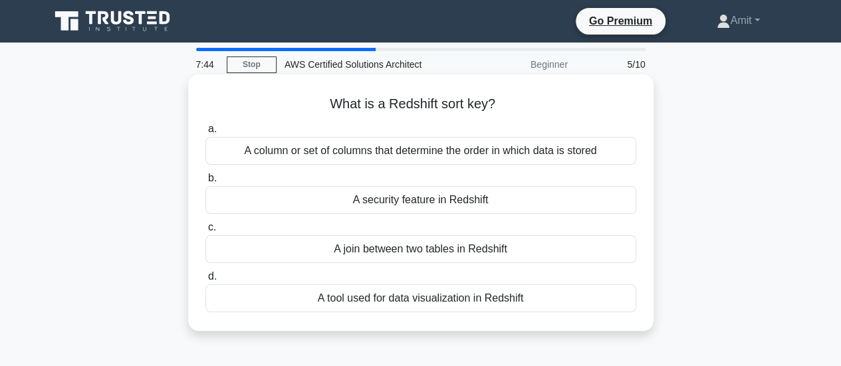
click at [526, 147] on div "A column or set of columns that determine the order in which data is stored" at bounding box center [421, 151] width 431 height 28
click at [206, 134] on input "a. A column or set of columns that determine the order in which data is stored" at bounding box center [206, 129] width 0 height 9
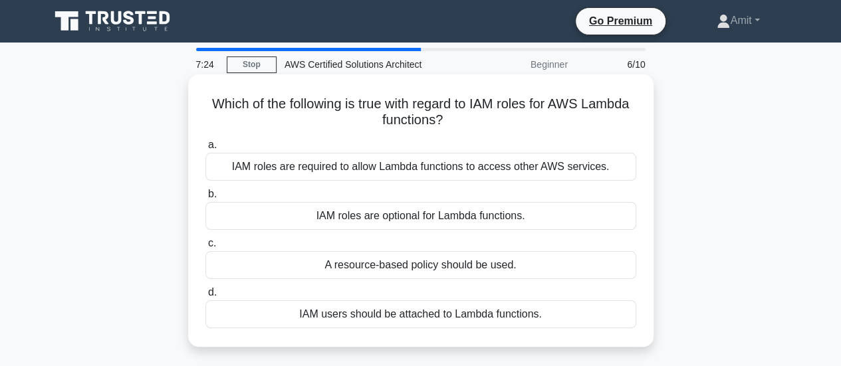
click at [543, 167] on div "IAM roles are required to allow Lambda functions to access other AWS services." at bounding box center [421, 167] width 431 height 28
click at [206, 150] on input "a. IAM roles are required to allow Lambda functions to access other AWS service…" at bounding box center [206, 145] width 0 height 9
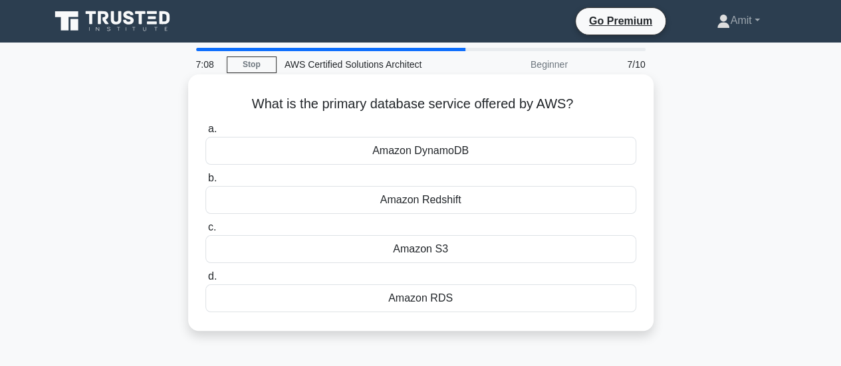
click at [482, 301] on div "Amazon RDS" at bounding box center [421, 299] width 431 height 28
click at [206, 281] on input "d. Amazon RDS" at bounding box center [206, 277] width 0 height 9
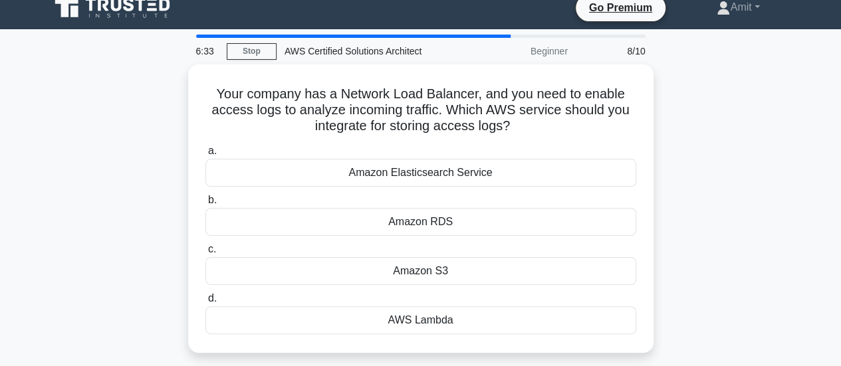
scroll to position [12, 0]
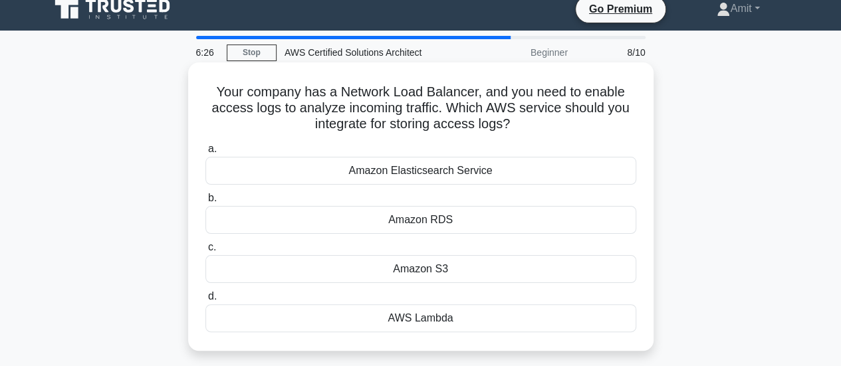
click at [521, 179] on div "Amazon Elasticsearch Service" at bounding box center [421, 171] width 431 height 28
click at [206, 154] on input "a. Amazon Elasticsearch Service" at bounding box center [206, 149] width 0 height 9
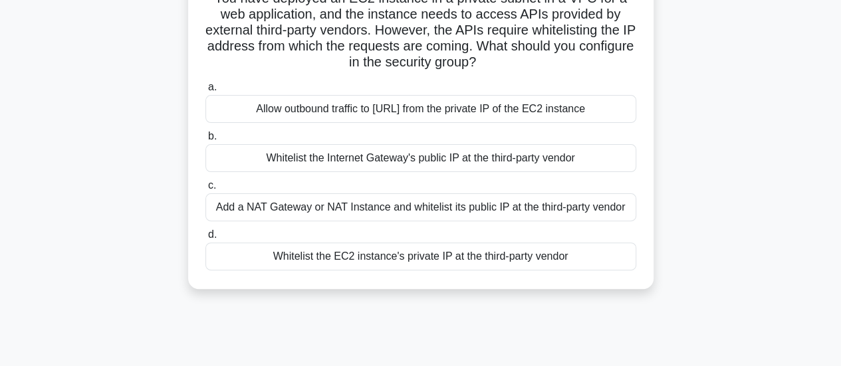
scroll to position [106, 0]
click at [446, 115] on div "Allow outbound traffic to 0.0.0.0/0 from the private IP of the EC2 instance" at bounding box center [421, 108] width 431 height 28
click at [206, 91] on input "a. Allow outbound traffic to 0.0.0.0/0 from the private IP of the EC2 instance" at bounding box center [206, 86] width 0 height 9
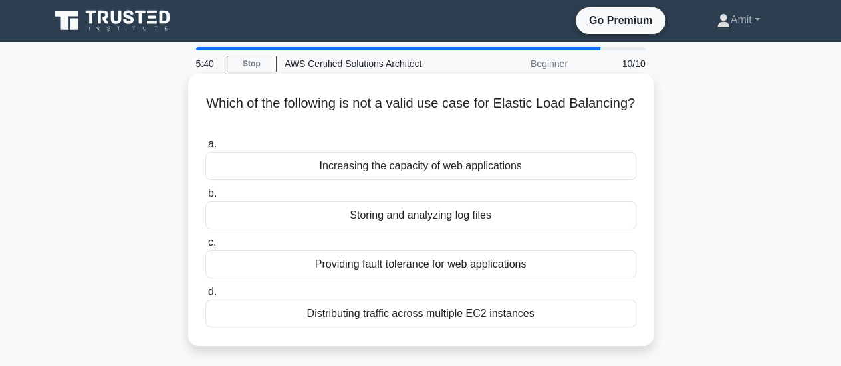
scroll to position [0, 0]
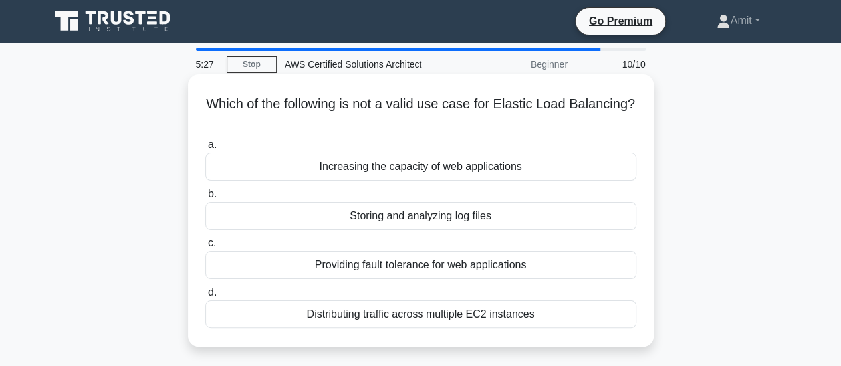
click at [476, 266] on div "Providing fault tolerance for web applications" at bounding box center [421, 265] width 431 height 28
click at [206, 248] on input "c. Providing fault tolerance for web applications" at bounding box center [206, 243] width 0 height 9
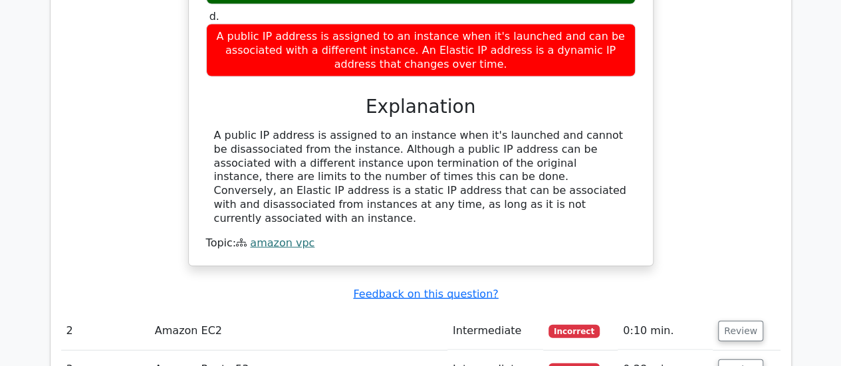
scroll to position [1412, 0]
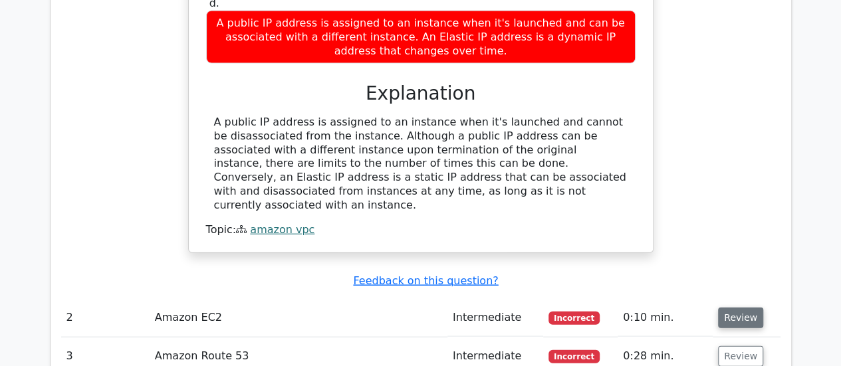
click at [732, 308] on button "Review" at bounding box center [740, 318] width 45 height 21
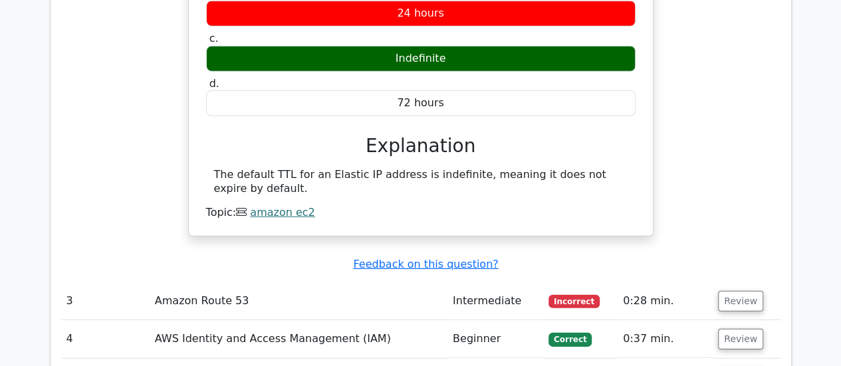
scroll to position [1881, 0]
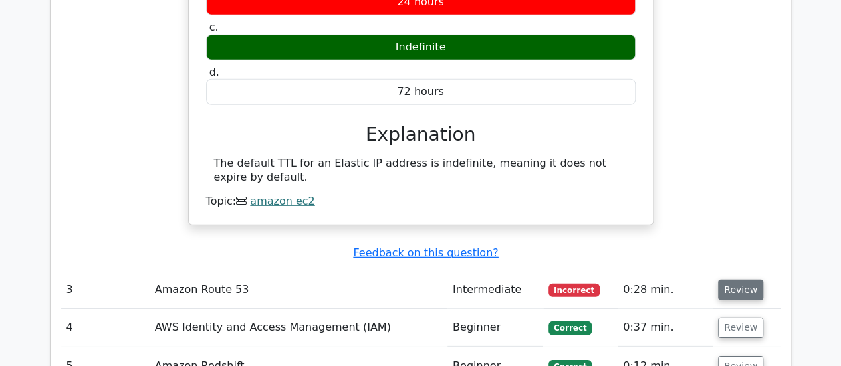
click at [734, 280] on button "Review" at bounding box center [740, 290] width 45 height 21
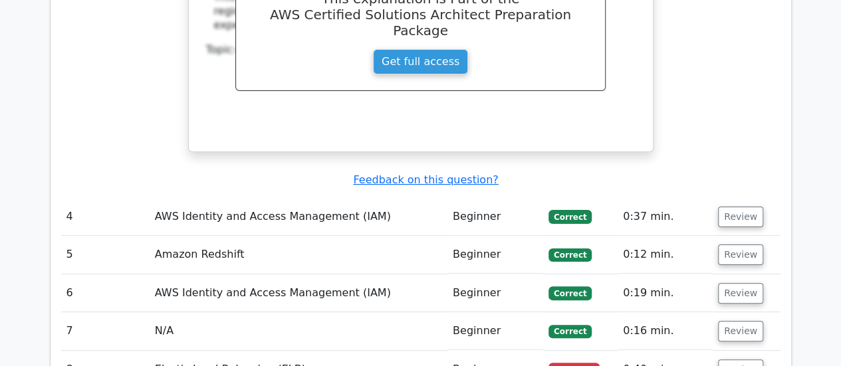
scroll to position [2563, 0]
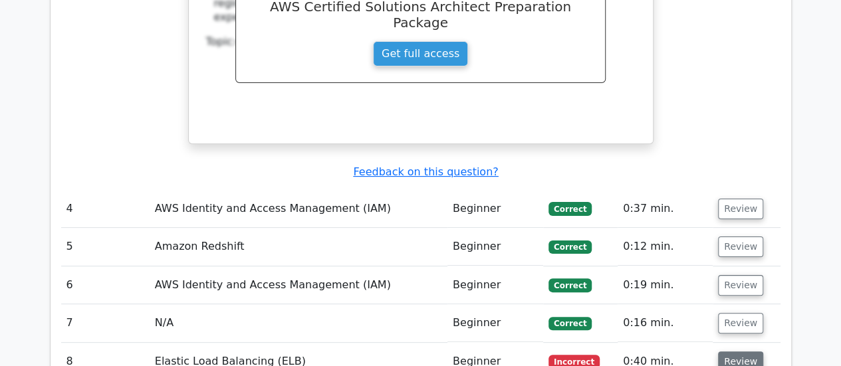
click at [744, 352] on button "Review" at bounding box center [740, 362] width 45 height 21
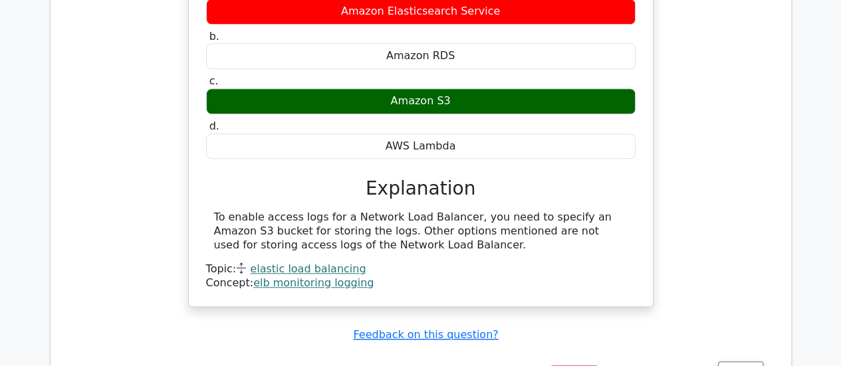
scroll to position [3061, 0]
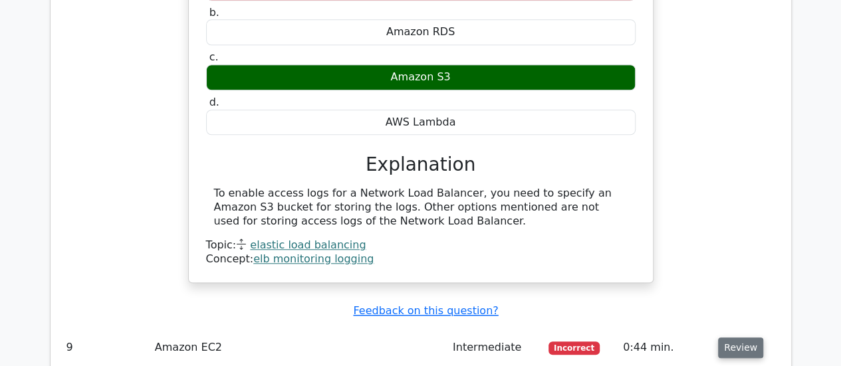
click at [734, 338] on button "Review" at bounding box center [740, 348] width 45 height 21
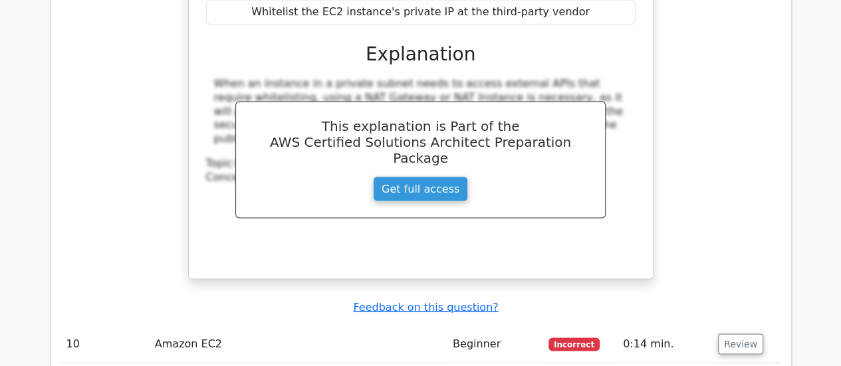
scroll to position [3711, 0]
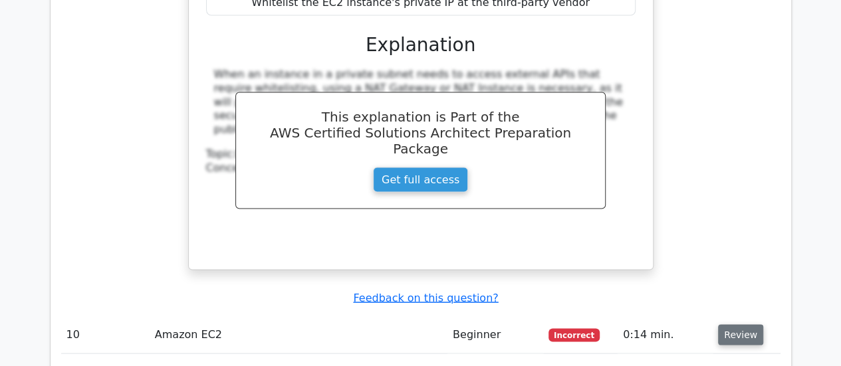
click at [740, 325] on button "Review" at bounding box center [740, 335] width 45 height 21
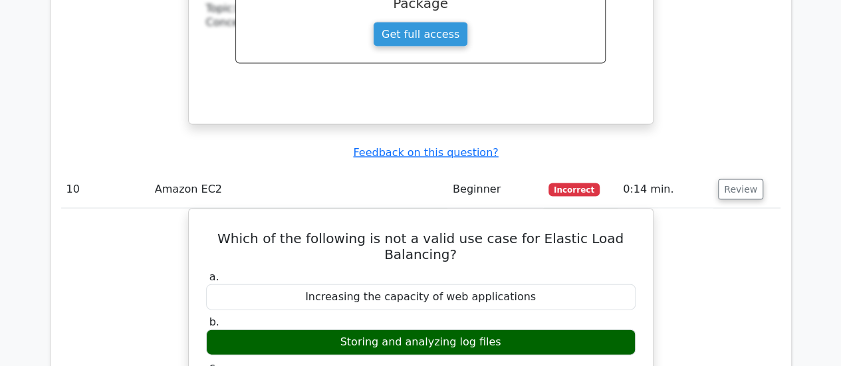
scroll to position [3866, 0]
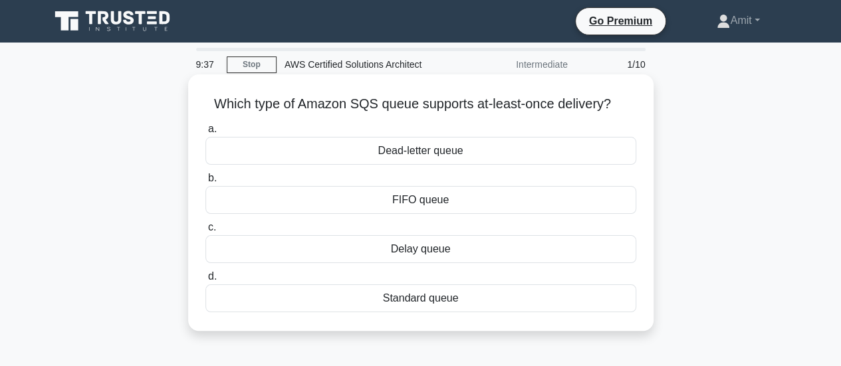
click at [486, 156] on div "Dead-letter queue" at bounding box center [421, 151] width 431 height 28
click at [206, 134] on input "a. Dead-letter queue" at bounding box center [206, 129] width 0 height 9
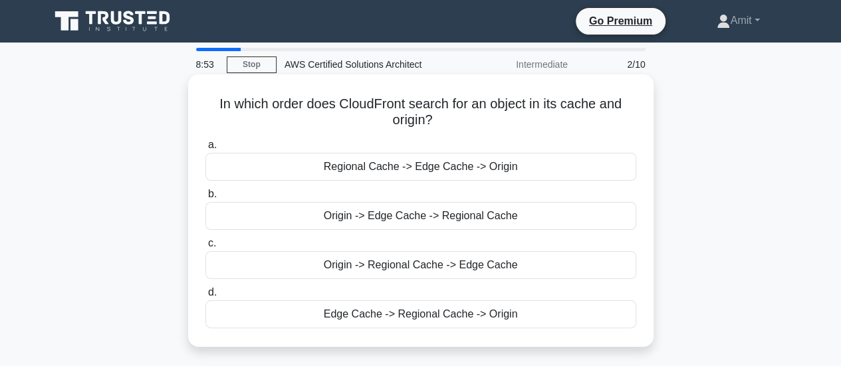
click at [536, 317] on div "Edge Cache -> Regional Cache -> Origin" at bounding box center [421, 315] width 431 height 28
click at [206, 297] on input "d. Edge Cache -> Regional Cache -> Origin" at bounding box center [206, 293] width 0 height 9
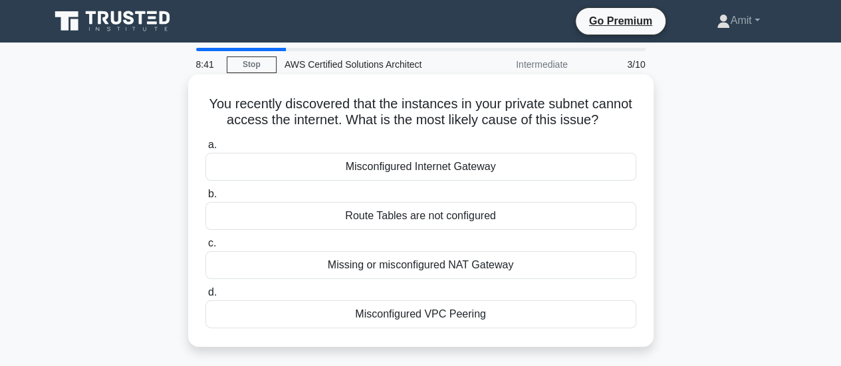
click at [510, 230] on div "Route Tables are not configured" at bounding box center [421, 216] width 431 height 28
click at [206, 199] on input "b. Route Tables are not configured" at bounding box center [206, 194] width 0 height 9
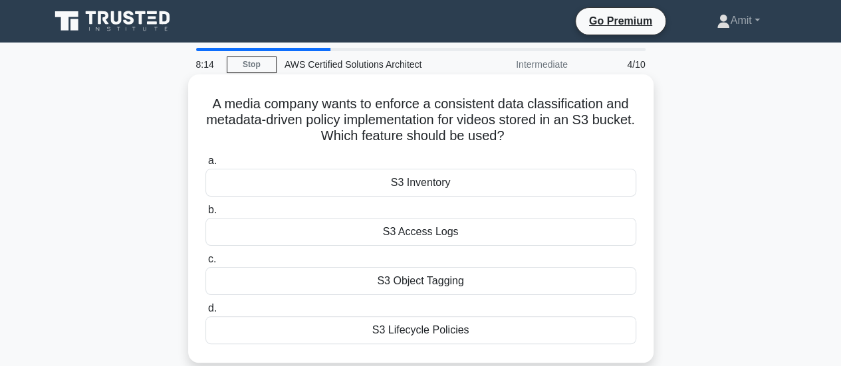
click at [488, 284] on div "S3 Object Tagging" at bounding box center [421, 281] width 431 height 28
click at [206, 264] on input "c. S3 Object Tagging" at bounding box center [206, 259] width 0 height 9
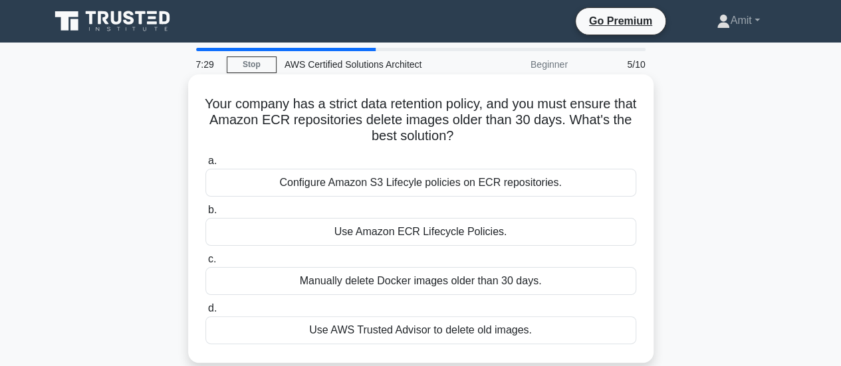
click at [508, 182] on div "Configure Amazon S3 Lifecyle policies on ECR repositories." at bounding box center [421, 183] width 431 height 28
click at [206, 166] on input "a. Configure Amazon S3 Lifecyle policies on ECR repositories." at bounding box center [206, 161] width 0 height 9
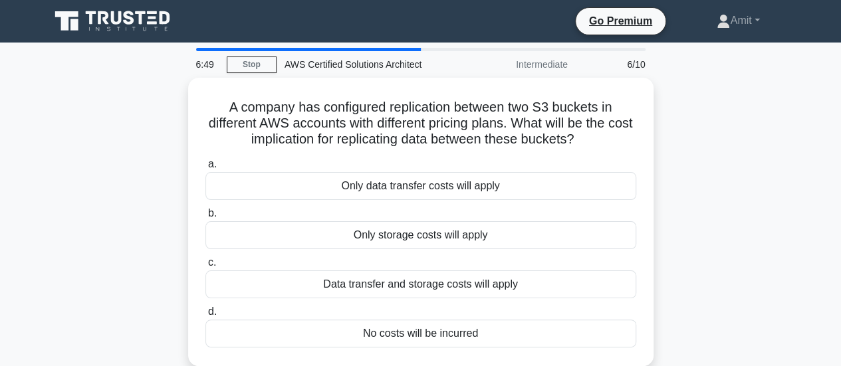
click at [670, 187] on div "A company has configured replication between two S3 buckets in different AWS ac…" at bounding box center [421, 230] width 758 height 305
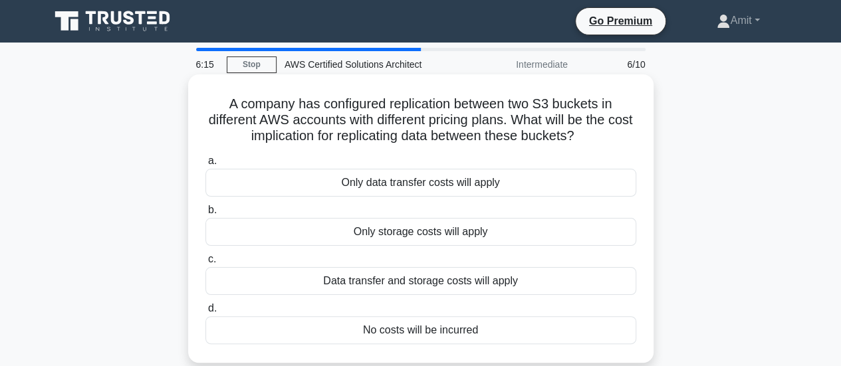
click at [515, 284] on div "Data transfer and storage costs will apply" at bounding box center [421, 281] width 431 height 28
click at [206, 264] on input "c. Data transfer and storage costs will apply" at bounding box center [206, 259] width 0 height 9
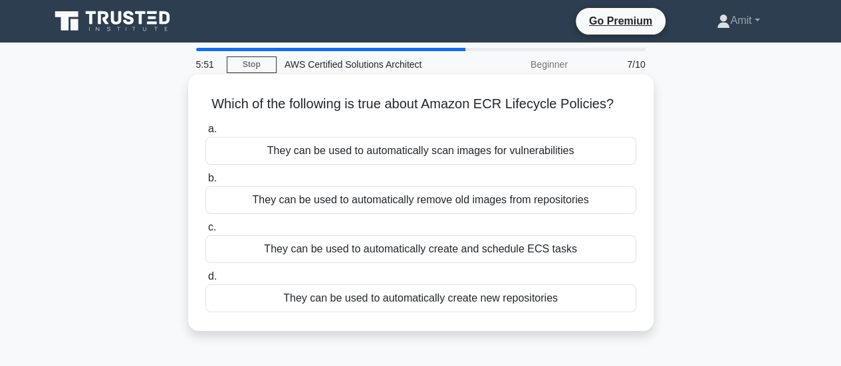
click at [542, 253] on div "They can be used to automatically create and schedule ECS tasks" at bounding box center [421, 249] width 431 height 28
click at [206, 232] on input "c. They can be used to automatically create and schedule ECS tasks" at bounding box center [206, 227] width 0 height 9
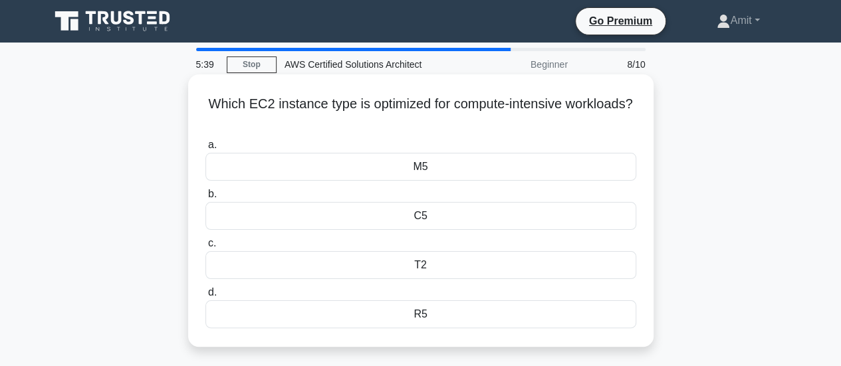
click at [513, 257] on div "T2" at bounding box center [421, 265] width 431 height 28
click at [206, 248] on input "c. T2" at bounding box center [206, 243] width 0 height 9
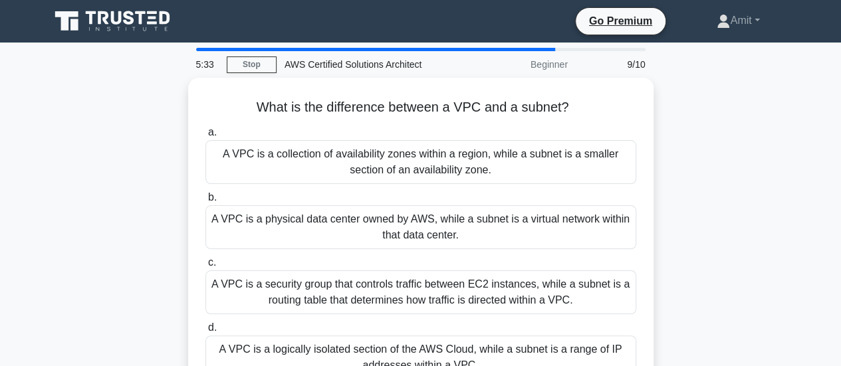
click at [656, 228] on div "What is the difference between a VPC and a subnet? .spinner_0XTQ{transform-orig…" at bounding box center [421, 246] width 758 height 337
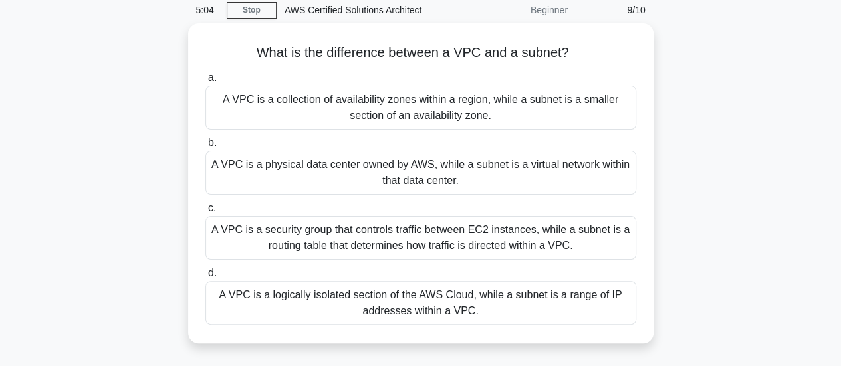
scroll to position [56, 0]
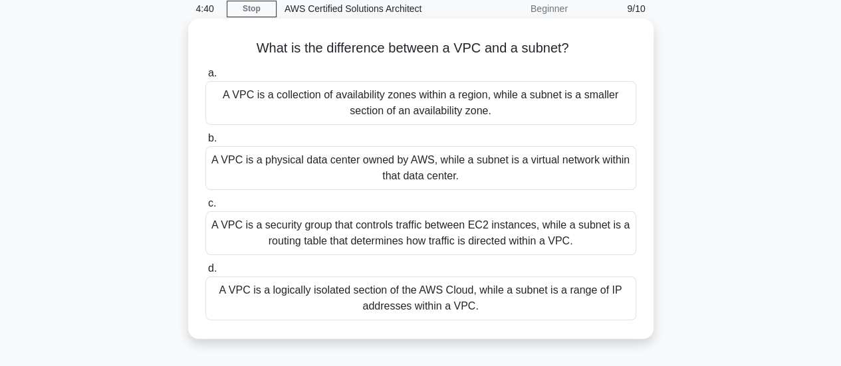
click at [470, 116] on div "A VPC is a collection of availability zones within a region, while a subnet is …" at bounding box center [421, 103] width 431 height 44
click at [206, 78] on input "a. A VPC is a collection of availability zones within a region, while a subnet …" at bounding box center [206, 73] width 0 height 9
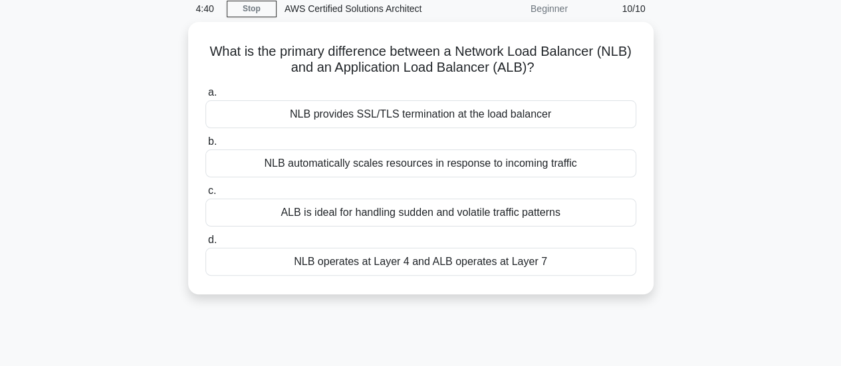
scroll to position [0, 0]
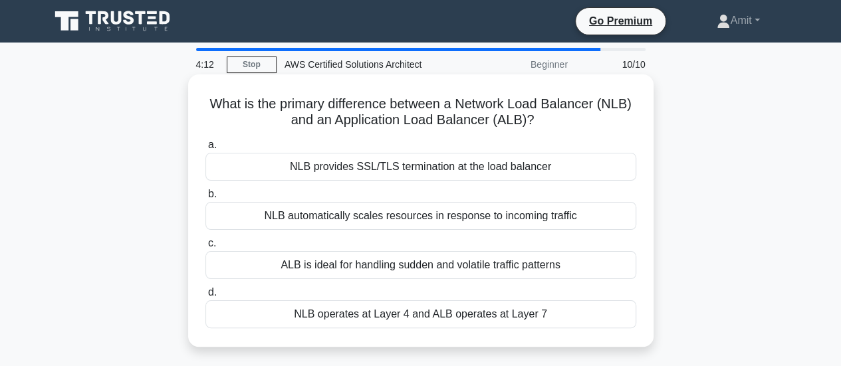
click at [563, 311] on div "NLB operates at Layer 4 and ALB operates at Layer 7" at bounding box center [421, 315] width 431 height 28
click at [206, 297] on input "d. NLB operates at Layer 4 and ALB operates at Layer 7" at bounding box center [206, 293] width 0 height 9
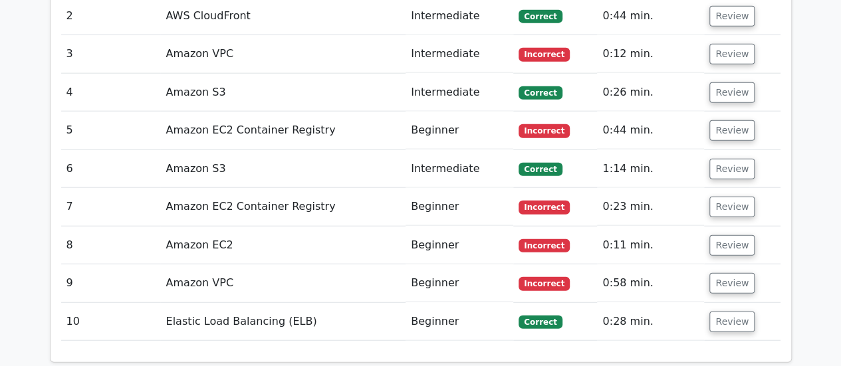
scroll to position [1551, 0]
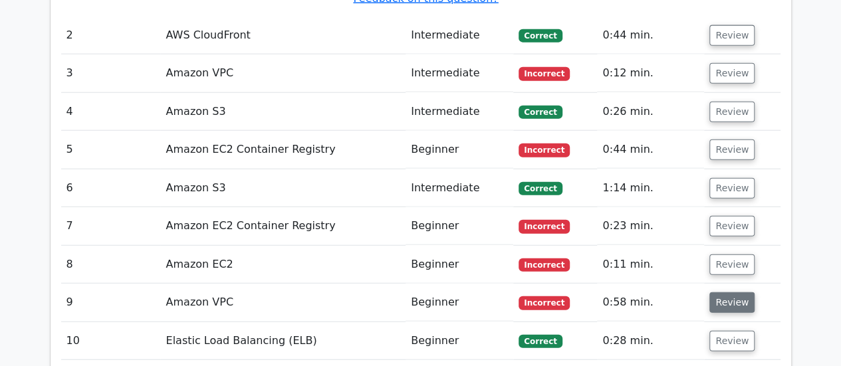
click at [732, 293] on button "Review" at bounding box center [732, 303] width 45 height 21
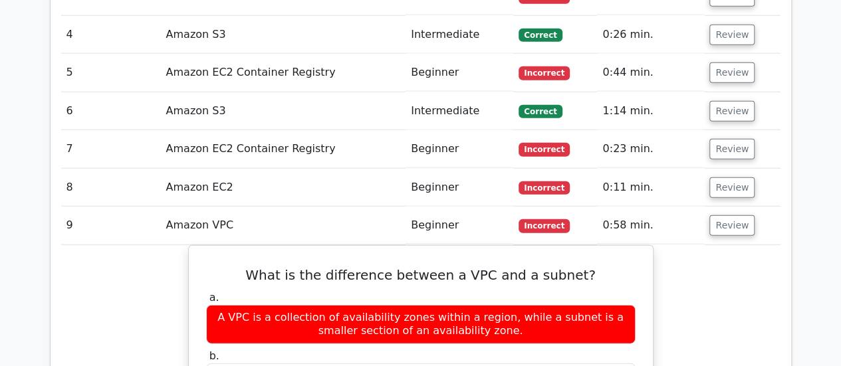
scroll to position [1620, 0]
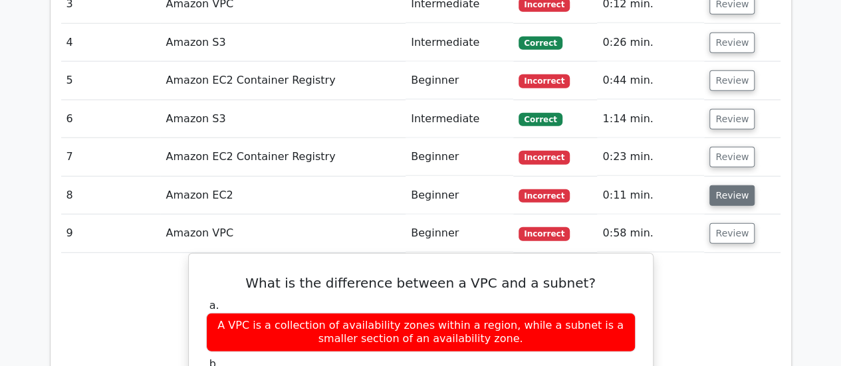
click at [722, 186] on button "Review" at bounding box center [732, 196] width 45 height 21
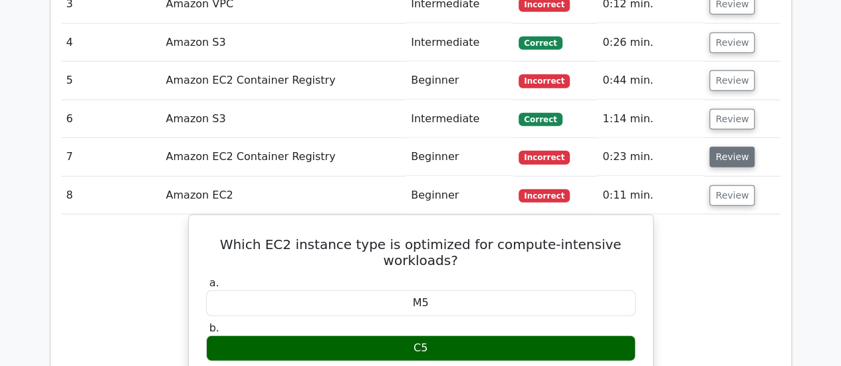
click at [732, 147] on button "Review" at bounding box center [732, 157] width 45 height 21
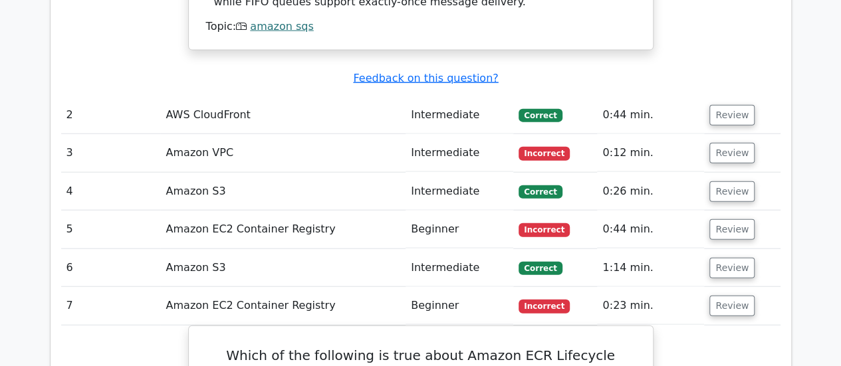
scroll to position [1438, 0]
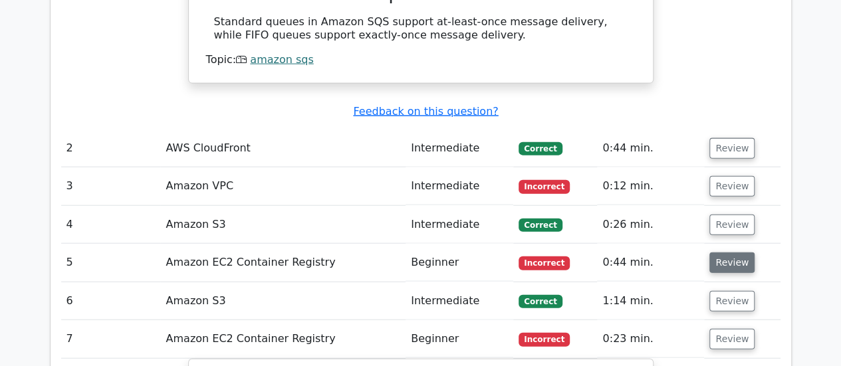
click at [725, 253] on button "Review" at bounding box center [732, 263] width 45 height 21
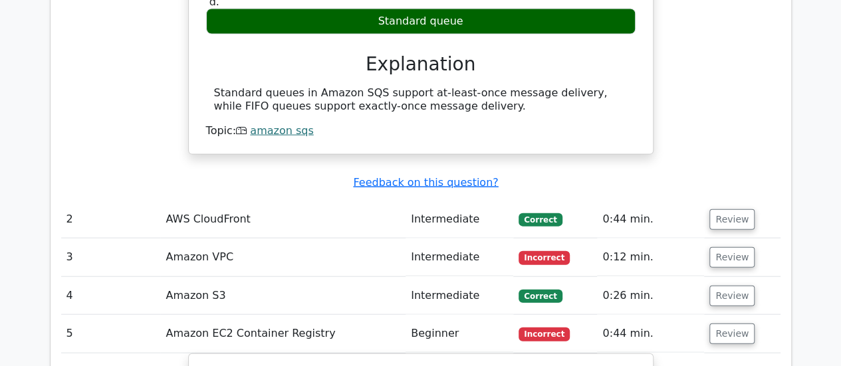
scroll to position [1364, 0]
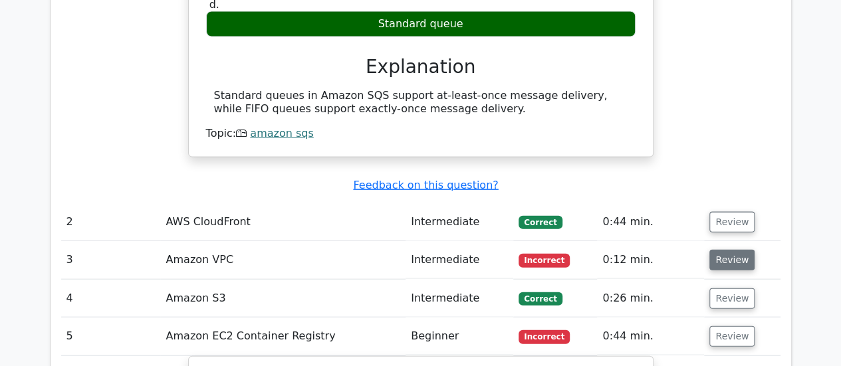
click at [726, 250] on button "Review" at bounding box center [732, 260] width 45 height 21
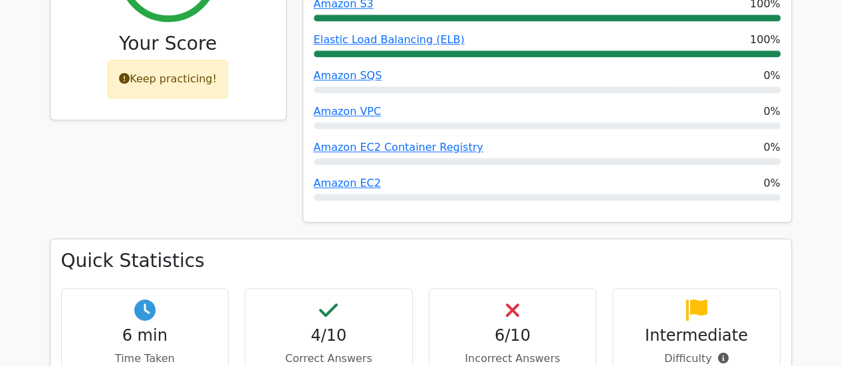
scroll to position [633, 0]
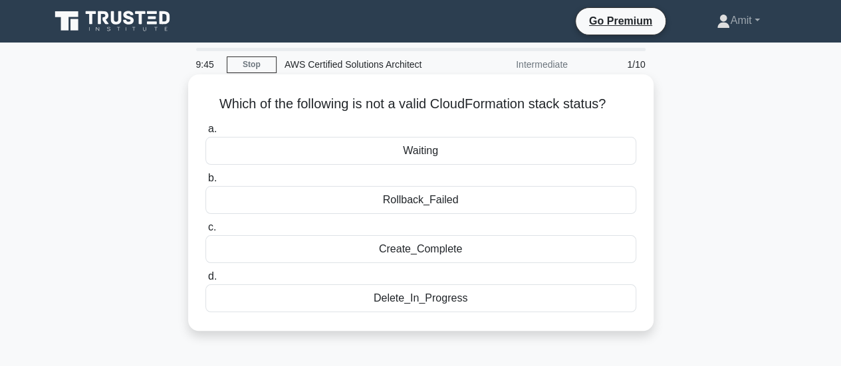
click at [506, 150] on div "Waiting" at bounding box center [421, 151] width 431 height 28
click at [206, 134] on input "a. Waiting" at bounding box center [206, 129] width 0 height 9
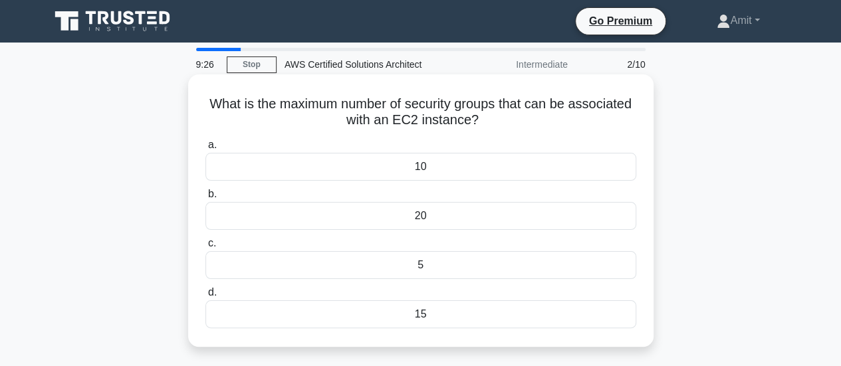
click at [519, 212] on div "20" at bounding box center [421, 216] width 431 height 28
click at [206, 199] on input "b. 20" at bounding box center [206, 194] width 0 height 9
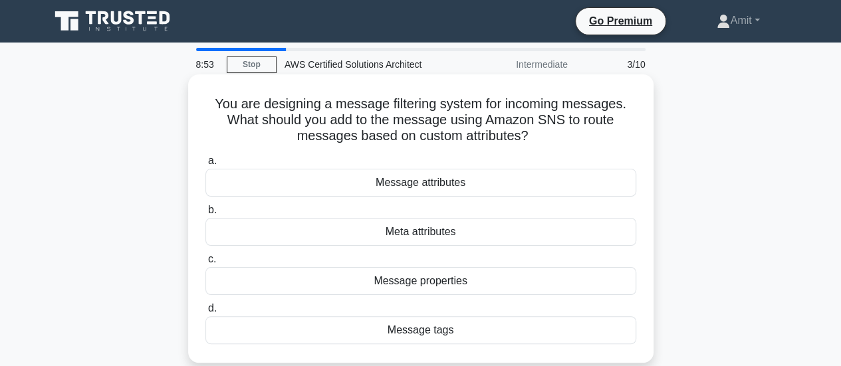
click at [508, 325] on div "Message tags" at bounding box center [421, 331] width 431 height 28
click at [206, 313] on input "d. Message tags" at bounding box center [206, 309] width 0 height 9
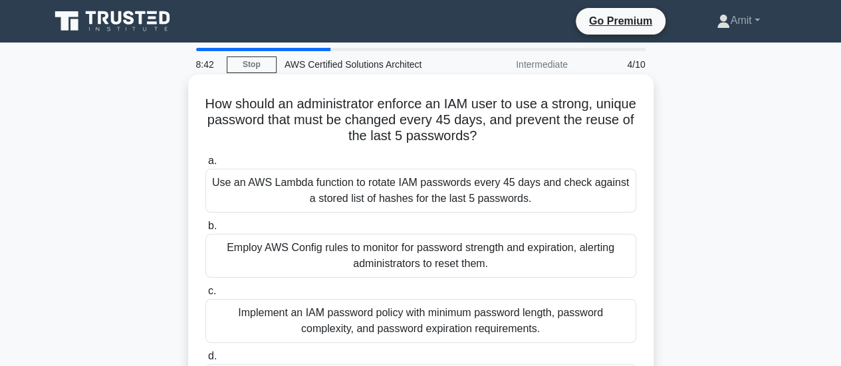
click at [555, 318] on div "Implement an IAM password policy with minimum password length, password complex…" at bounding box center [421, 321] width 431 height 44
click at [206, 296] on input "c. Implement an IAM password policy with minimum password length, password comp…" at bounding box center [206, 291] width 0 height 9
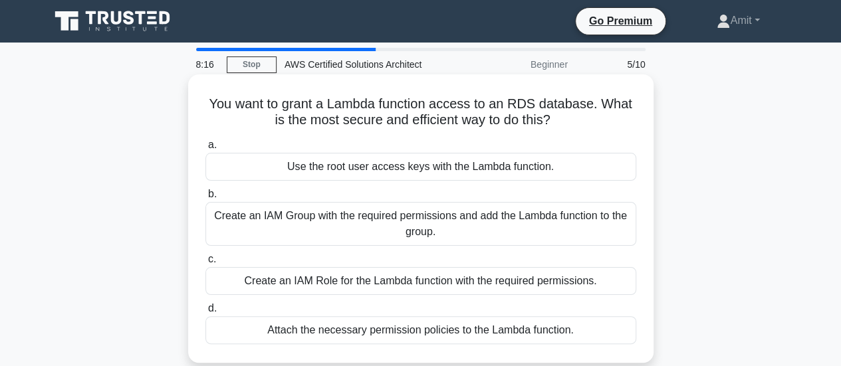
click at [595, 236] on div "Create an IAM Group with the required permissions and add the Lambda function t…" at bounding box center [421, 224] width 431 height 44
click at [206, 199] on input "b. Create an IAM Group with the required permissions and add the Lambda functio…" at bounding box center [206, 194] width 0 height 9
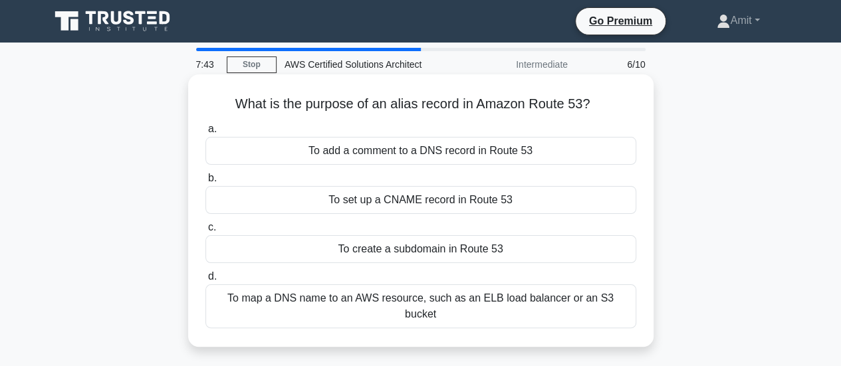
click at [454, 301] on div "To map a DNS name to an AWS resource, such as an ELB load balancer or an S3 buc…" at bounding box center [421, 307] width 431 height 44
click at [206, 281] on input "d. To map a DNS name to an AWS resource, such as an ELB load balancer or an S3 …" at bounding box center [206, 277] width 0 height 9
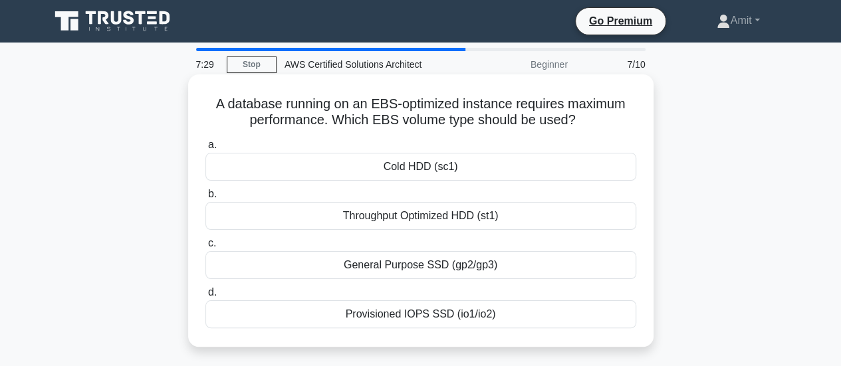
click at [496, 316] on div "Provisioned IOPS SSD (io1/io2)" at bounding box center [421, 315] width 431 height 28
click at [206, 297] on input "d. Provisioned IOPS SSD (io1/io2)" at bounding box center [206, 293] width 0 height 9
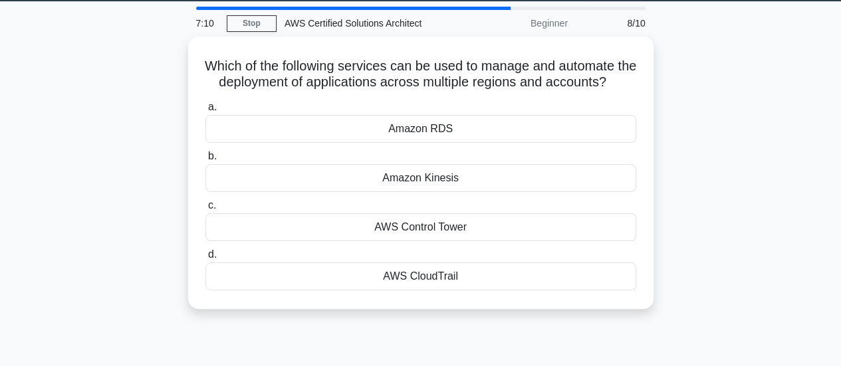
scroll to position [35, 0]
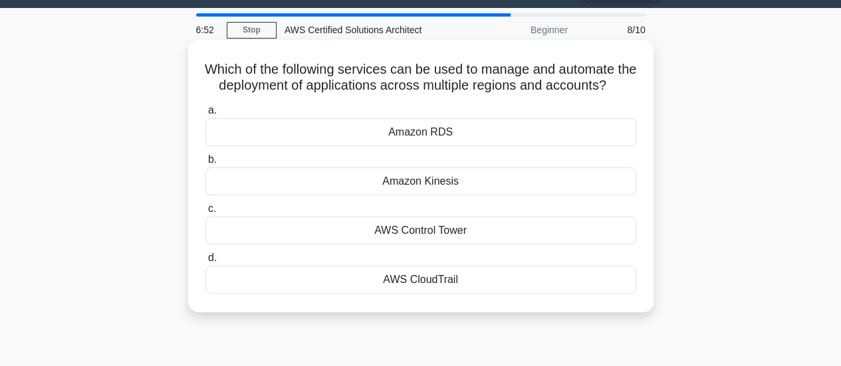
click at [512, 245] on div "AWS Control Tower" at bounding box center [421, 231] width 431 height 28
click at [206, 214] on input "c. AWS Control Tower" at bounding box center [206, 209] width 0 height 9
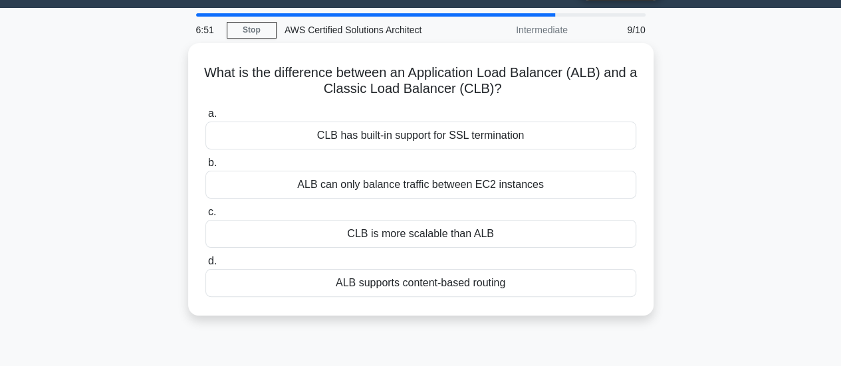
scroll to position [0, 0]
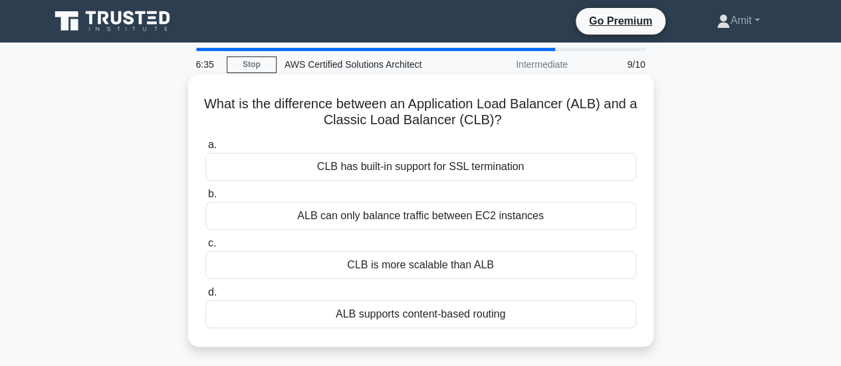
click at [560, 217] on div "ALB can only balance traffic between EC2 instances" at bounding box center [421, 216] width 431 height 28
click at [206, 199] on input "b. ALB can only balance traffic between EC2 instances" at bounding box center [206, 194] width 0 height 9
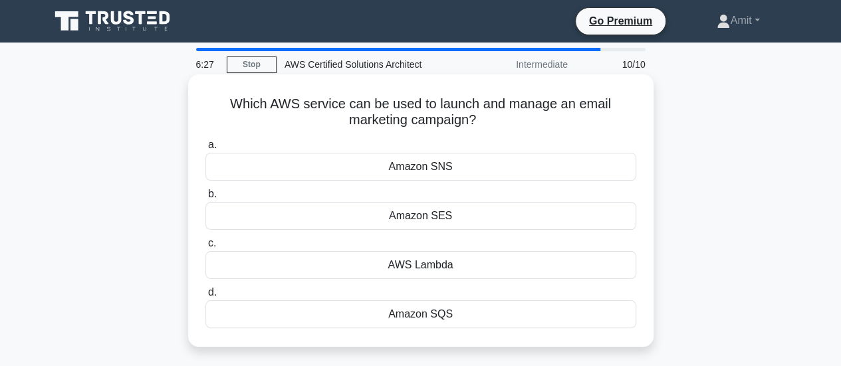
click at [525, 212] on div "Amazon SES" at bounding box center [421, 216] width 431 height 28
click at [206, 199] on input "b. Amazon SES" at bounding box center [206, 194] width 0 height 9
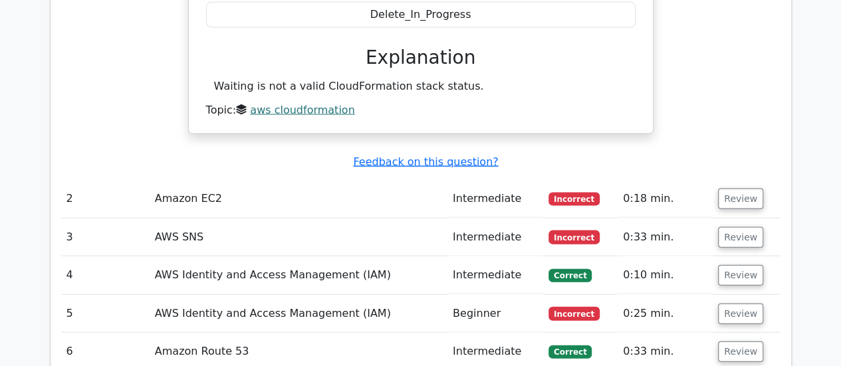
scroll to position [1344, 0]
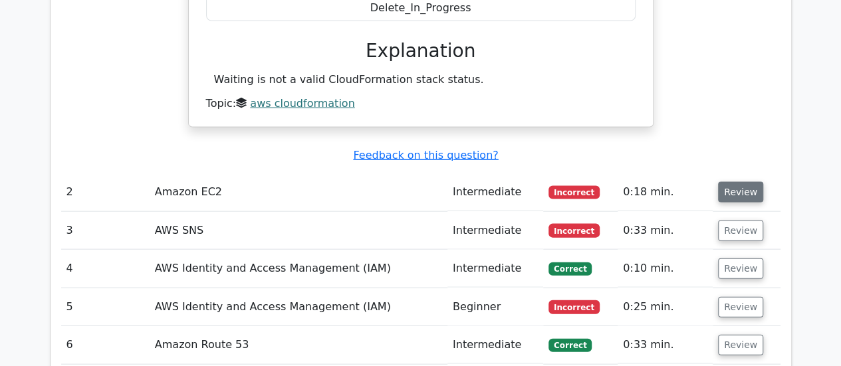
click at [740, 182] on button "Review" at bounding box center [740, 192] width 45 height 21
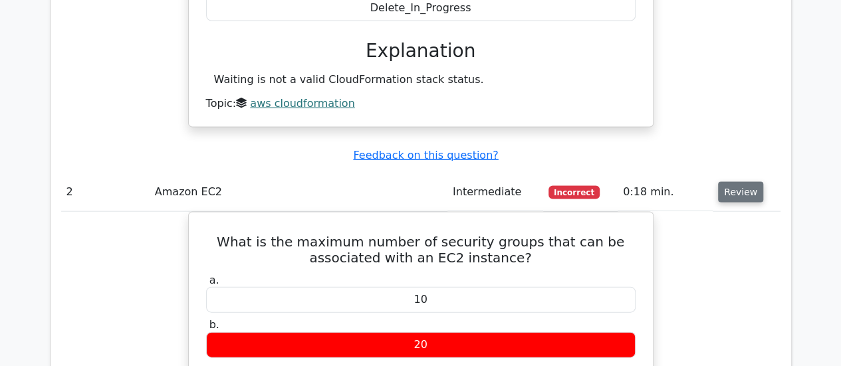
click at [740, 182] on button "Review" at bounding box center [740, 192] width 45 height 21
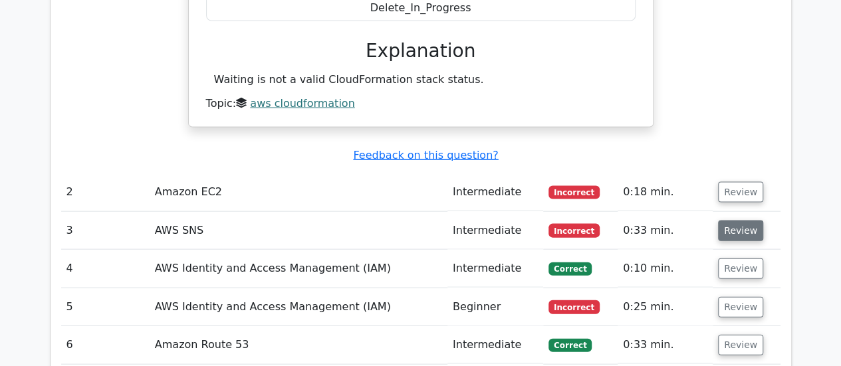
click at [733, 221] on button "Review" at bounding box center [740, 231] width 45 height 21
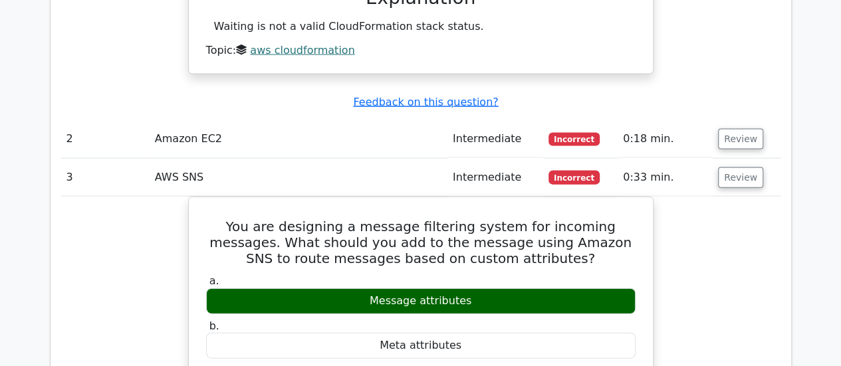
scroll to position [1424, 0]
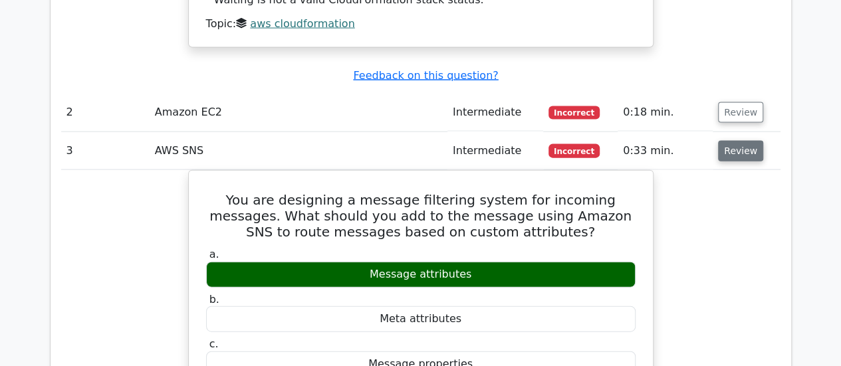
click at [740, 141] on button "Review" at bounding box center [740, 151] width 45 height 21
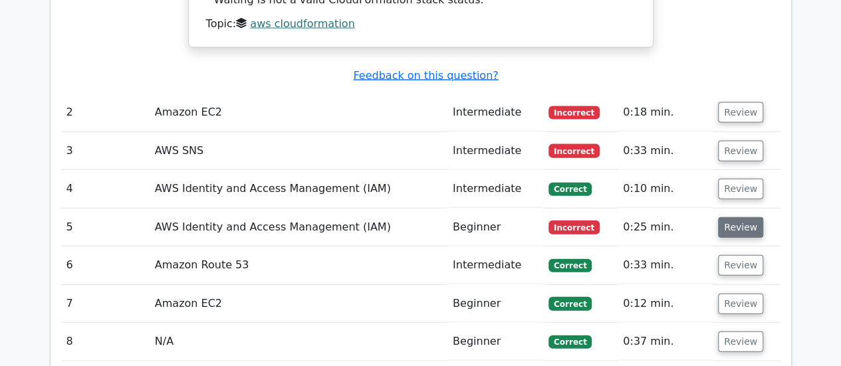
click at [729, 218] on button "Review" at bounding box center [740, 228] width 45 height 21
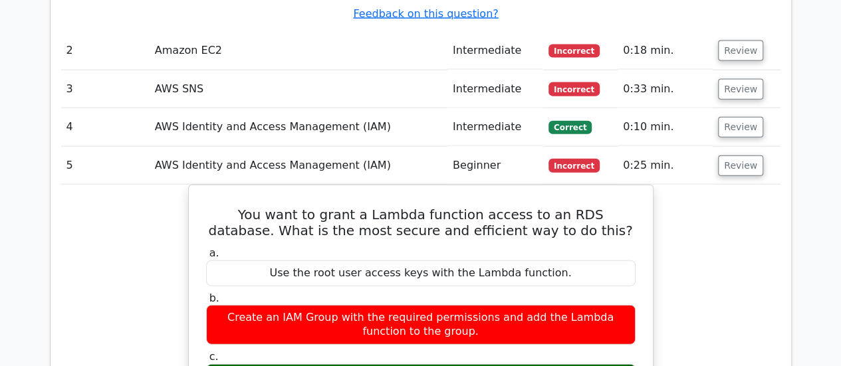
scroll to position [1486, 0]
click at [742, 156] on button "Review" at bounding box center [740, 166] width 45 height 21
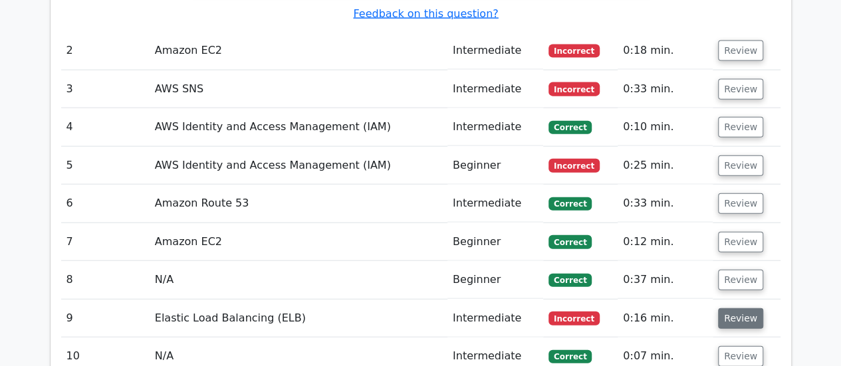
click at [733, 309] on button "Review" at bounding box center [740, 319] width 45 height 21
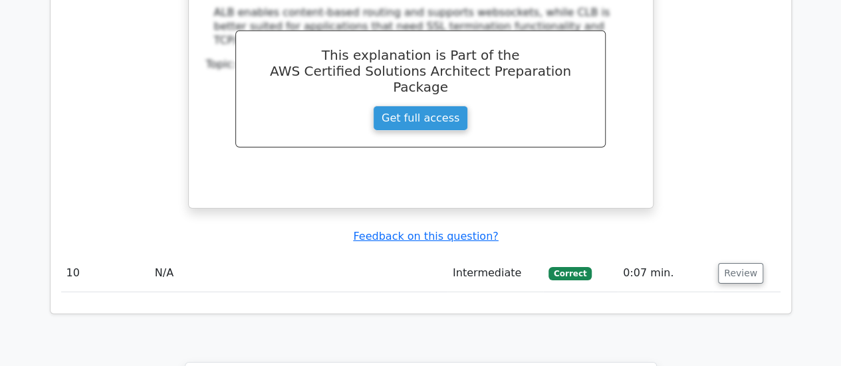
scroll to position [2117, 0]
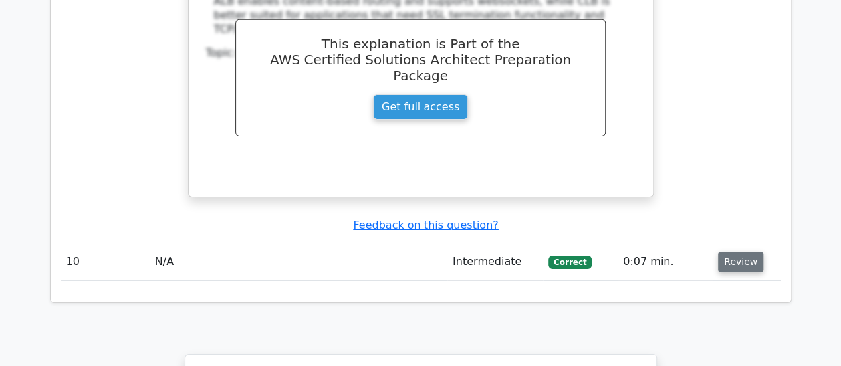
click at [734, 252] on button "Review" at bounding box center [740, 262] width 45 height 21
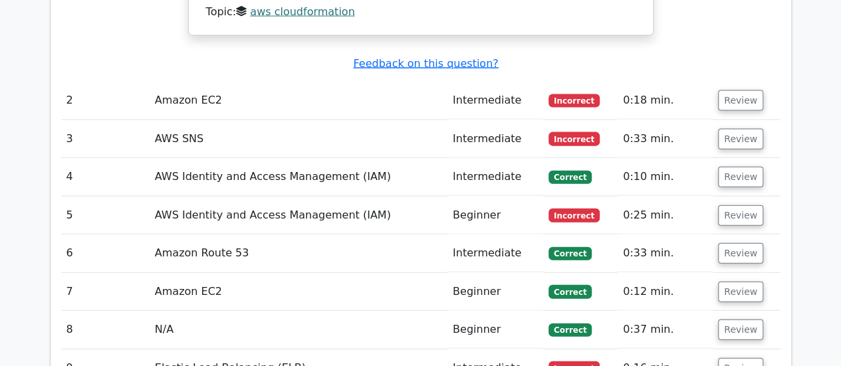
scroll to position [1421, 0]
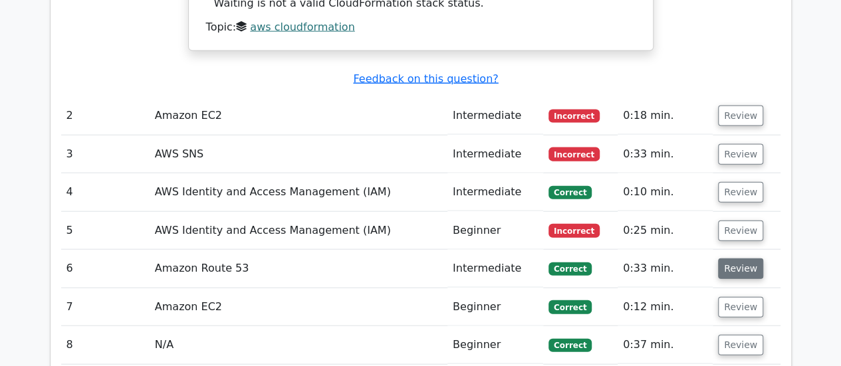
click at [730, 259] on button "Review" at bounding box center [740, 269] width 45 height 21
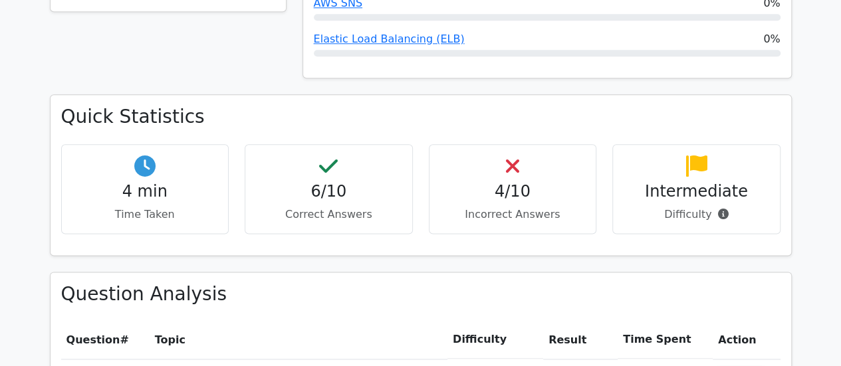
scroll to position [719, 0]
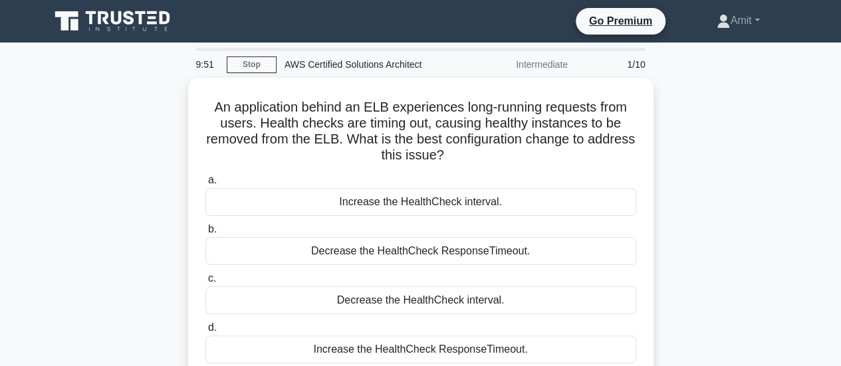
click at [255, 55] on div "9:51 Stop AWS Certified Solutions Architect Intermediate 1/10" at bounding box center [421, 64] width 466 height 27
click at [261, 61] on link "Stop" at bounding box center [252, 65] width 50 height 17
